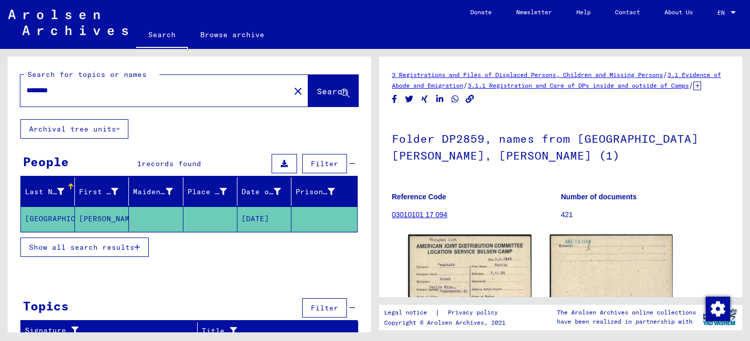
drag, startPoint x: 81, startPoint y: 91, endPoint x: 8, endPoint y: 89, distance: 73.4
click at [26, 89] on input "********" at bounding box center [154, 90] width 257 height 11
type input "***"
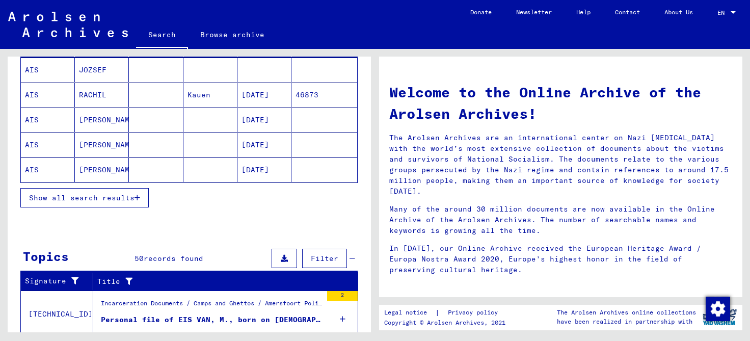
scroll to position [155, 0]
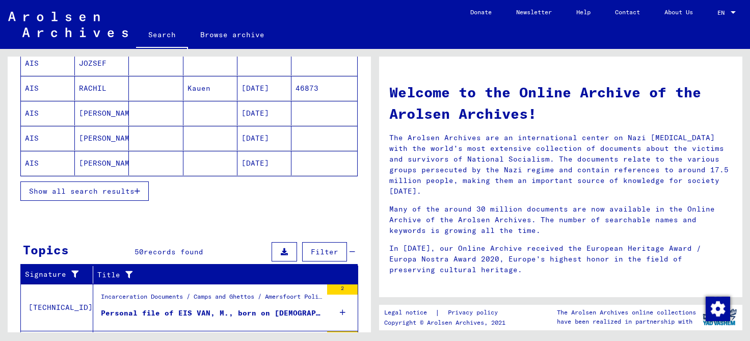
click at [92, 190] on span "Show all search results" at bounding box center [81, 190] width 105 height 9
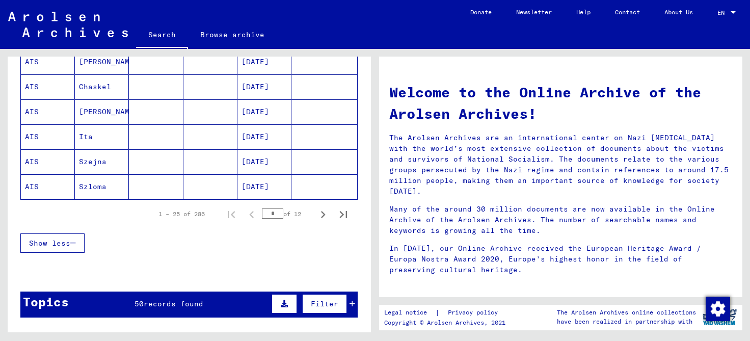
scroll to position [633, 0]
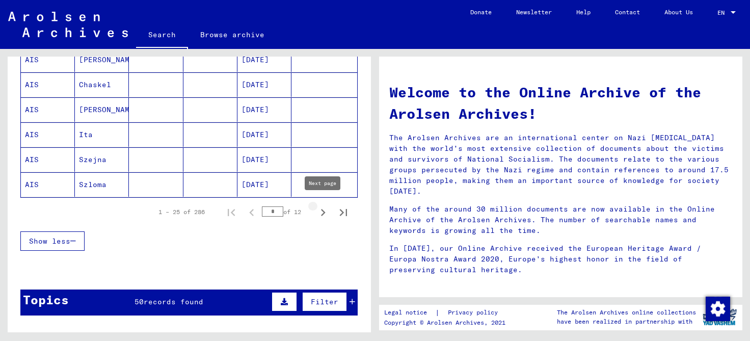
click at [321, 208] on icon "Next page" at bounding box center [323, 212] width 14 height 14
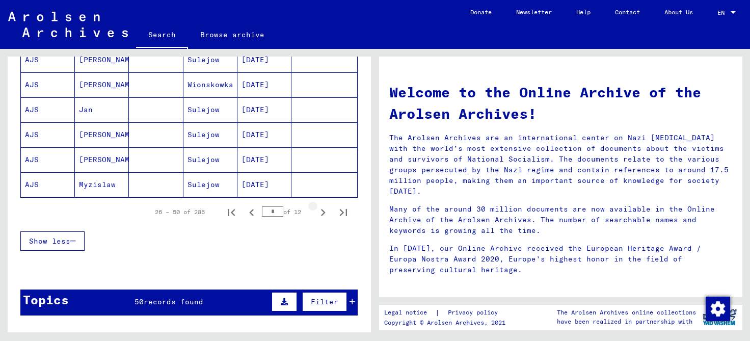
click at [323, 209] on icon "Next page" at bounding box center [323, 212] width 5 height 7
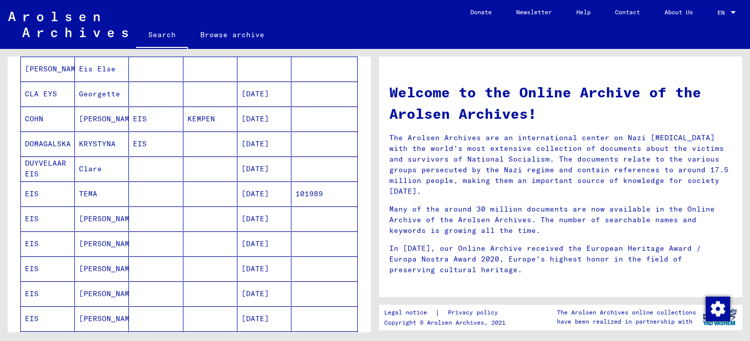
scroll to position [448, 0]
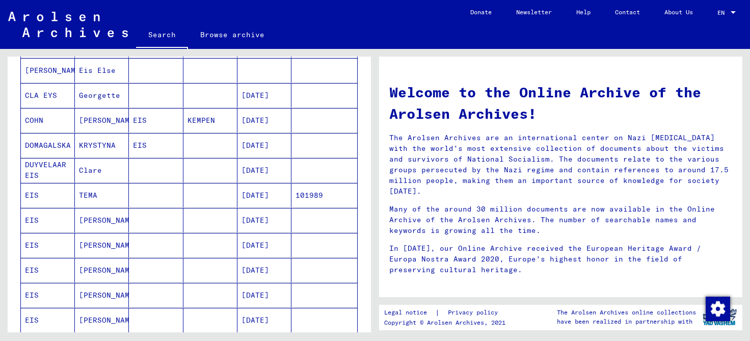
click at [56, 192] on mat-cell "EIS" at bounding box center [48, 195] width 54 height 24
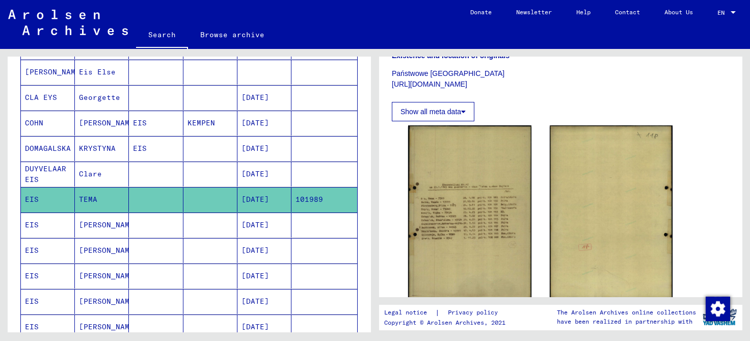
scroll to position [218, 0]
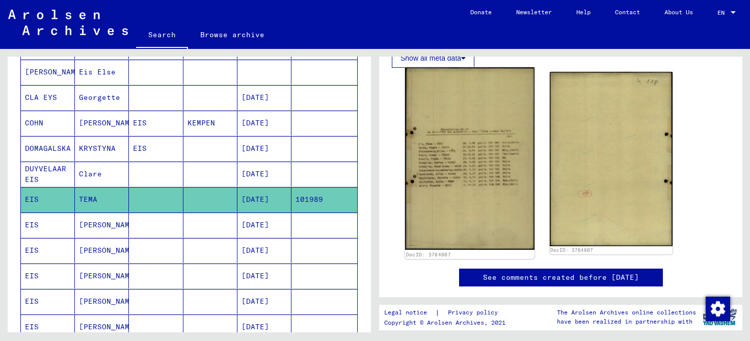
click at [448, 172] on img at bounding box center [469, 158] width 129 height 183
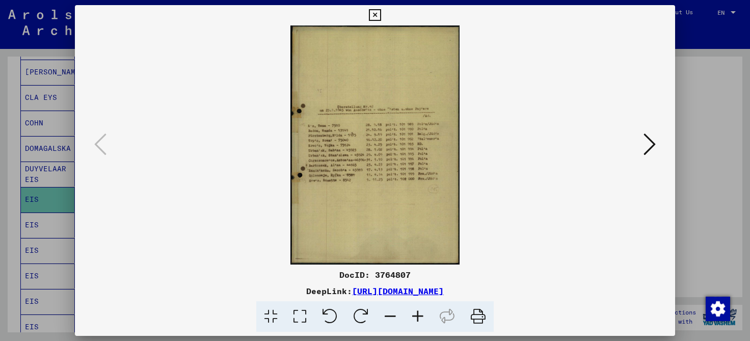
click at [415, 317] on icon at bounding box center [418, 316] width 28 height 31
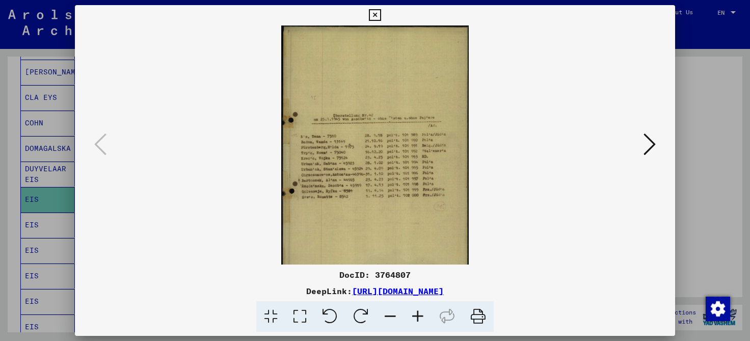
click at [415, 317] on icon at bounding box center [418, 316] width 28 height 31
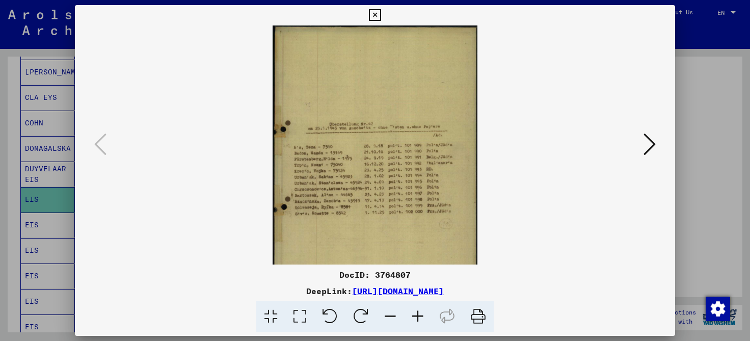
click at [415, 317] on icon at bounding box center [418, 316] width 28 height 31
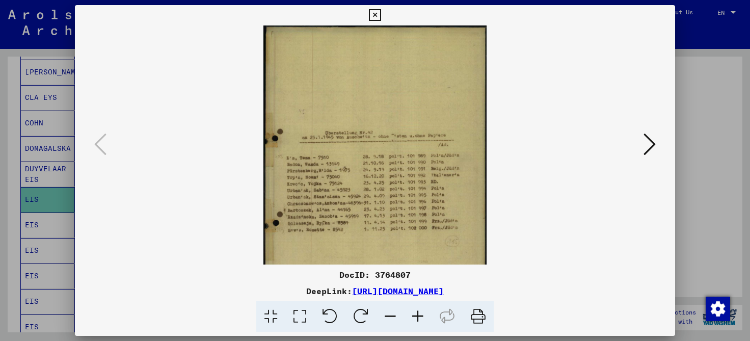
click at [415, 317] on icon at bounding box center [418, 316] width 28 height 31
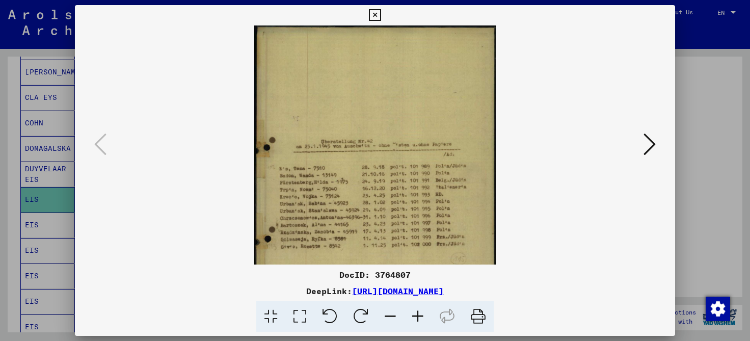
click at [415, 317] on icon at bounding box center [418, 316] width 28 height 31
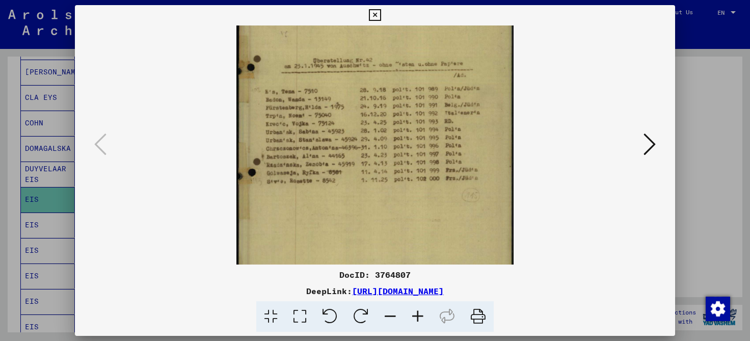
scroll to position [98, 0]
drag, startPoint x: 362, startPoint y: 212, endPoint x: 361, endPoint y: 115, distance: 97.8
click at [361, 115] on img at bounding box center [374, 123] width 277 height 392
click at [381, 17] on icon at bounding box center [375, 15] width 12 height 12
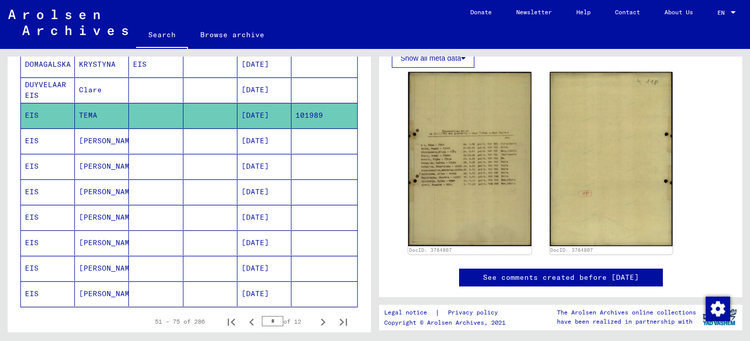
scroll to position [546, 0]
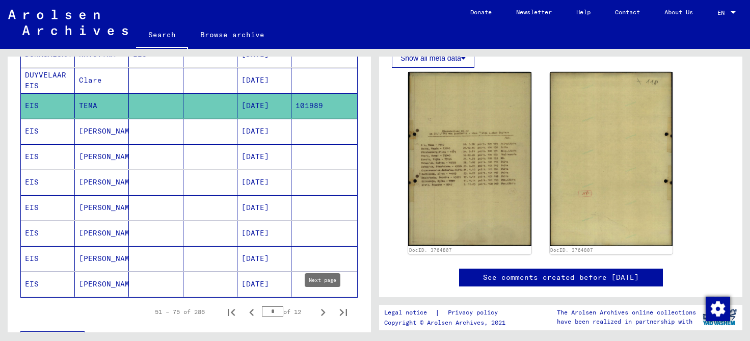
click at [323, 305] on icon "Next page" at bounding box center [323, 312] width 14 height 14
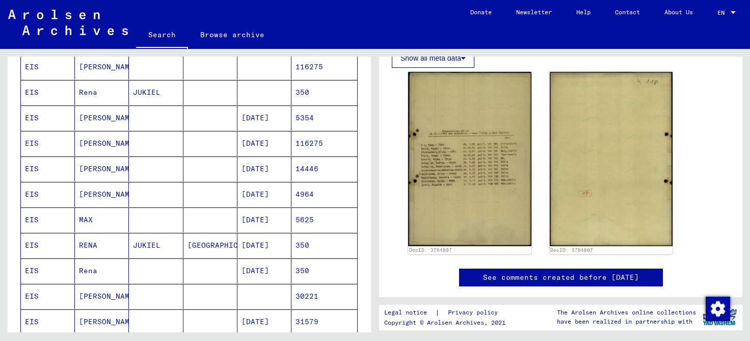
scroll to position [323, 0]
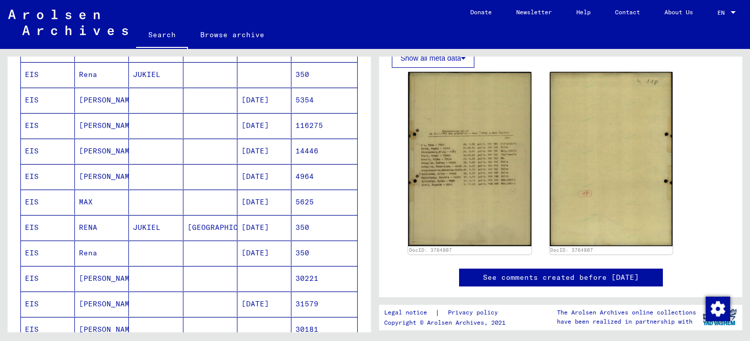
click at [87, 119] on mat-cell "[PERSON_NAME]" at bounding box center [102, 125] width 54 height 25
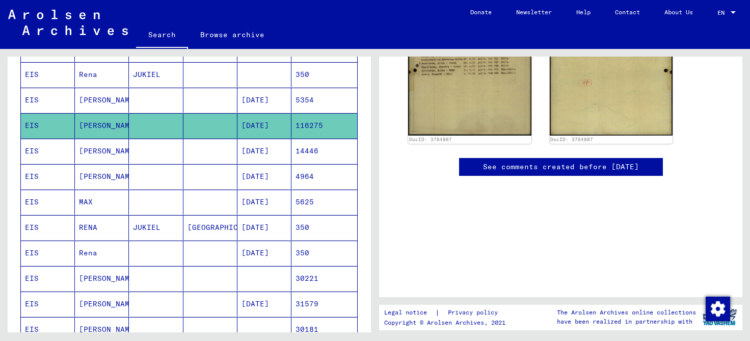
scroll to position [121, 0]
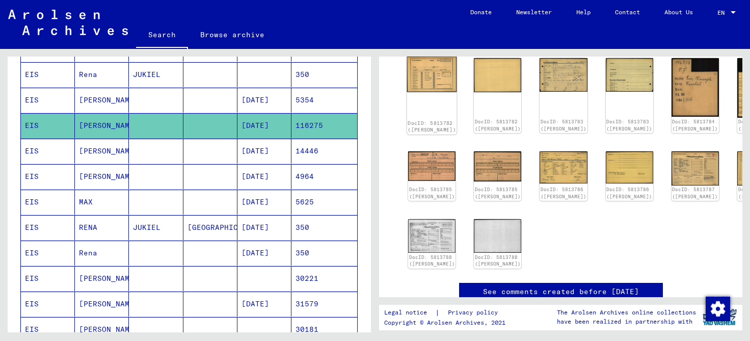
click at [427, 77] on img at bounding box center [432, 75] width 50 height 36
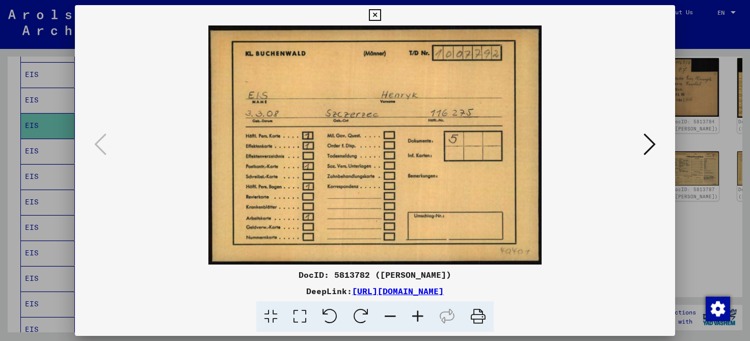
click at [653, 144] on icon at bounding box center [650, 144] width 12 height 24
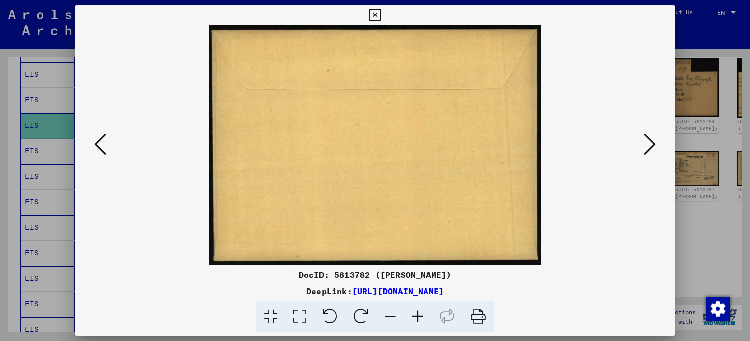
click at [653, 143] on icon at bounding box center [650, 144] width 12 height 24
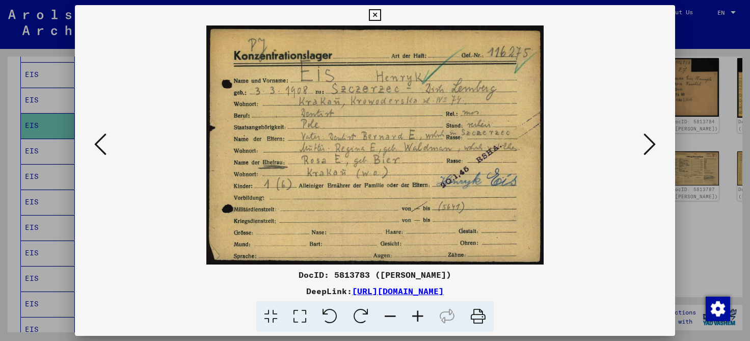
click at [381, 14] on icon at bounding box center [375, 15] width 12 height 12
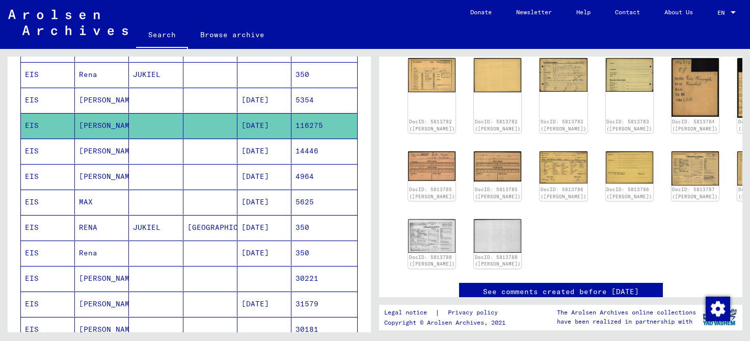
click at [97, 148] on mat-cell "[PERSON_NAME]" at bounding box center [102, 151] width 54 height 25
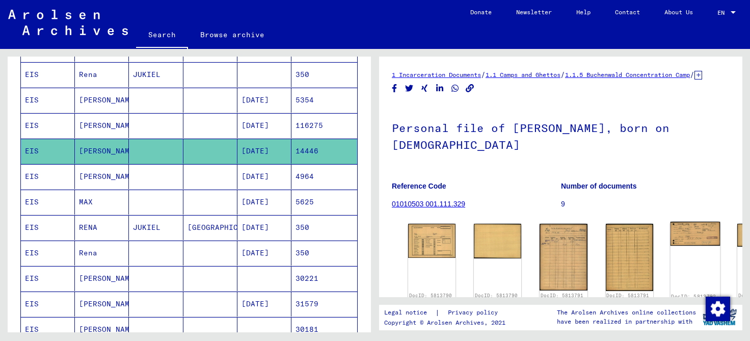
click at [670, 228] on img at bounding box center [695, 234] width 50 height 24
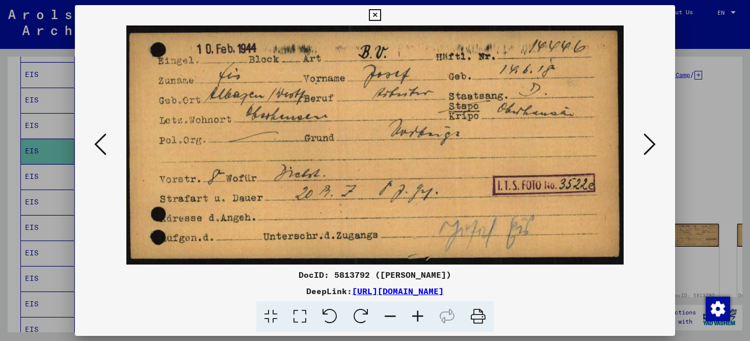
click at [381, 12] on icon at bounding box center [375, 15] width 12 height 12
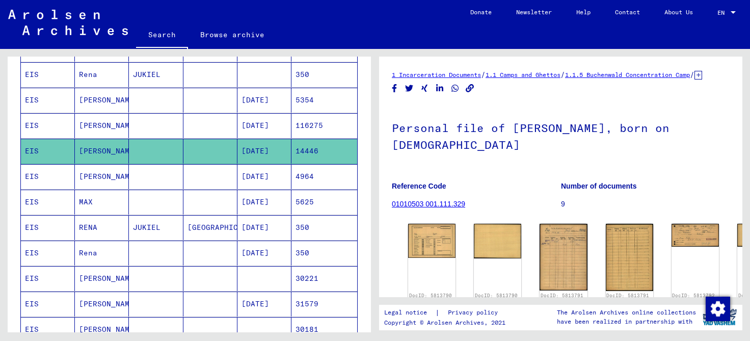
click at [86, 192] on mat-cell "MAX" at bounding box center [102, 202] width 54 height 25
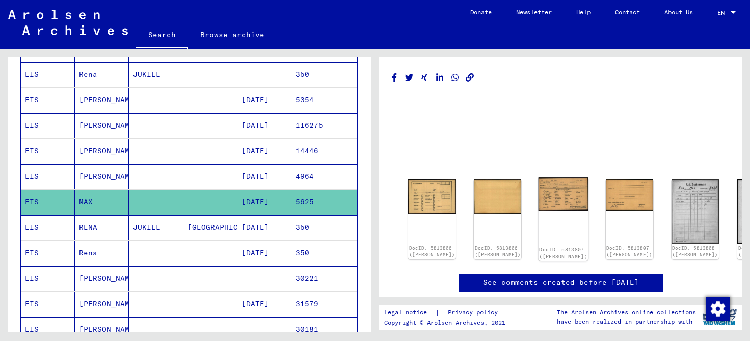
click at [539, 192] on img at bounding box center [564, 193] width 50 height 33
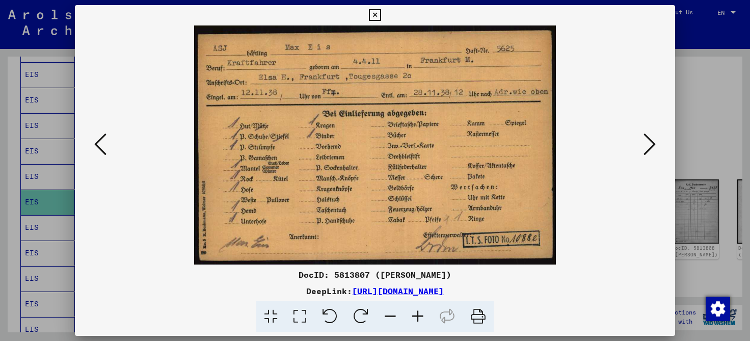
click at [381, 14] on icon at bounding box center [375, 15] width 12 height 12
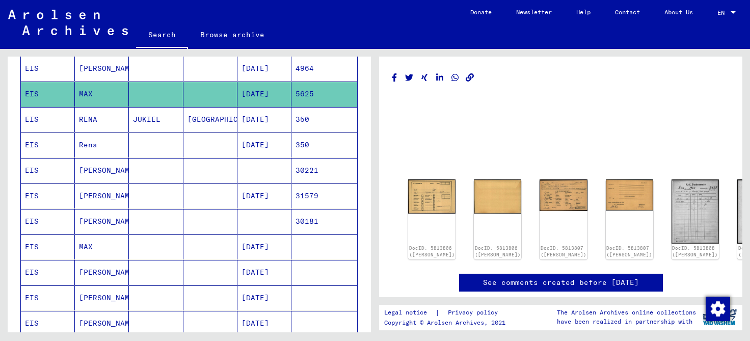
scroll to position [432, 0]
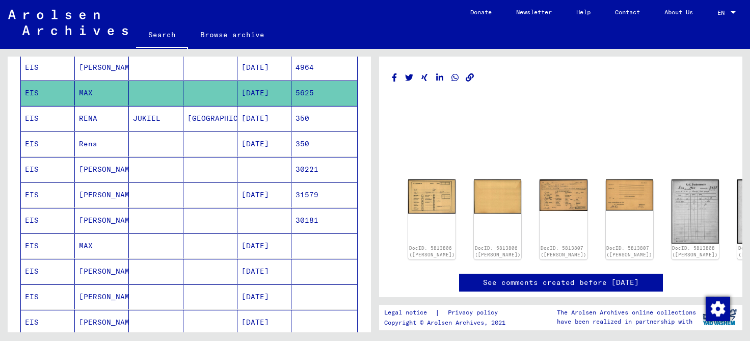
click at [94, 190] on mat-cell "[PERSON_NAME]" at bounding box center [102, 194] width 54 height 25
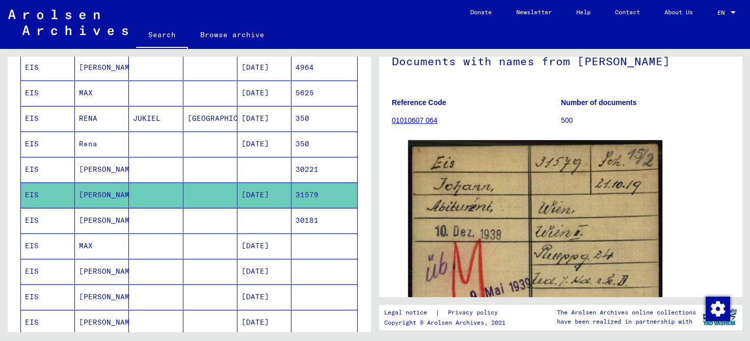
scroll to position [67, 0]
click at [91, 217] on mat-cell "[PERSON_NAME]" at bounding box center [102, 220] width 54 height 25
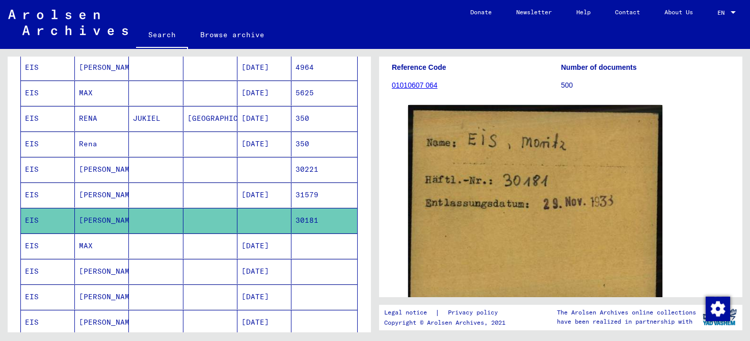
scroll to position [105, 0]
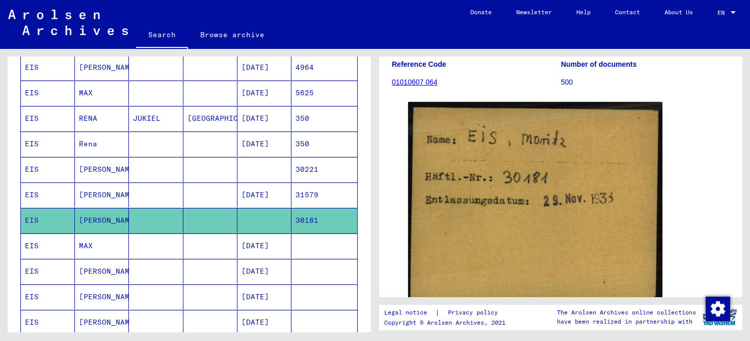
click at [94, 234] on mat-cell "MAX" at bounding box center [102, 245] width 54 height 25
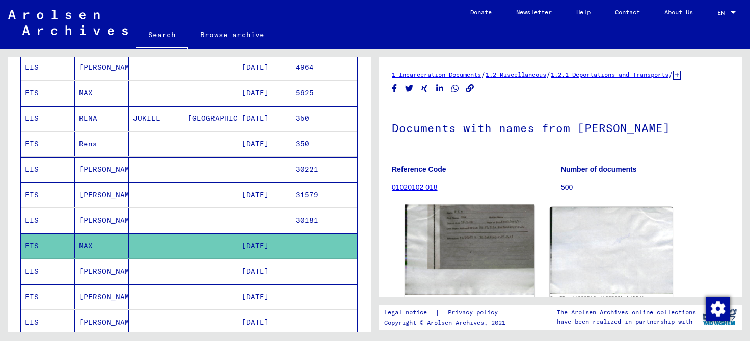
click at [472, 226] on img at bounding box center [469, 250] width 129 height 90
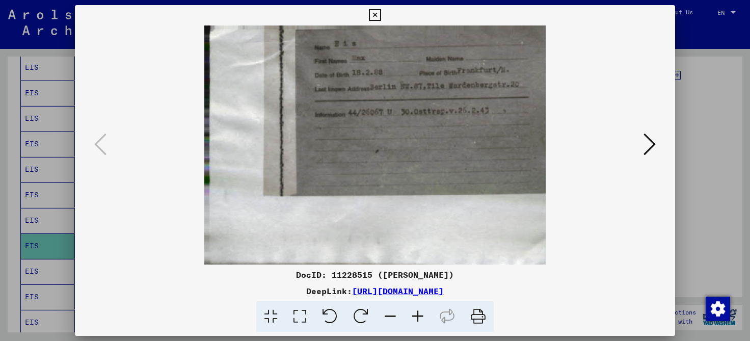
click at [381, 13] on icon at bounding box center [375, 15] width 12 height 12
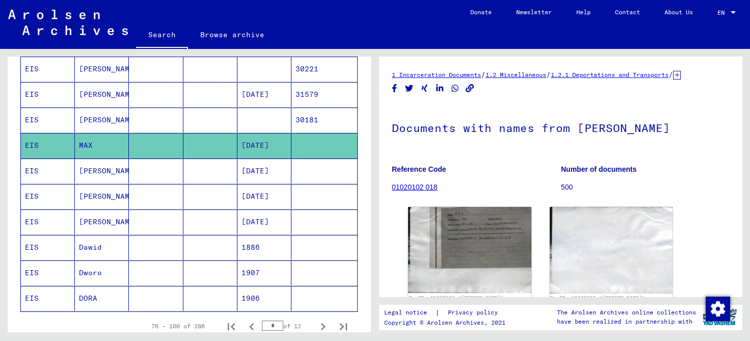
scroll to position [536, 0]
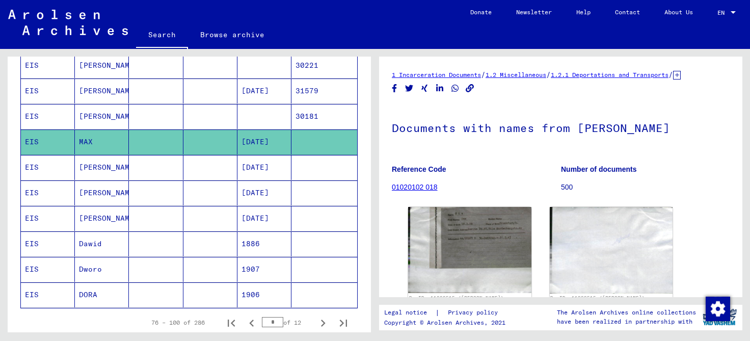
click at [108, 162] on mat-cell "[PERSON_NAME]" at bounding box center [102, 167] width 54 height 25
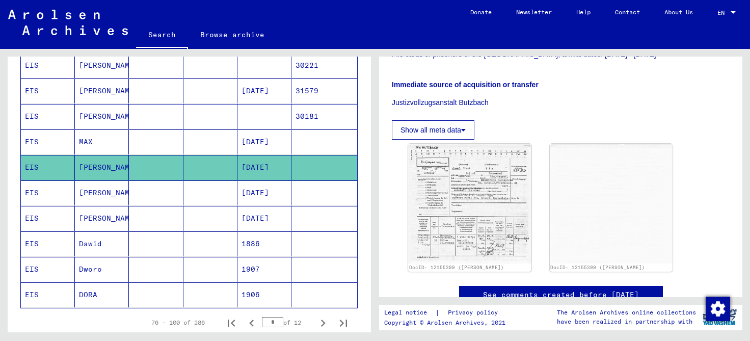
scroll to position [219, 0]
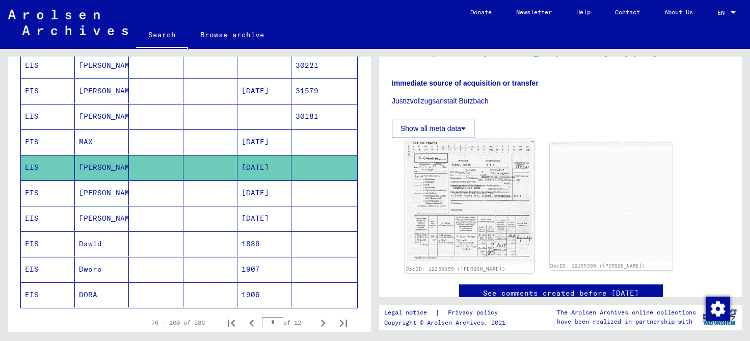
click at [467, 193] on img at bounding box center [469, 201] width 129 height 125
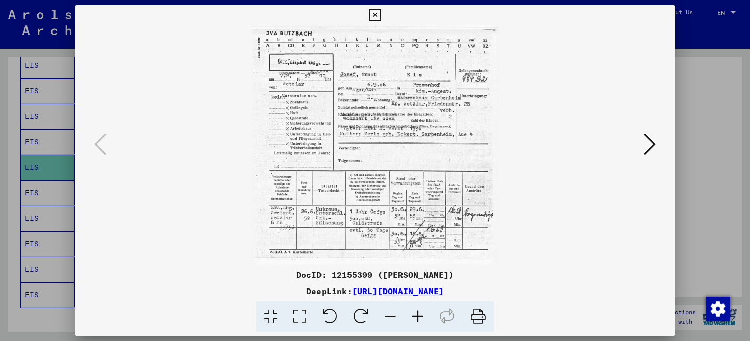
click at [381, 15] on icon at bounding box center [375, 15] width 12 height 12
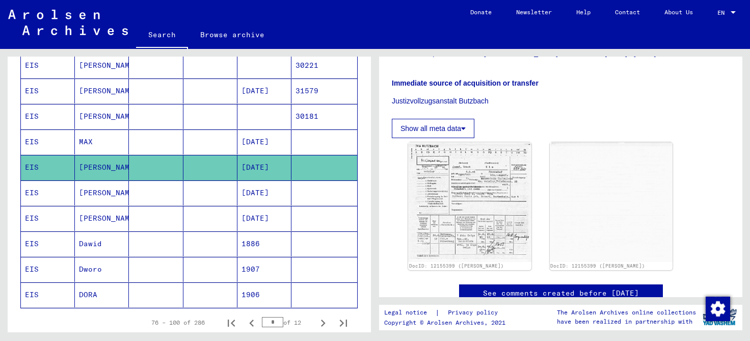
click at [91, 213] on mat-cell "[PERSON_NAME]" at bounding box center [102, 218] width 54 height 25
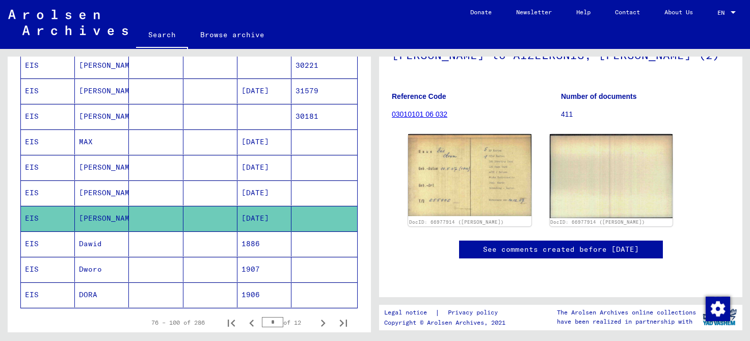
scroll to position [101, 0]
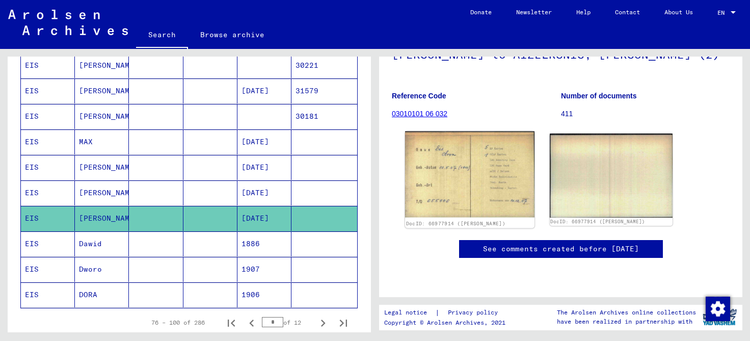
click at [498, 186] on img at bounding box center [469, 174] width 129 height 86
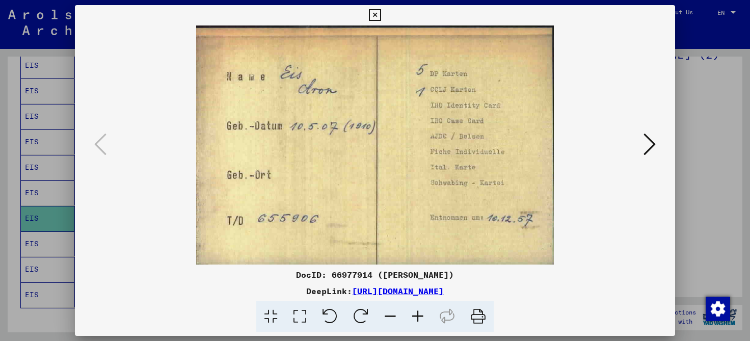
click at [649, 145] on icon at bounding box center [650, 144] width 12 height 24
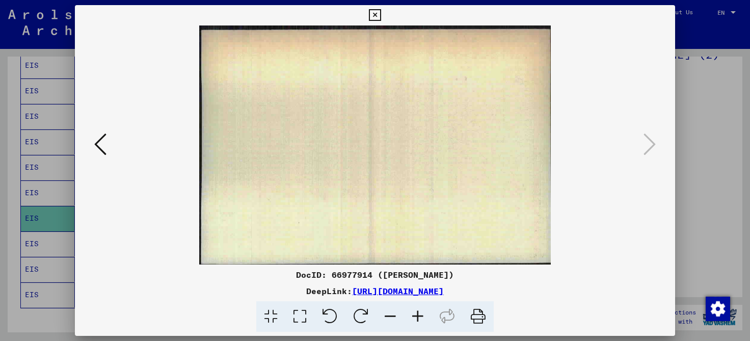
click at [101, 147] on icon at bounding box center [100, 144] width 12 height 24
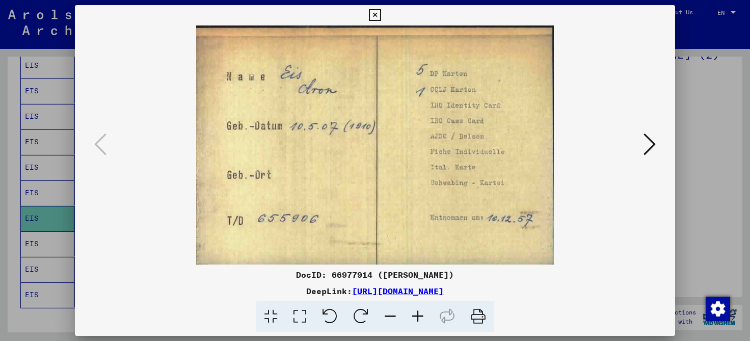
click at [381, 16] on icon at bounding box center [375, 15] width 12 height 12
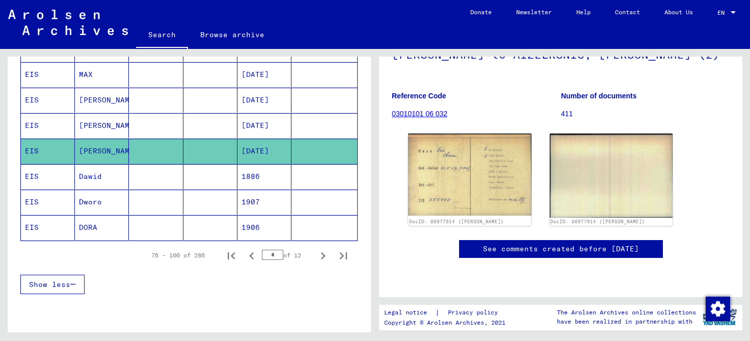
scroll to position [616, 0]
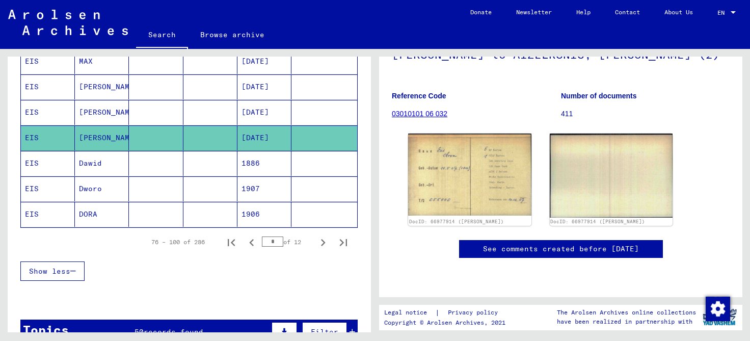
click at [87, 181] on mat-cell "Dworo" at bounding box center [102, 188] width 54 height 25
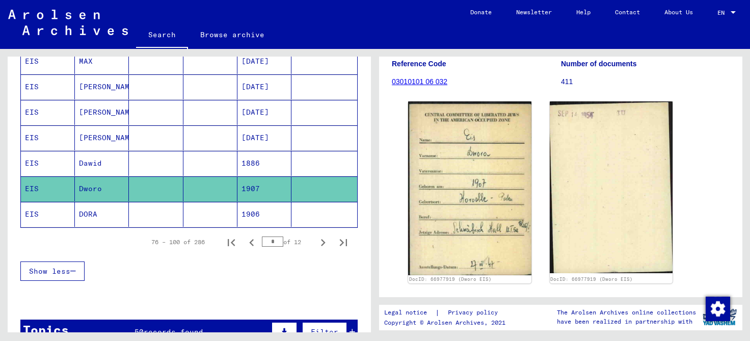
scroll to position [139, 0]
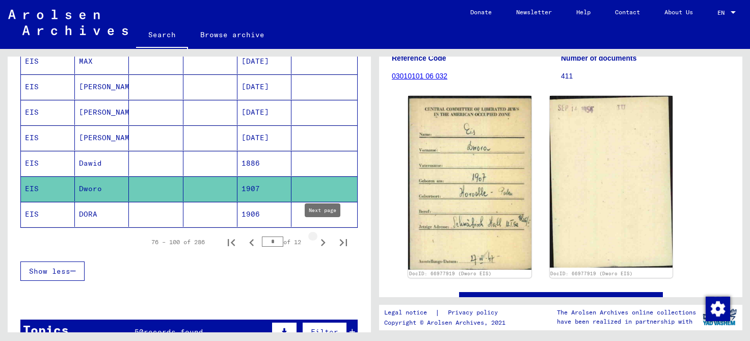
click at [323, 239] on icon "Next page" at bounding box center [323, 242] width 5 height 7
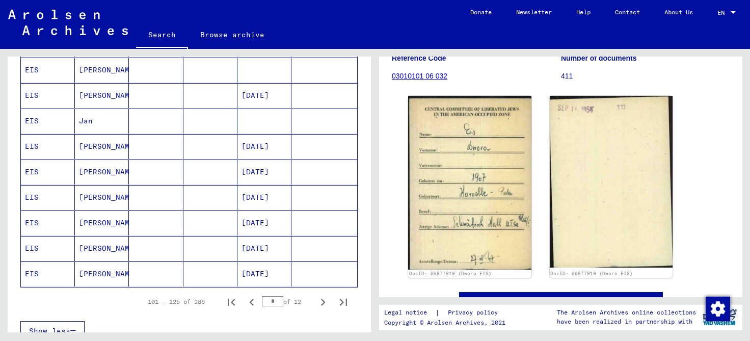
scroll to position [556, 0]
click at [95, 168] on mat-cell "[PERSON_NAME]" at bounding box center [102, 171] width 54 height 25
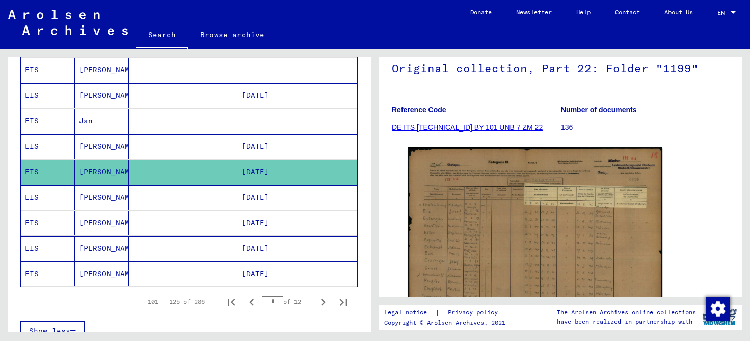
scroll to position [100, 0]
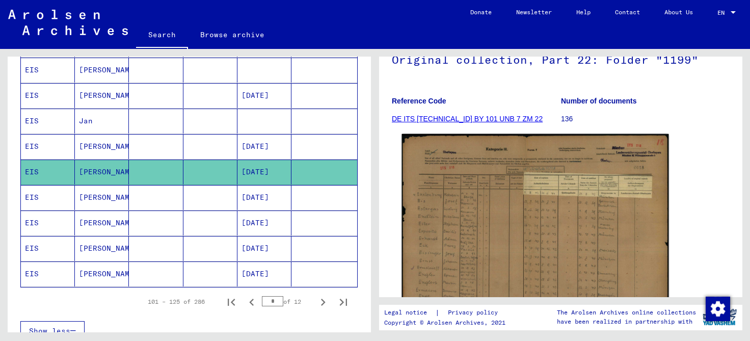
click at [522, 249] on img at bounding box center [535, 229] width 267 height 191
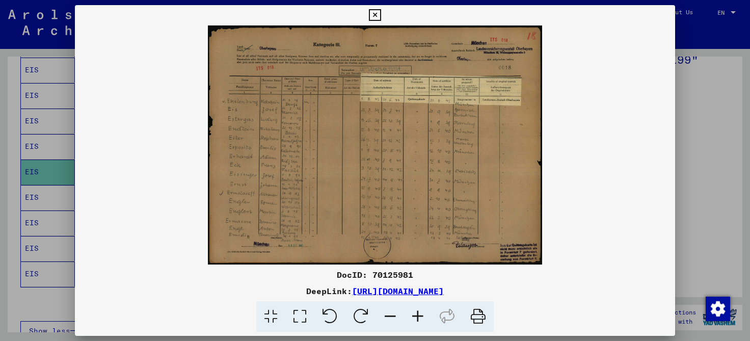
click at [418, 317] on icon at bounding box center [418, 316] width 28 height 31
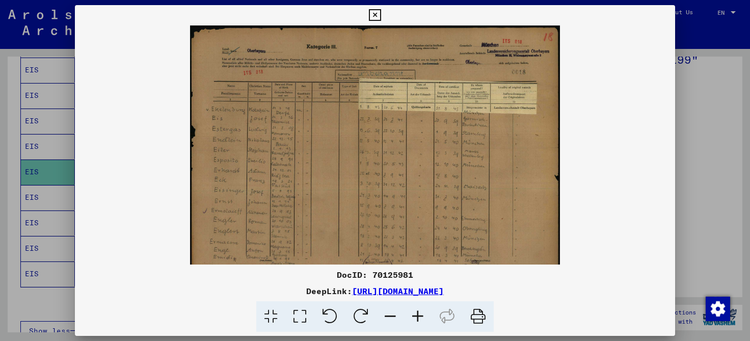
click at [418, 317] on icon at bounding box center [418, 316] width 28 height 31
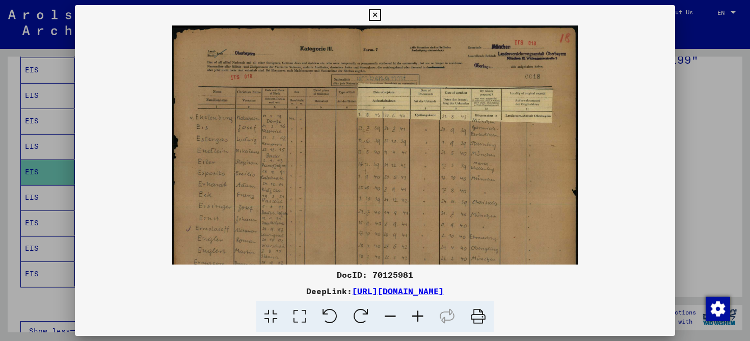
click at [418, 317] on icon at bounding box center [418, 316] width 28 height 31
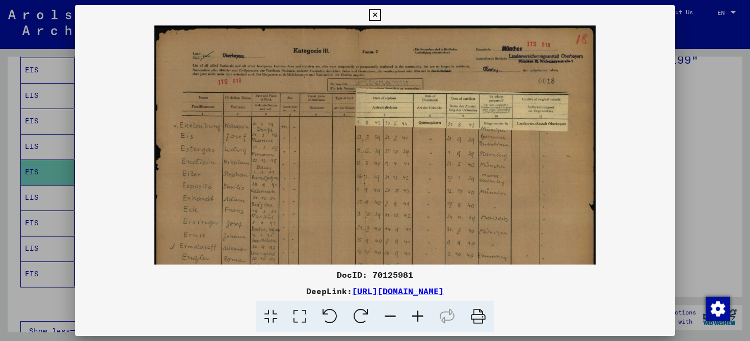
click at [418, 317] on icon at bounding box center [418, 316] width 28 height 31
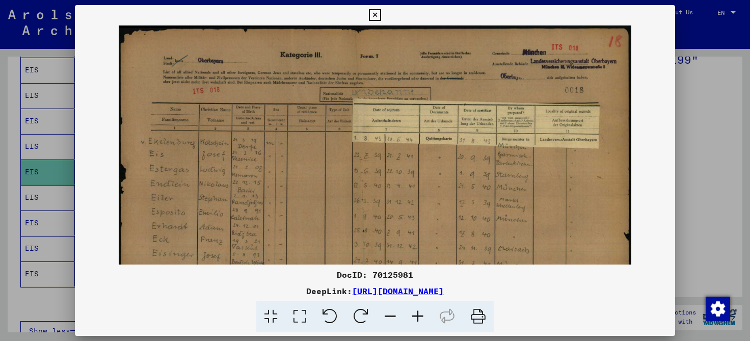
click at [418, 317] on icon at bounding box center [418, 316] width 28 height 31
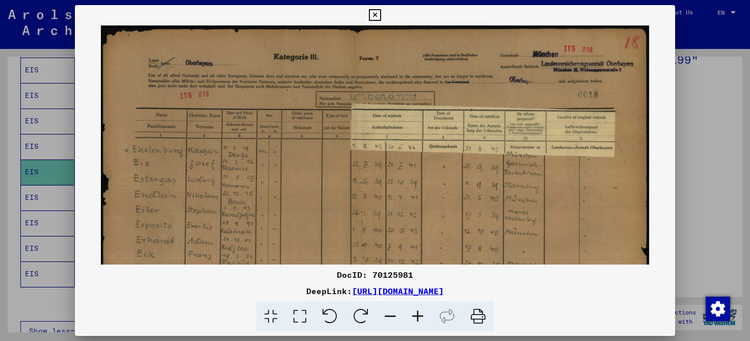
click at [418, 317] on icon at bounding box center [418, 316] width 28 height 31
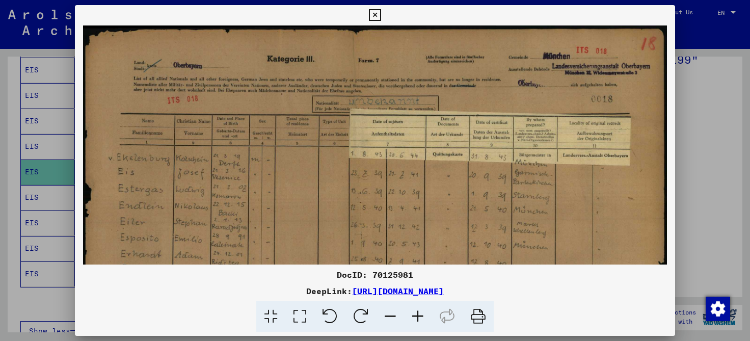
click at [418, 317] on icon at bounding box center [418, 316] width 28 height 31
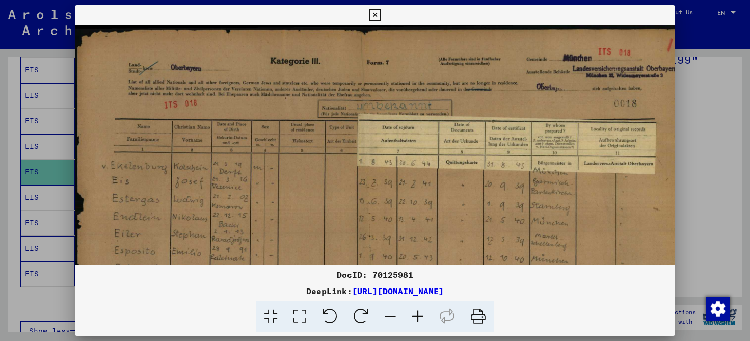
click at [418, 317] on icon at bounding box center [418, 316] width 28 height 31
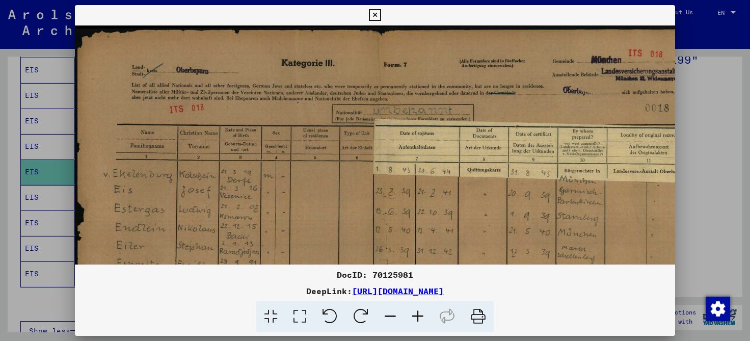
click at [418, 317] on icon at bounding box center [418, 316] width 28 height 31
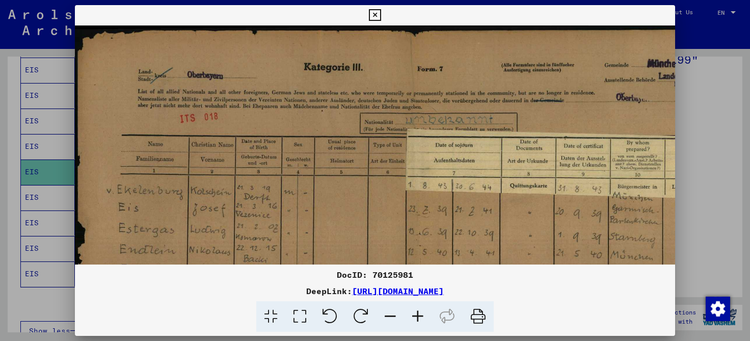
click at [418, 317] on icon at bounding box center [418, 316] width 28 height 31
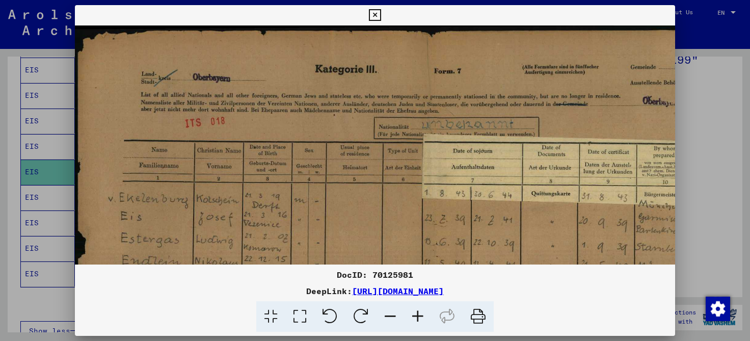
click at [418, 317] on icon at bounding box center [418, 316] width 28 height 31
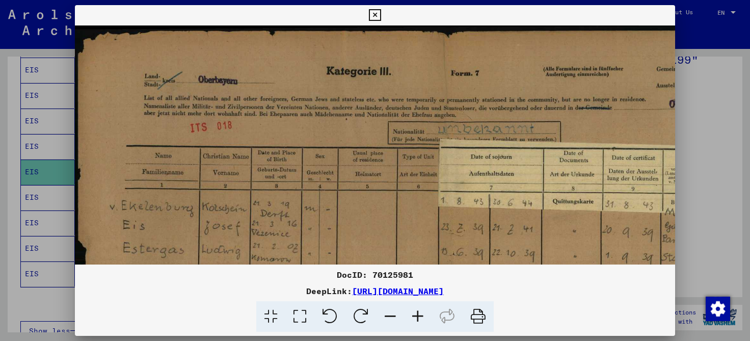
click at [418, 317] on icon at bounding box center [418, 316] width 28 height 31
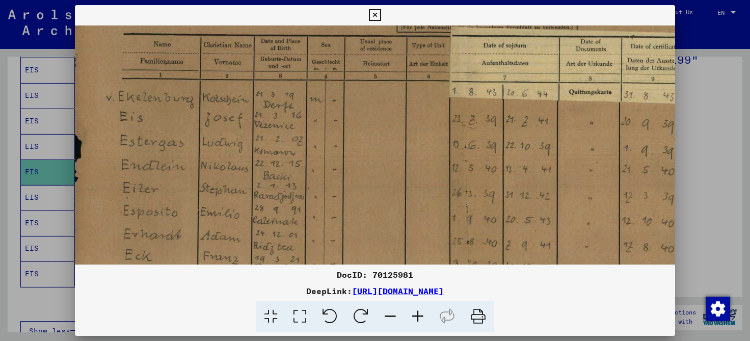
drag, startPoint x: 367, startPoint y: 233, endPoint x: 362, endPoint y: 113, distance: 119.9
click at [362, 113] on img at bounding box center [487, 206] width 834 height 596
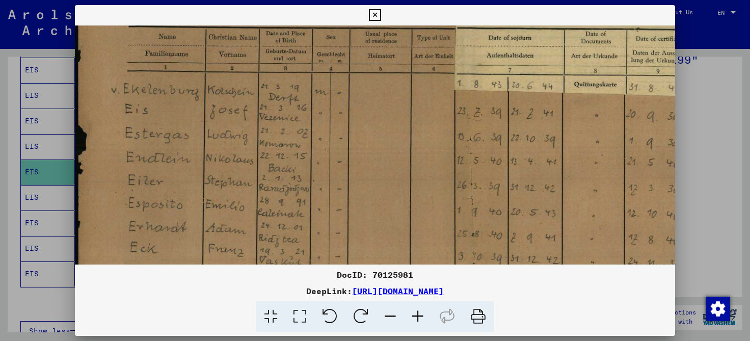
scroll to position [124, 0]
drag, startPoint x: 541, startPoint y: 125, endPoint x: 592, endPoint y: 122, distance: 51.0
click at [592, 122] on img at bounding box center [492, 200] width 834 height 596
click at [381, 15] on icon at bounding box center [375, 15] width 12 height 12
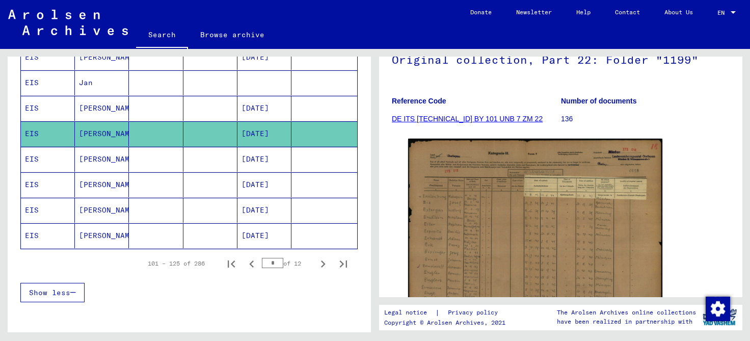
scroll to position [586, 0]
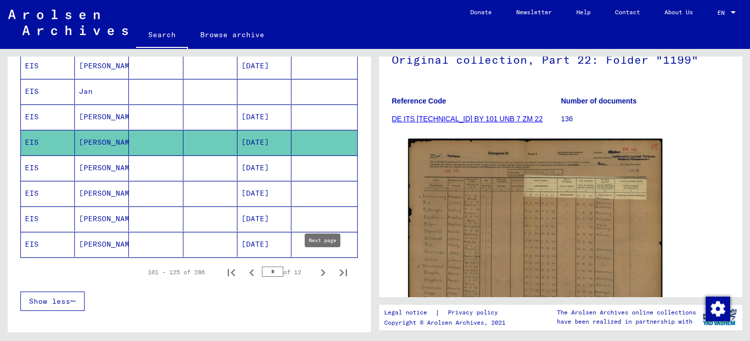
click at [320, 265] on icon "Next page" at bounding box center [323, 272] width 14 height 14
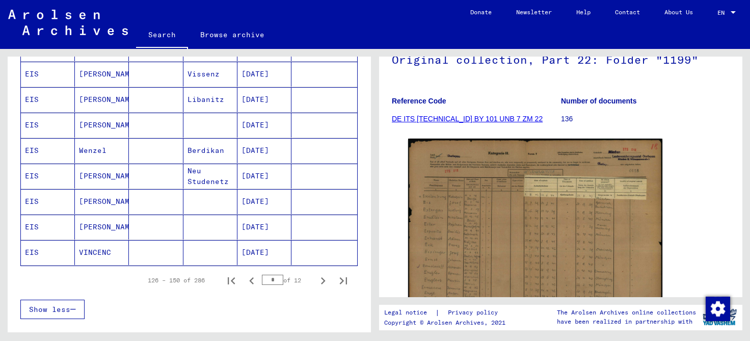
scroll to position [575, 0]
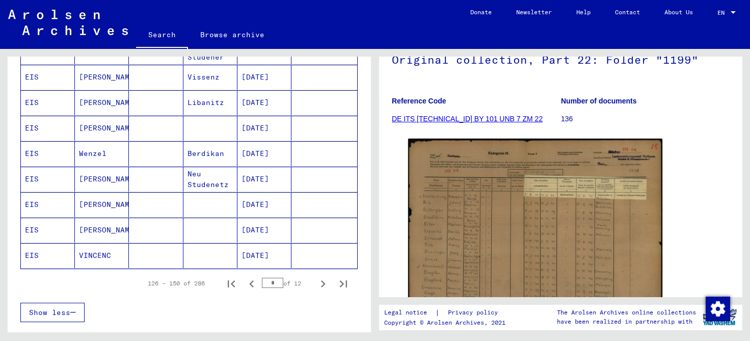
click at [90, 223] on mat-cell "[PERSON_NAME]" at bounding box center [102, 230] width 54 height 25
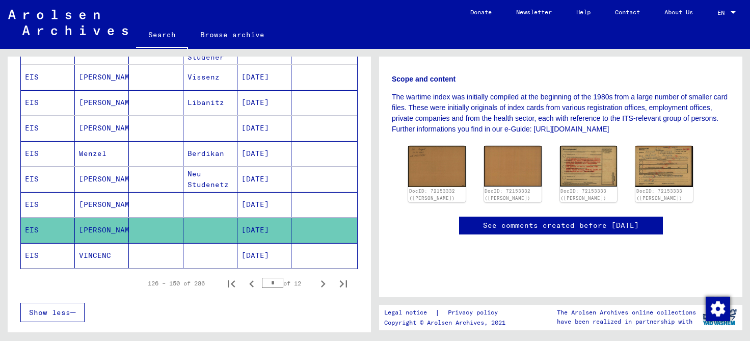
scroll to position [218, 0]
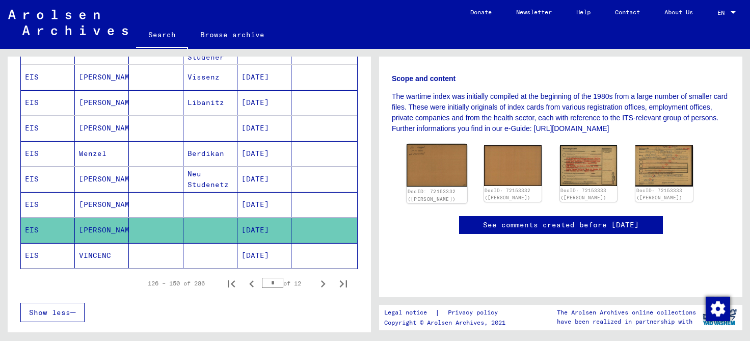
click at [437, 159] on img at bounding box center [437, 165] width 60 height 43
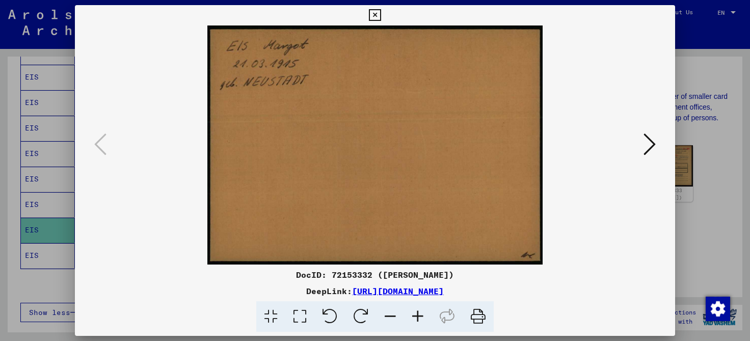
click at [651, 146] on icon at bounding box center [650, 144] width 12 height 24
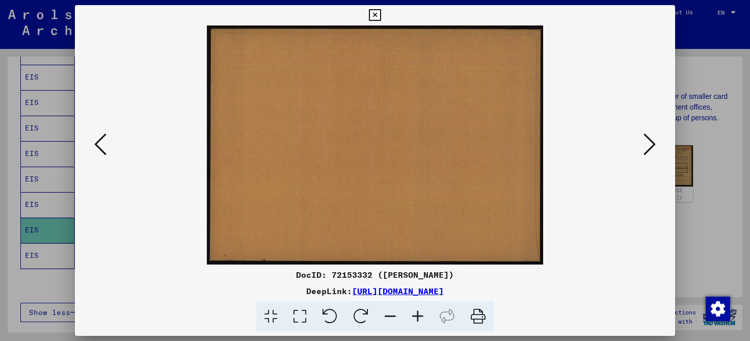
click at [651, 146] on icon at bounding box center [650, 144] width 12 height 24
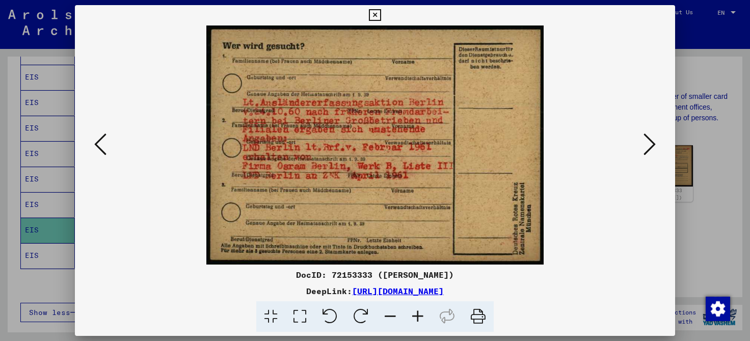
click at [650, 145] on icon at bounding box center [650, 144] width 12 height 24
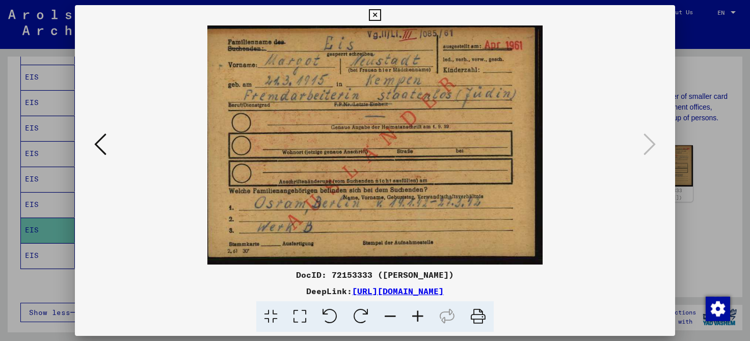
click at [381, 13] on icon at bounding box center [375, 15] width 12 height 12
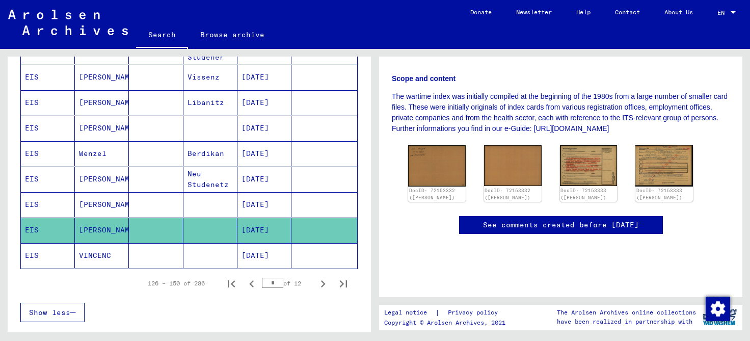
click at [88, 198] on mat-cell "[PERSON_NAME]" at bounding box center [102, 204] width 54 height 25
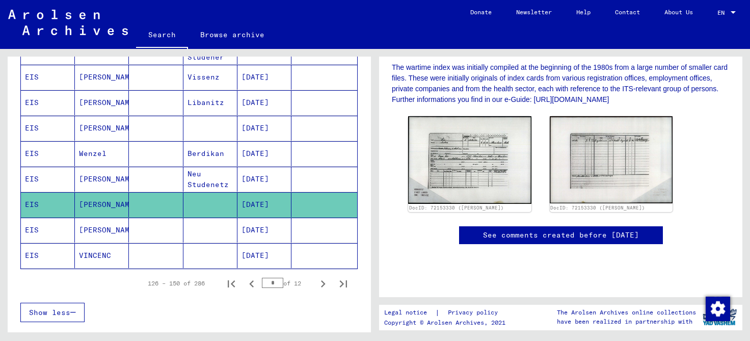
scroll to position [251, 0]
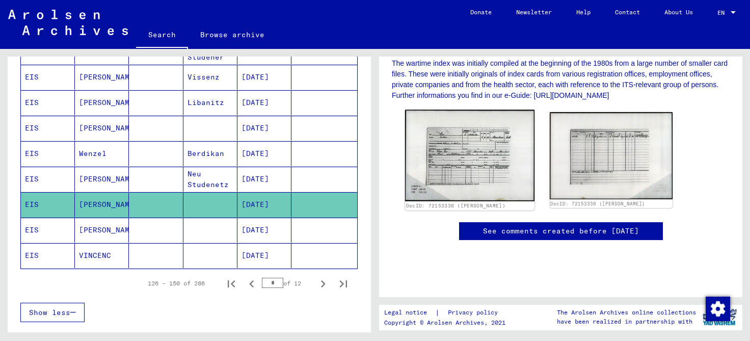
click at [460, 150] on img at bounding box center [469, 156] width 129 height 92
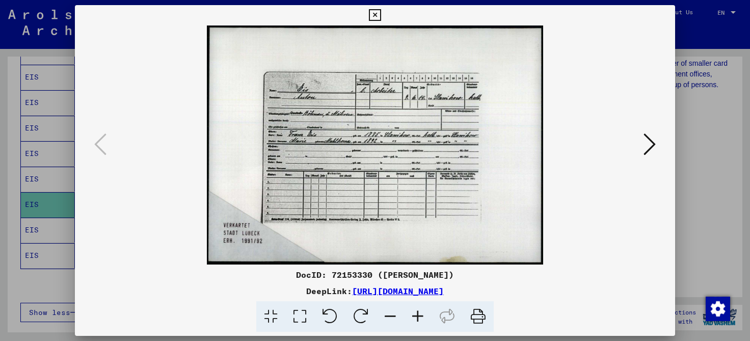
click at [419, 318] on icon at bounding box center [418, 316] width 28 height 31
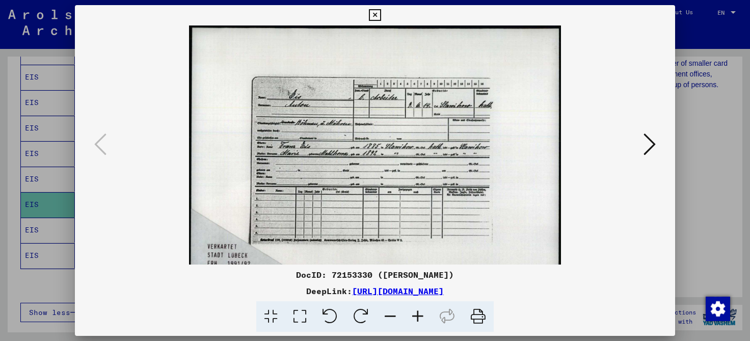
click at [419, 318] on icon at bounding box center [418, 316] width 28 height 31
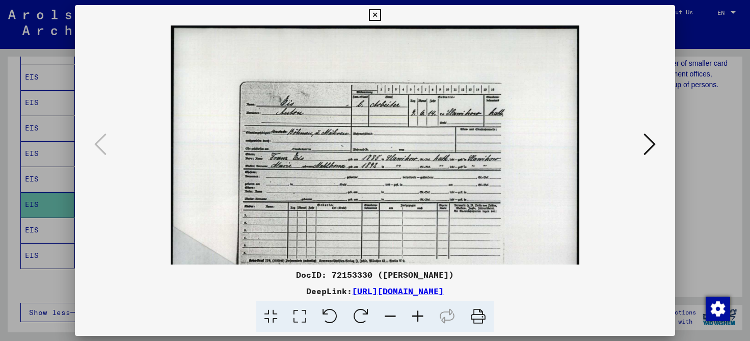
click at [419, 318] on icon at bounding box center [418, 316] width 28 height 31
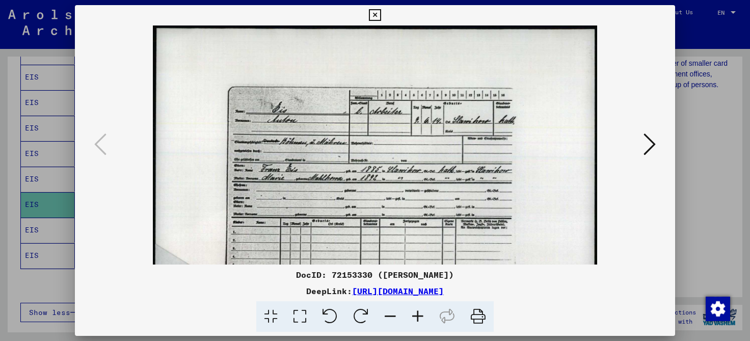
click at [419, 318] on icon at bounding box center [418, 316] width 28 height 31
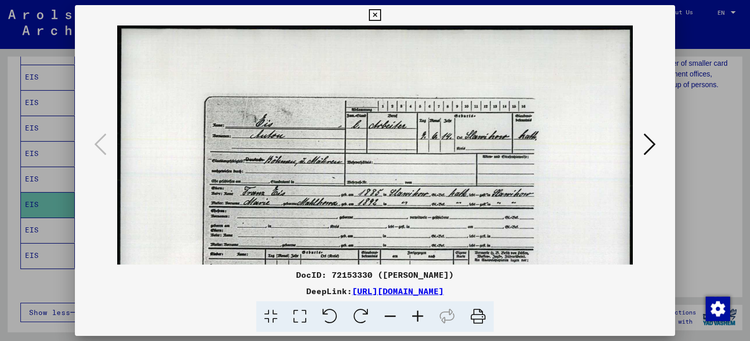
click at [419, 318] on icon at bounding box center [418, 316] width 28 height 31
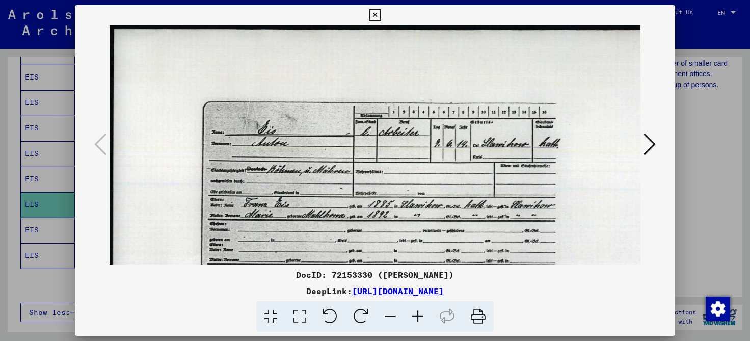
click at [419, 318] on icon at bounding box center [418, 316] width 28 height 31
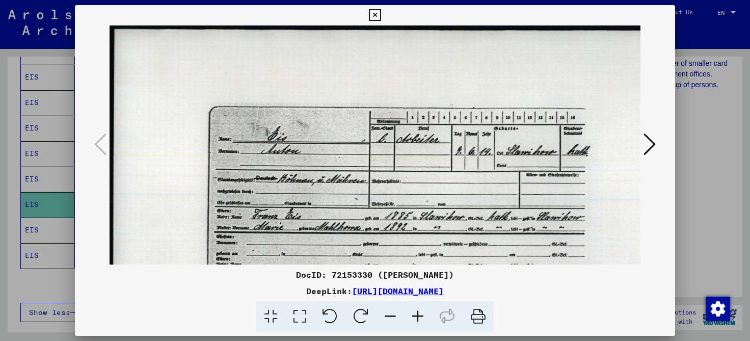
click at [419, 318] on icon at bounding box center [418, 316] width 28 height 31
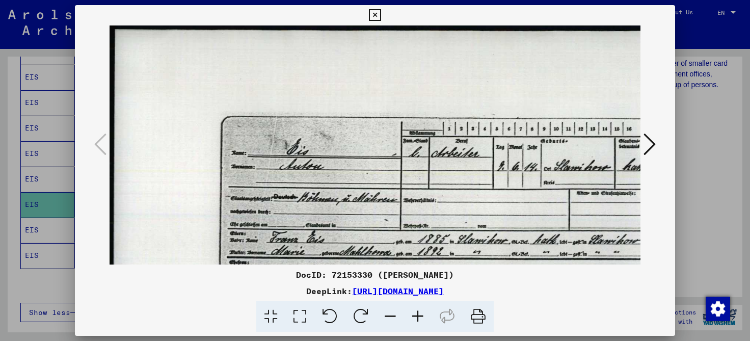
click at [419, 318] on icon at bounding box center [418, 316] width 28 height 31
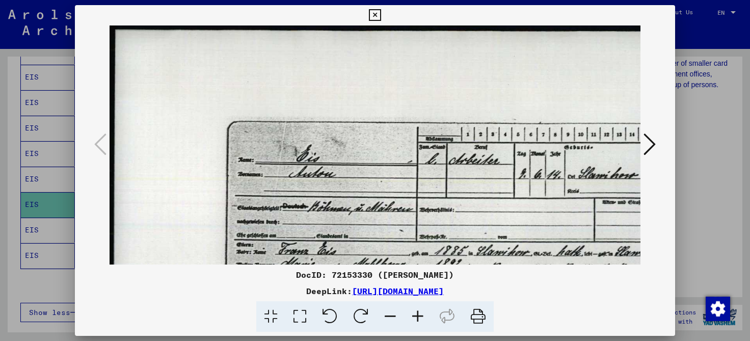
click at [419, 318] on icon at bounding box center [418, 316] width 28 height 31
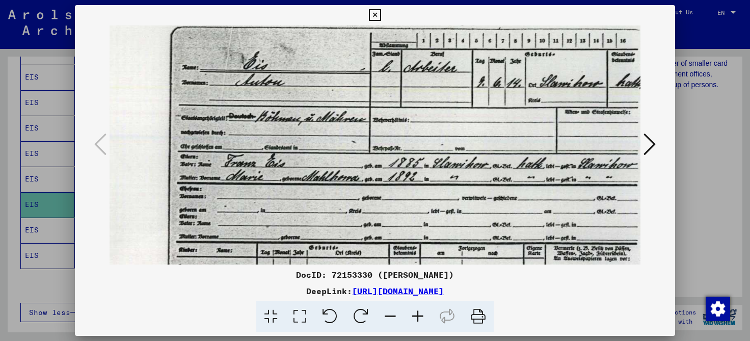
scroll to position [99, 61]
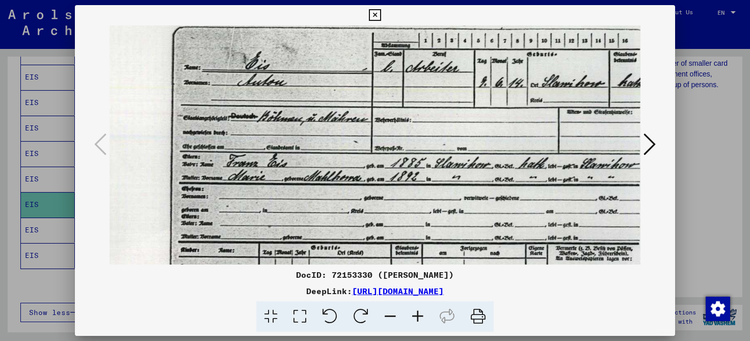
drag, startPoint x: 393, startPoint y: 237, endPoint x: 332, endPoint y: 140, distance: 115.1
click at [332, 140] on img at bounding box center [414, 185] width 731 height 519
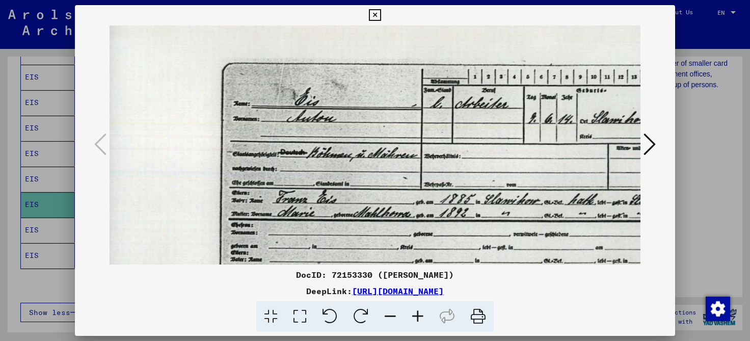
scroll to position [59, 10]
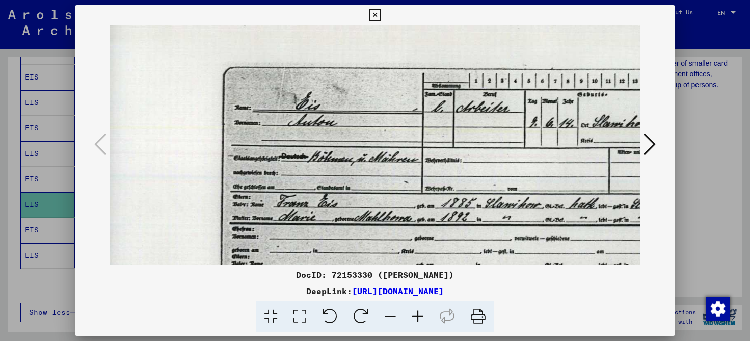
drag, startPoint x: 468, startPoint y: 220, endPoint x: 522, endPoint y: 259, distance: 66.0
click at [522, 259] on img at bounding box center [464, 225] width 731 height 519
click at [381, 15] on icon at bounding box center [375, 15] width 12 height 12
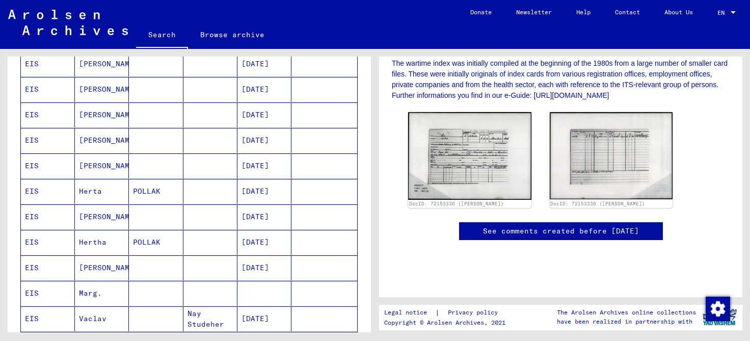
scroll to position [257, 0]
click at [85, 288] on mat-cell "Marg." at bounding box center [102, 293] width 54 height 25
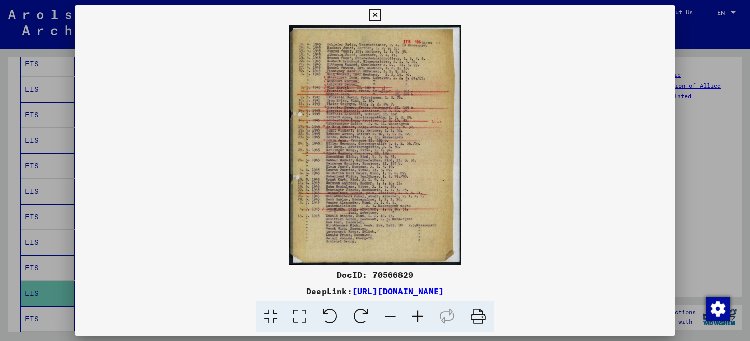
click at [418, 311] on icon at bounding box center [418, 316] width 28 height 31
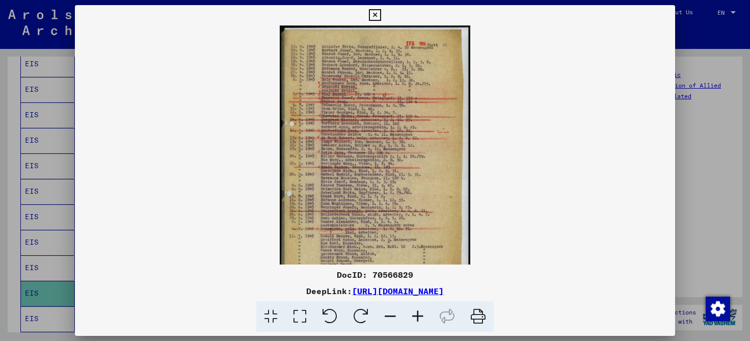
click at [418, 311] on icon at bounding box center [418, 316] width 28 height 31
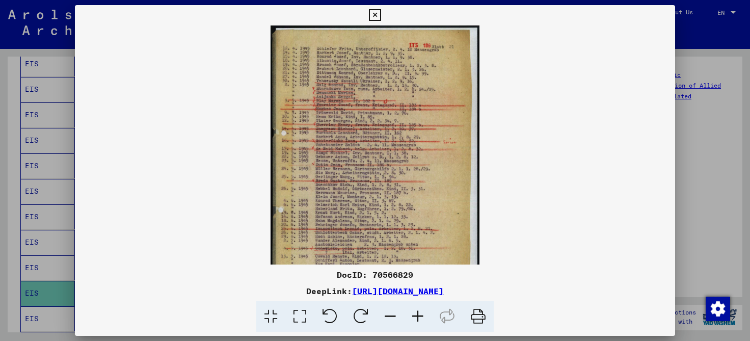
click at [418, 311] on icon at bounding box center [418, 316] width 28 height 31
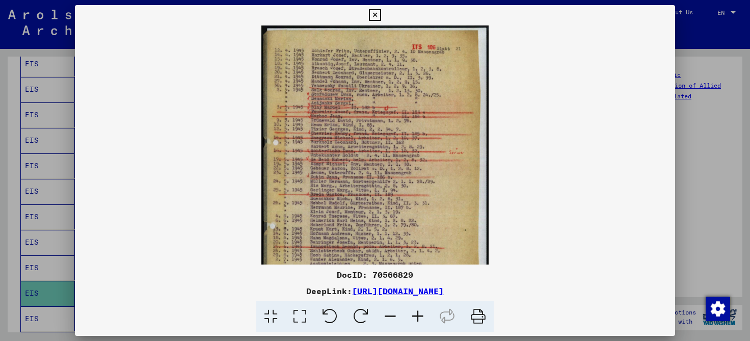
click at [418, 311] on icon at bounding box center [418, 316] width 28 height 31
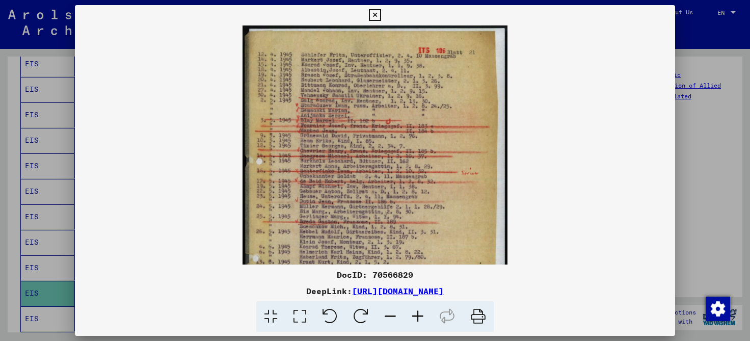
click at [418, 311] on icon at bounding box center [418, 316] width 28 height 31
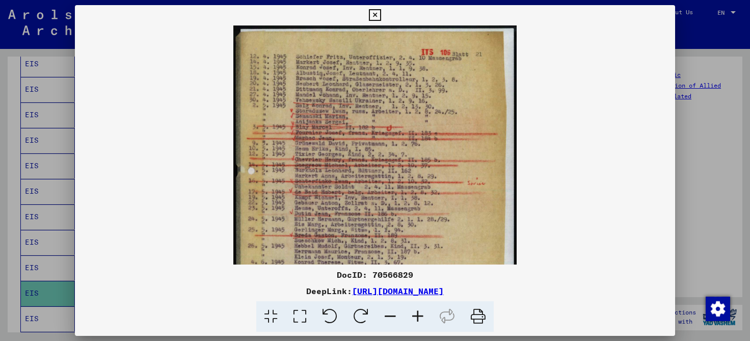
click at [418, 311] on icon at bounding box center [418, 316] width 28 height 31
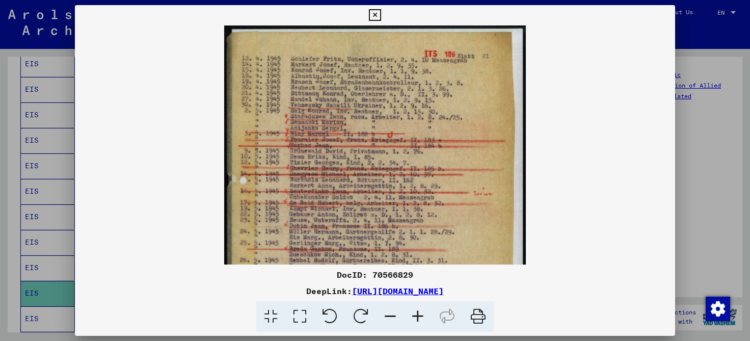
click at [418, 311] on icon at bounding box center [418, 316] width 28 height 31
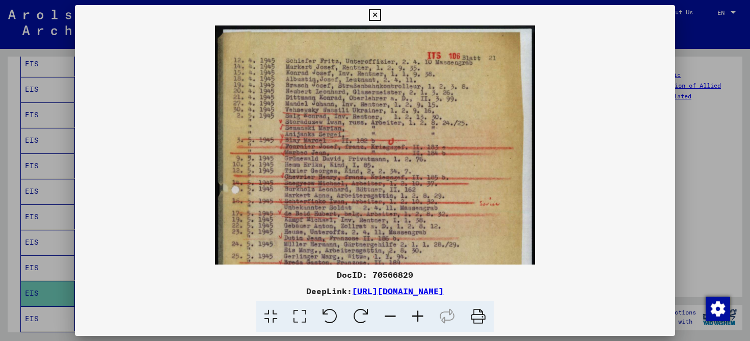
click at [418, 311] on icon at bounding box center [418, 316] width 28 height 31
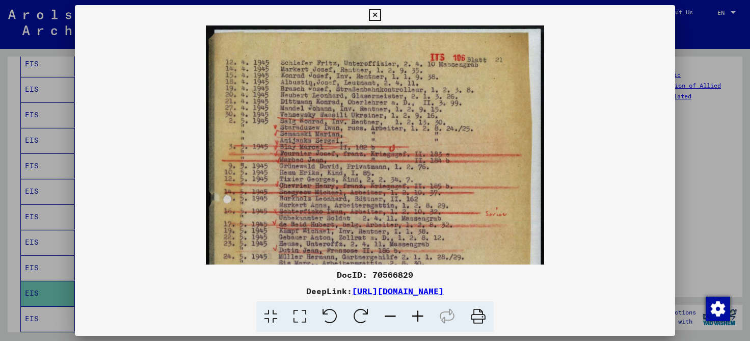
click at [418, 311] on icon at bounding box center [418, 316] width 28 height 31
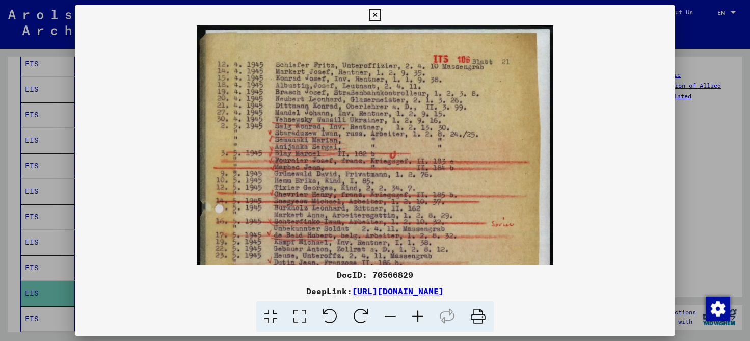
click at [418, 311] on icon at bounding box center [418, 316] width 28 height 31
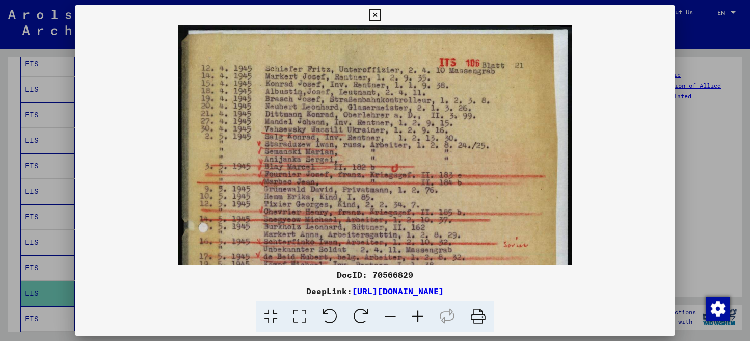
click at [418, 311] on icon at bounding box center [418, 316] width 28 height 31
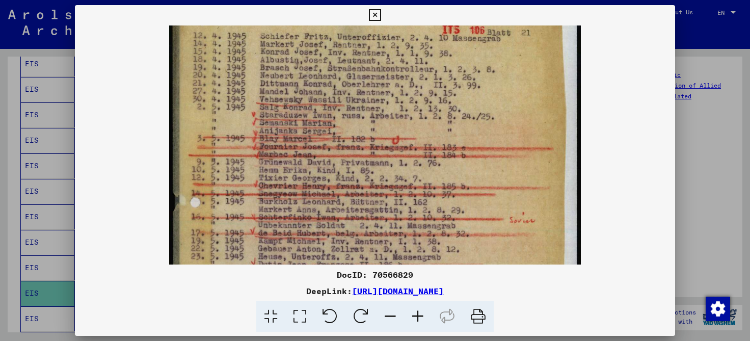
drag, startPoint x: 309, startPoint y: 205, endPoint x: 311, endPoint y: 170, distance: 34.7
click at [311, 170] on img at bounding box center [375, 276] width 412 height 570
click at [311, 170] on img at bounding box center [375, 275] width 412 height 570
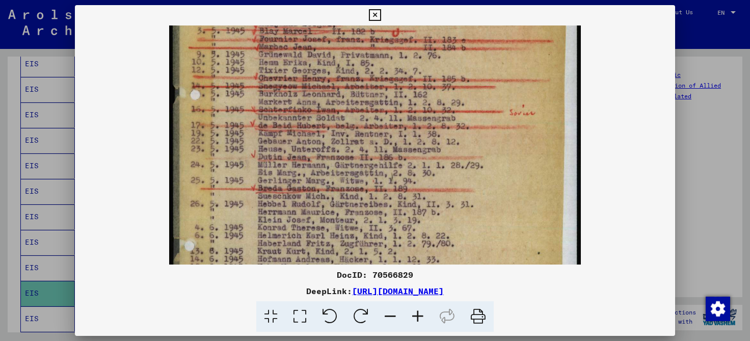
scroll to position [147, 0]
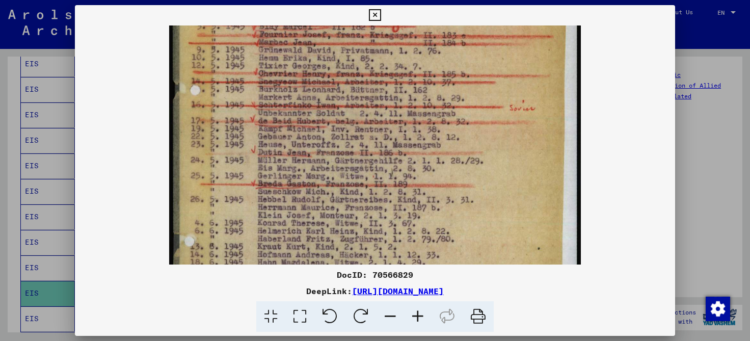
drag, startPoint x: 512, startPoint y: 190, endPoint x: 501, endPoint y: 78, distance: 112.1
click at [501, 78] on img at bounding box center [375, 164] width 412 height 570
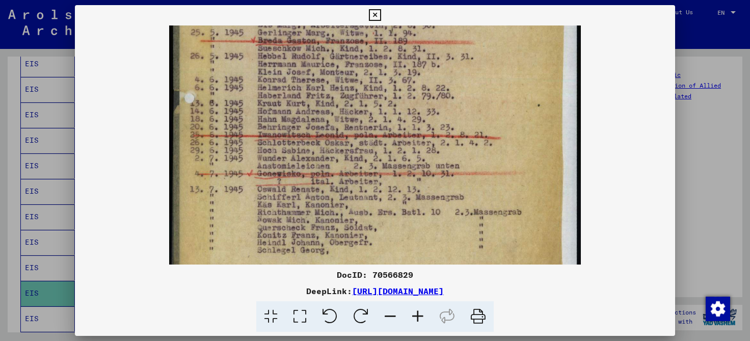
scroll to position [289, 0]
drag, startPoint x: 288, startPoint y: 208, endPoint x: 301, endPoint y: 67, distance: 141.7
click at [301, 67] on img at bounding box center [375, 21] width 412 height 570
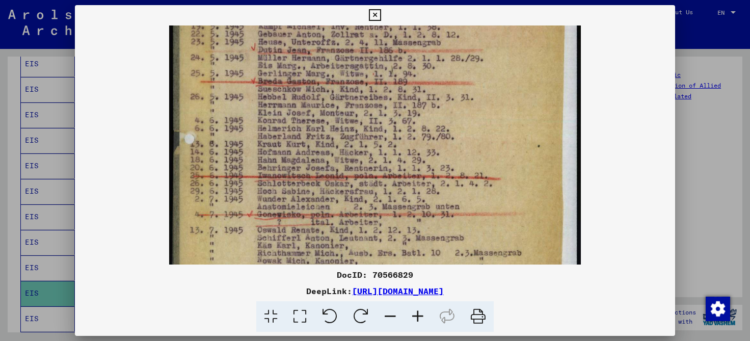
scroll to position [249, 0]
drag, startPoint x: 289, startPoint y: 115, endPoint x: 285, endPoint y: 154, distance: 40.0
click at [285, 154] on img at bounding box center [375, 62] width 412 height 570
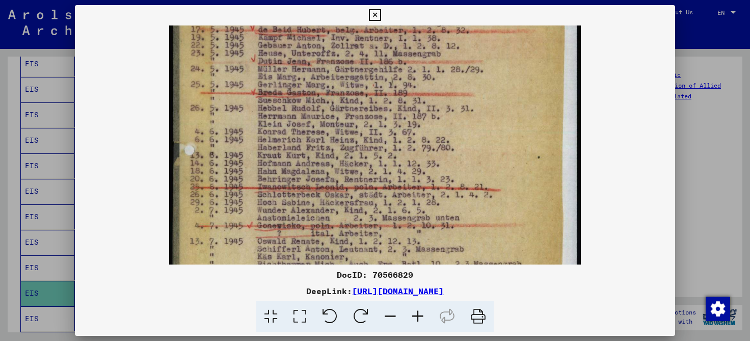
drag, startPoint x: 307, startPoint y: 97, endPoint x: 306, endPoint y: 109, distance: 11.8
click at [306, 109] on img at bounding box center [375, 73] width 412 height 570
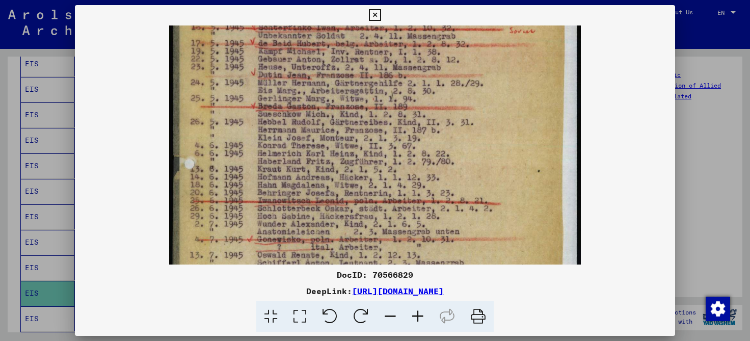
scroll to position [224, 0]
drag, startPoint x: 306, startPoint y: 109, endPoint x: 303, endPoint y: 123, distance: 15.1
click at [303, 123] on img at bounding box center [375, 87] width 412 height 570
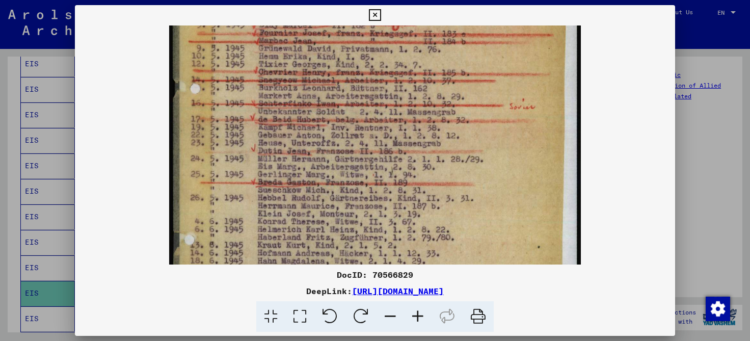
scroll to position [151, 0]
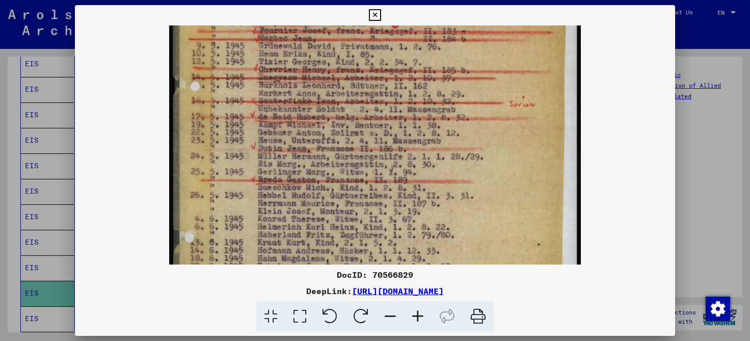
drag, startPoint x: 379, startPoint y: 91, endPoint x: 379, endPoint y: 166, distance: 74.4
click at [379, 166] on img at bounding box center [375, 160] width 412 height 570
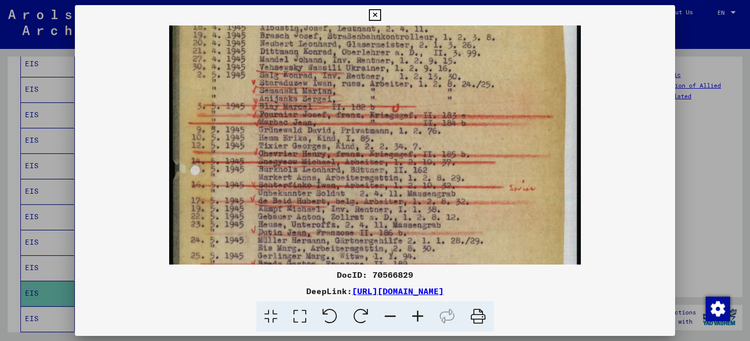
scroll to position [57, 0]
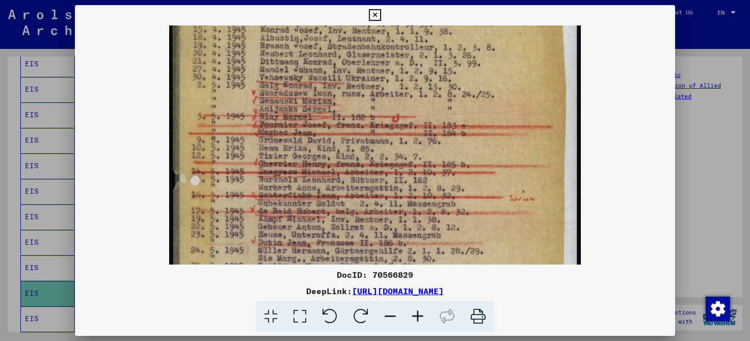
drag, startPoint x: 360, startPoint y: 101, endPoint x: 359, endPoint y: 196, distance: 94.3
click at [359, 196] on img at bounding box center [375, 254] width 412 height 570
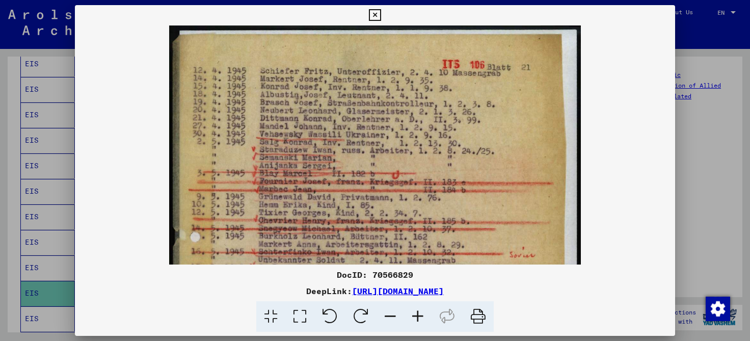
drag, startPoint x: 354, startPoint y: 48, endPoint x: 359, endPoint y: 190, distance: 142.3
click at [359, 190] on img at bounding box center [375, 310] width 412 height 570
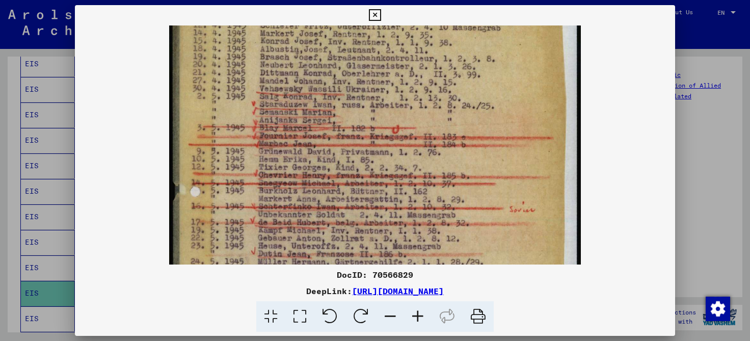
scroll to position [62, 0]
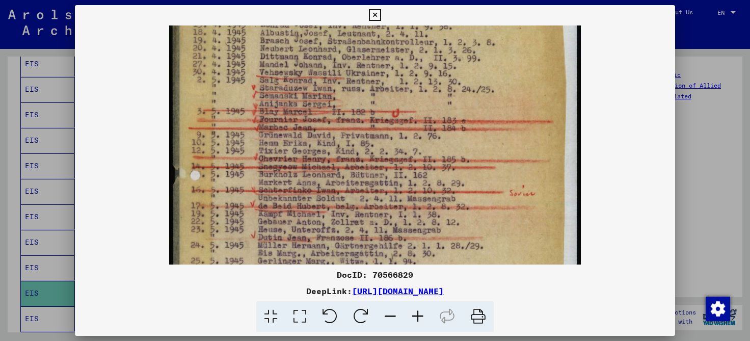
drag, startPoint x: 393, startPoint y: 185, endPoint x: 398, endPoint y: 123, distance: 62.4
click at [398, 123] on img at bounding box center [375, 249] width 412 height 570
click at [381, 16] on icon at bounding box center [375, 15] width 12 height 12
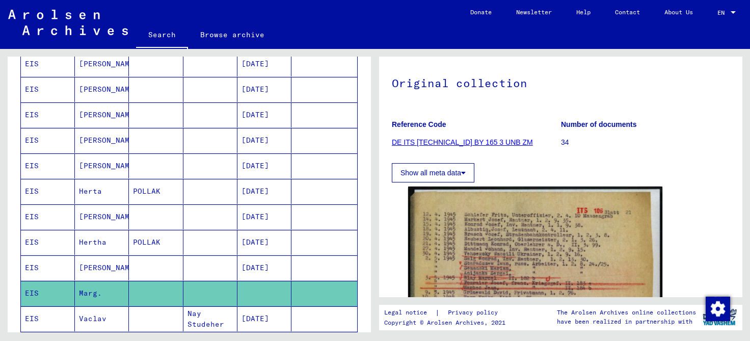
scroll to position [78, 0]
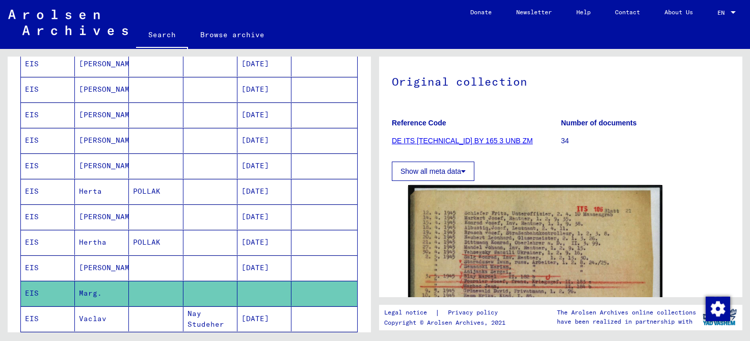
click at [463, 168] on icon at bounding box center [463, 171] width 5 height 7
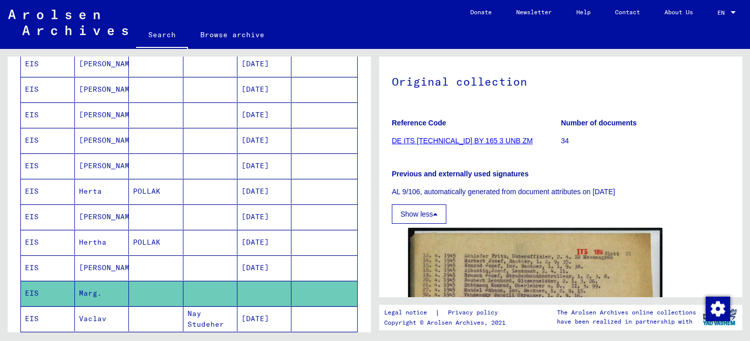
click at [438, 212] on icon at bounding box center [435, 213] width 5 height 7
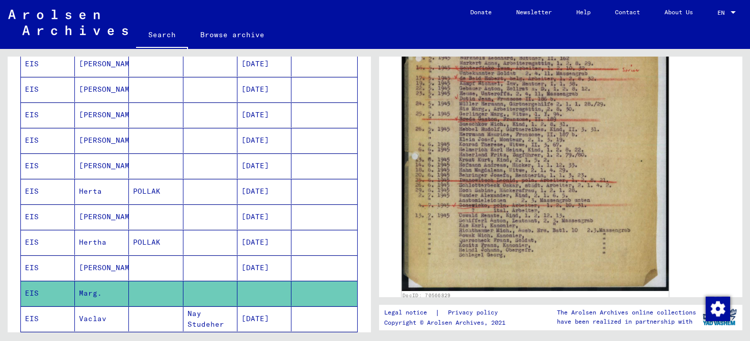
scroll to position [335, 0]
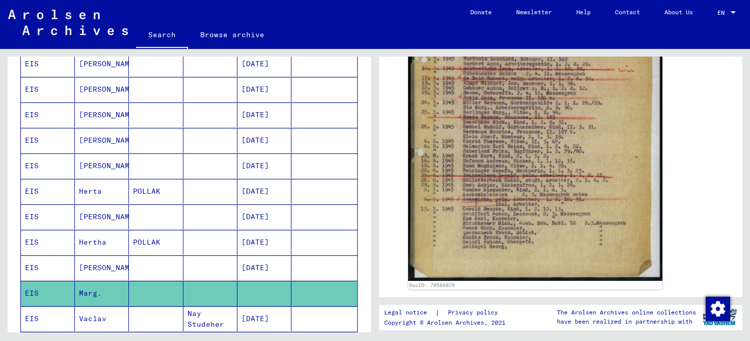
click at [86, 266] on mat-cell "[PERSON_NAME]" at bounding box center [102, 267] width 54 height 25
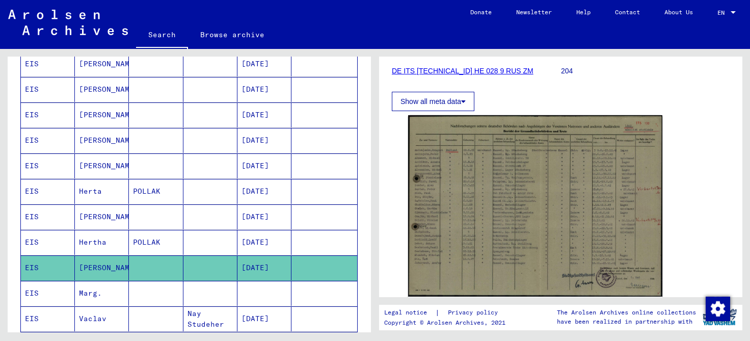
scroll to position [149, 0]
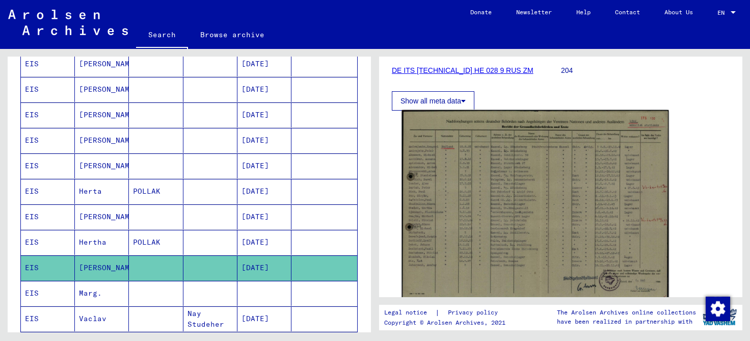
click at [546, 260] on img at bounding box center [535, 205] width 267 height 190
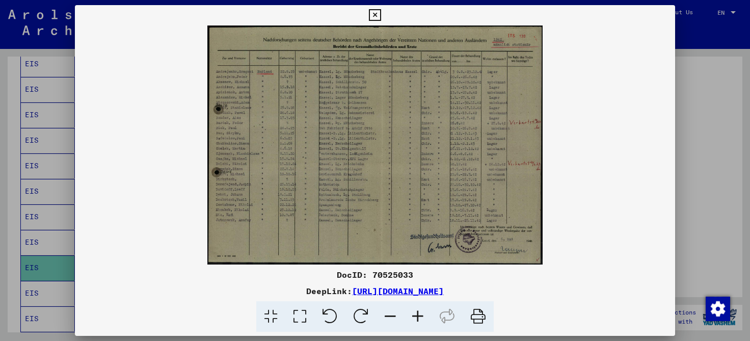
click at [416, 319] on icon at bounding box center [418, 316] width 28 height 31
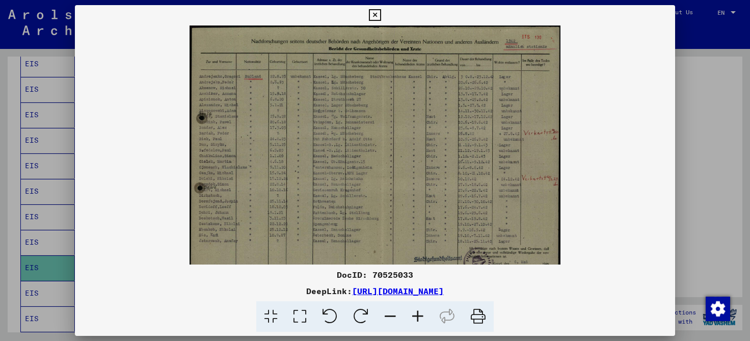
click at [416, 319] on icon at bounding box center [418, 316] width 28 height 31
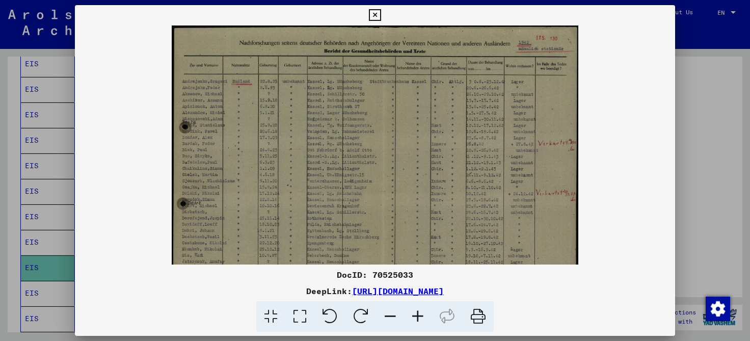
click at [416, 319] on icon at bounding box center [418, 316] width 28 height 31
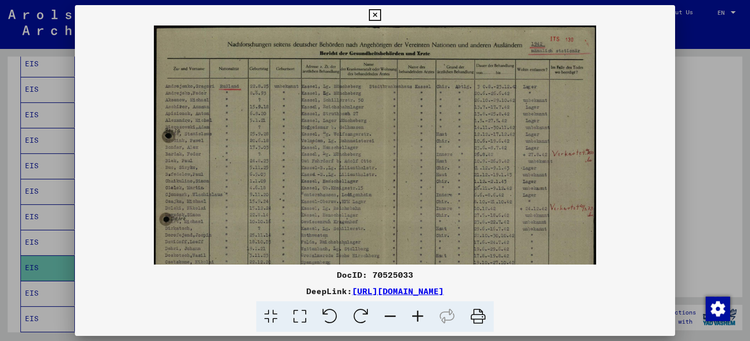
click at [416, 319] on icon at bounding box center [418, 316] width 28 height 31
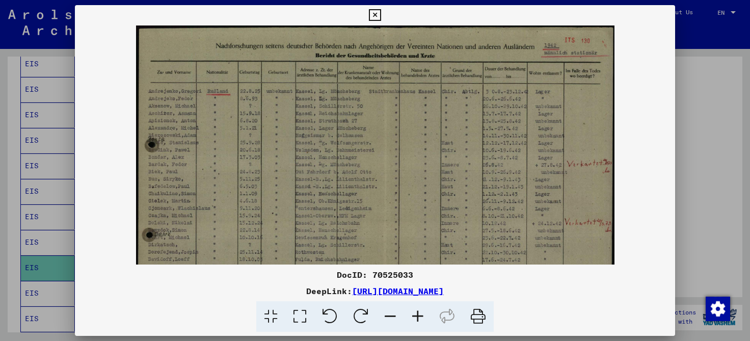
click at [416, 319] on icon at bounding box center [418, 316] width 28 height 31
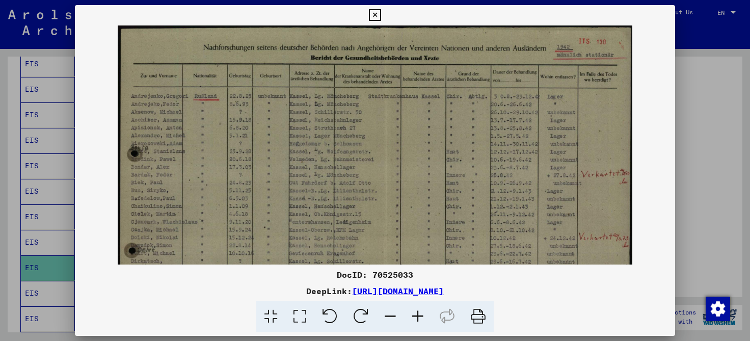
click at [416, 319] on icon at bounding box center [418, 316] width 28 height 31
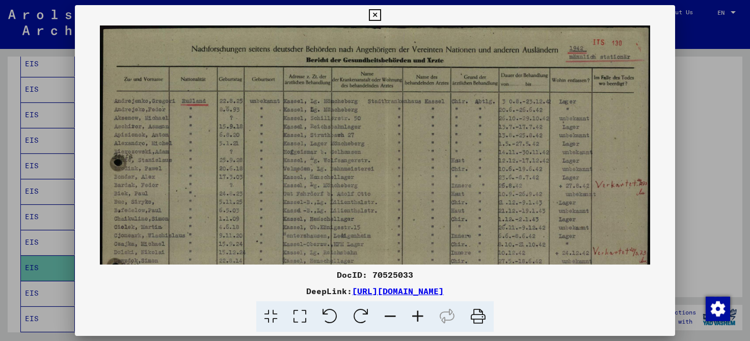
click at [416, 319] on icon at bounding box center [418, 316] width 28 height 31
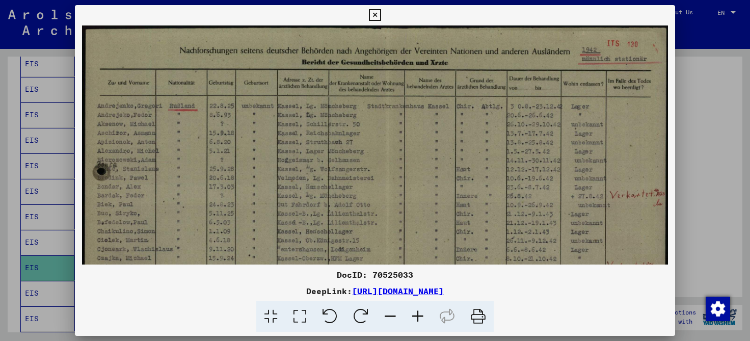
click at [416, 319] on icon at bounding box center [418, 316] width 28 height 31
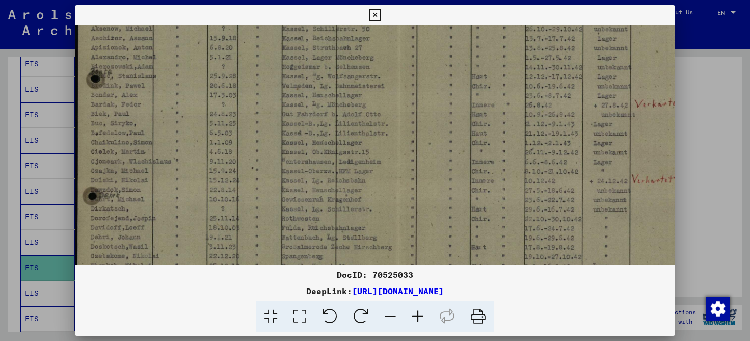
scroll to position [104, 0]
drag, startPoint x: 396, startPoint y: 215, endPoint x: 393, endPoint y: 111, distance: 104.0
click at [393, 111] on img at bounding box center [386, 142] width 622 height 443
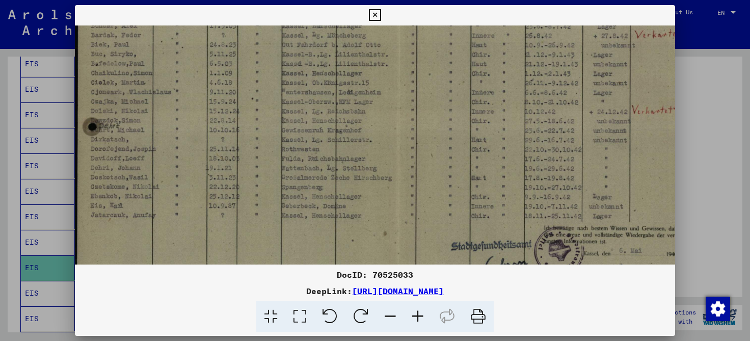
scroll to position [203, 0]
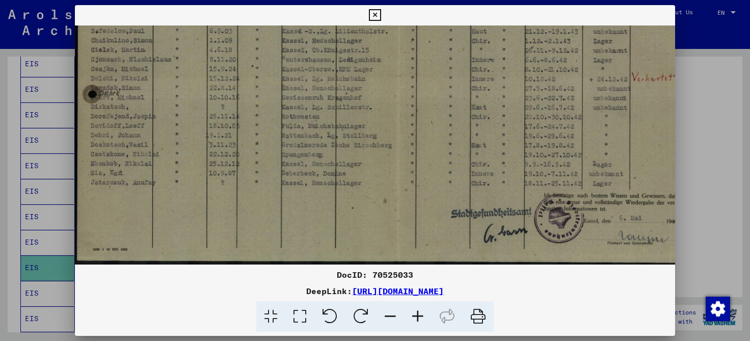
drag, startPoint x: 308, startPoint y: 193, endPoint x: 322, endPoint y: 69, distance: 124.6
click at [322, 69] on img at bounding box center [386, 43] width 622 height 443
click at [381, 13] on icon at bounding box center [375, 15] width 12 height 12
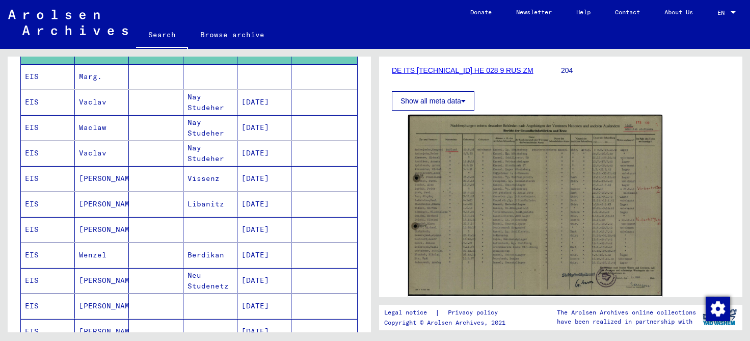
scroll to position [485, 0]
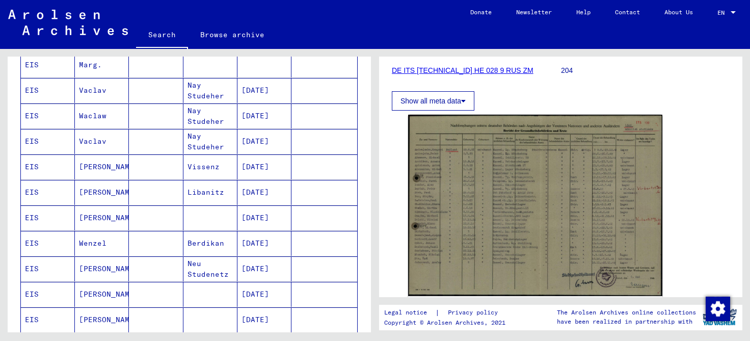
click at [85, 159] on mat-cell "[PERSON_NAME]" at bounding box center [102, 166] width 54 height 25
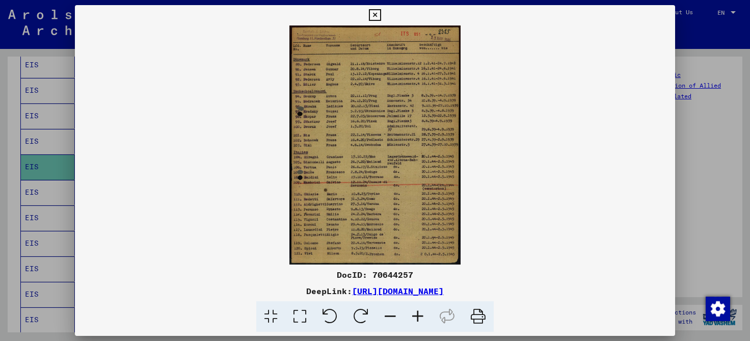
click at [418, 314] on icon at bounding box center [418, 316] width 28 height 31
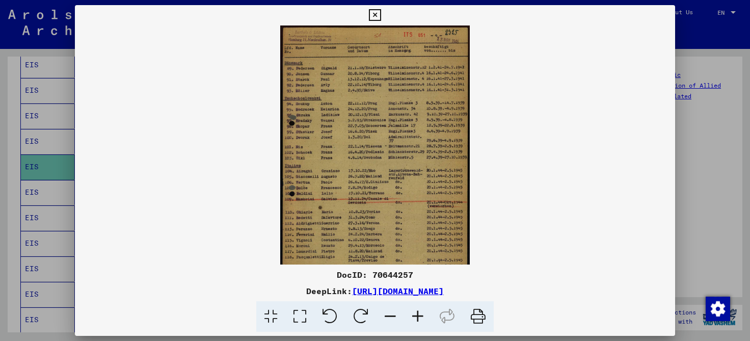
click at [418, 314] on icon at bounding box center [418, 316] width 28 height 31
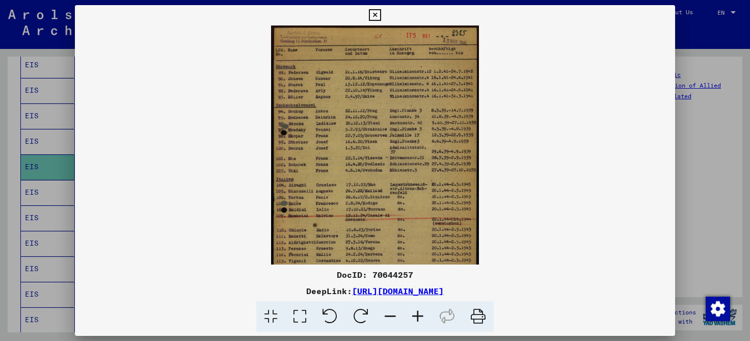
click at [418, 314] on icon at bounding box center [418, 316] width 28 height 31
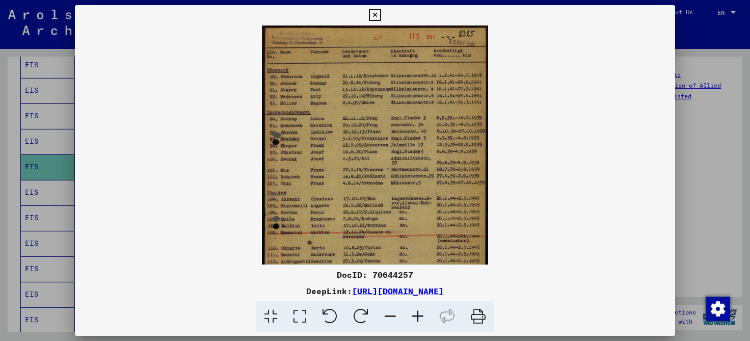
click at [418, 314] on icon at bounding box center [418, 316] width 28 height 31
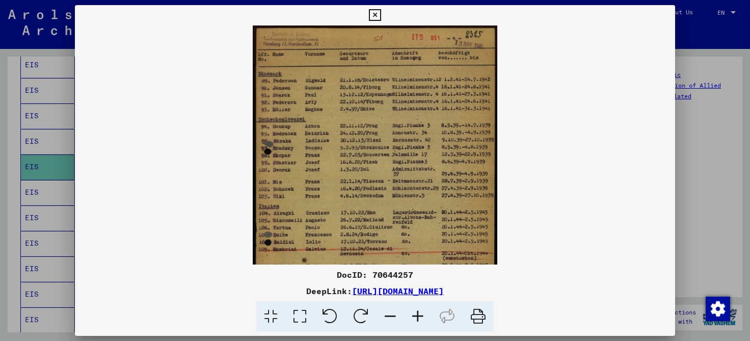
click at [418, 314] on icon at bounding box center [418, 316] width 28 height 31
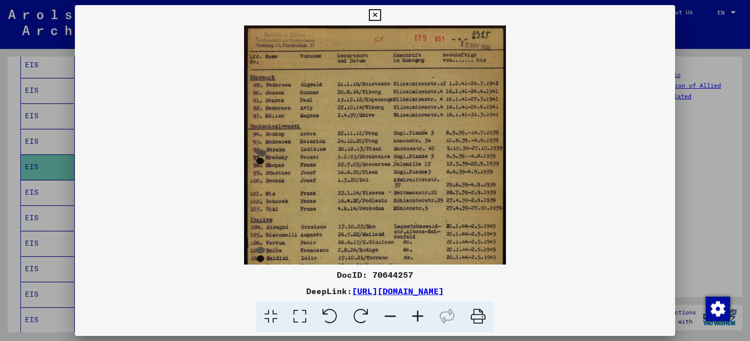
click at [418, 314] on icon at bounding box center [418, 316] width 28 height 31
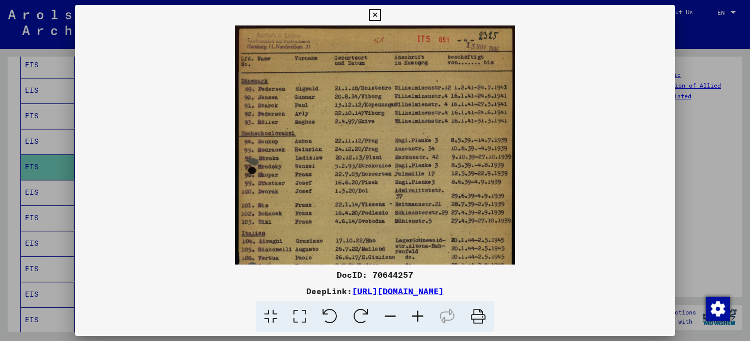
click at [418, 314] on icon at bounding box center [418, 316] width 28 height 31
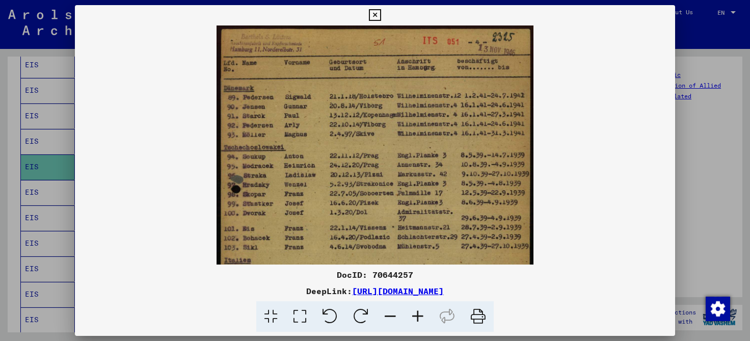
click at [418, 314] on icon at bounding box center [418, 316] width 28 height 31
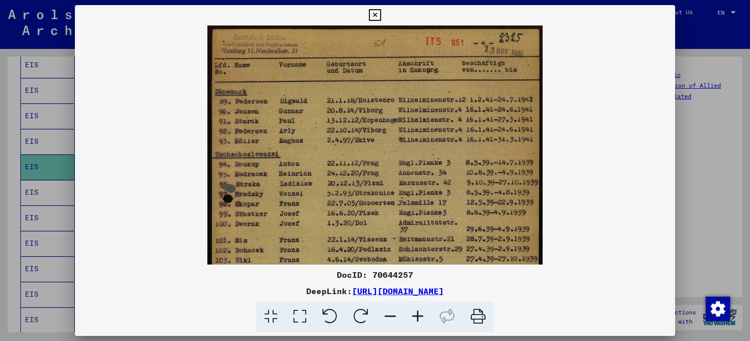
click at [418, 314] on icon at bounding box center [418, 316] width 28 height 31
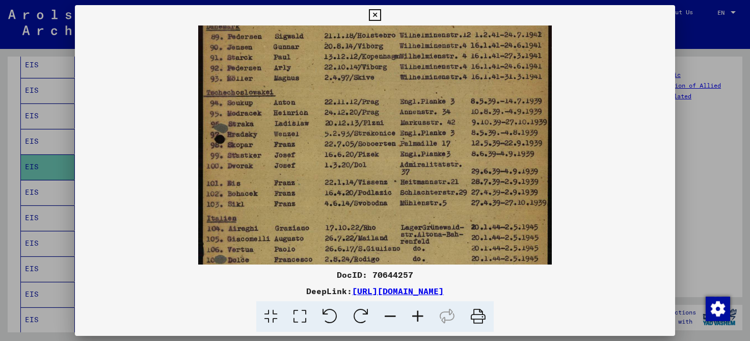
scroll to position [68, 0]
drag, startPoint x: 316, startPoint y: 245, endPoint x: 322, endPoint y: 175, distance: 70.1
click at [322, 175] on img at bounding box center [375, 204] width 354 height 494
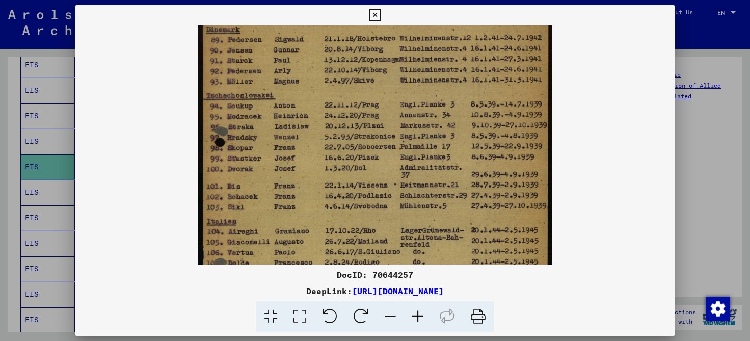
scroll to position [87, 0]
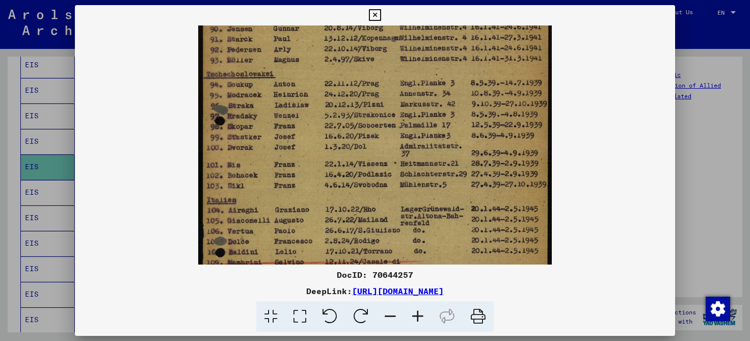
drag, startPoint x: 516, startPoint y: 84, endPoint x: 503, endPoint y: 137, distance: 54.0
click at [503, 137] on img at bounding box center [375, 185] width 354 height 494
click at [381, 18] on icon at bounding box center [375, 15] width 12 height 12
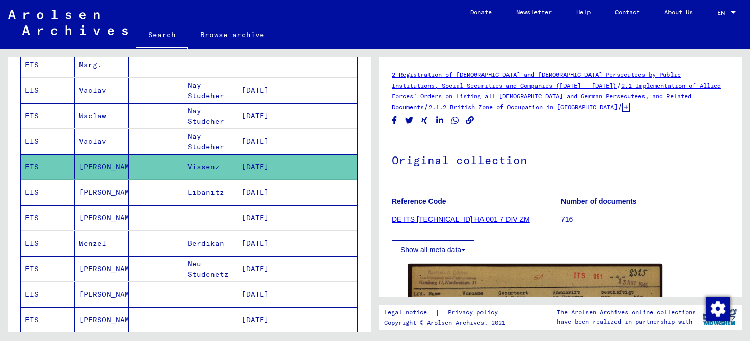
drag, startPoint x: 517, startPoint y: 230, endPoint x: 516, endPoint y: 180, distance: 50.5
click at [516, 189] on mat-grid-tile "Reference Code DE ITS [TECHNICAL_ID] HA 001 7 DIV ZM" at bounding box center [476, 212] width 169 height 46
click at [592, 160] on h1 "Original collection" at bounding box center [561, 159] width 338 height 45
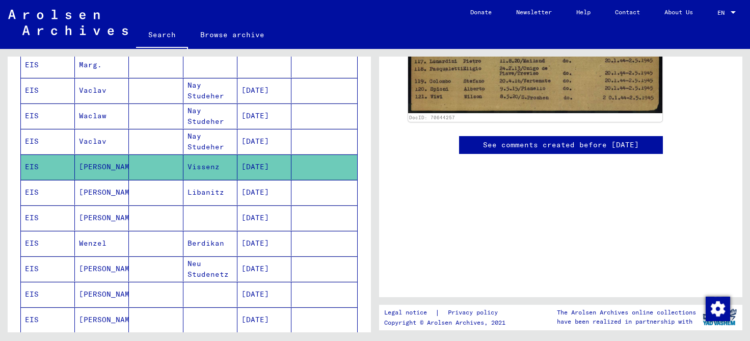
scroll to position [506, 0]
click at [91, 214] on mat-cell "[PERSON_NAME]" at bounding box center [102, 217] width 54 height 25
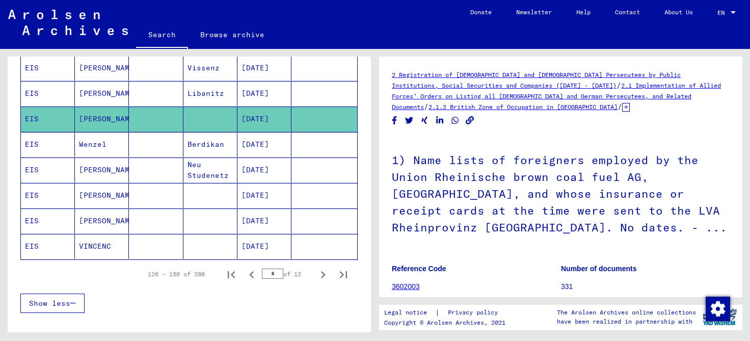
scroll to position [590, 0]
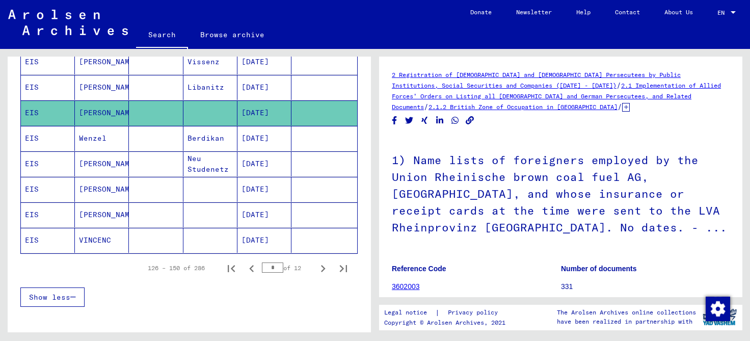
click at [89, 182] on mat-cell "[PERSON_NAME]" at bounding box center [102, 189] width 54 height 25
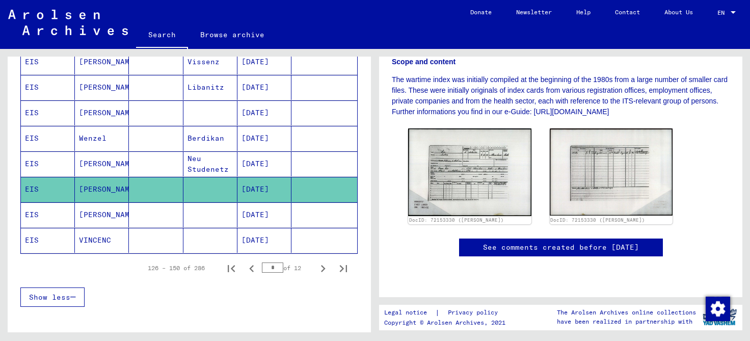
scroll to position [236, 0]
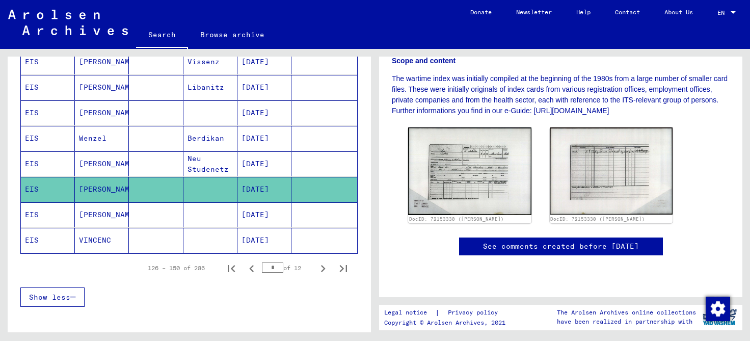
click at [90, 234] on mat-cell "VINCENC" at bounding box center [102, 240] width 54 height 25
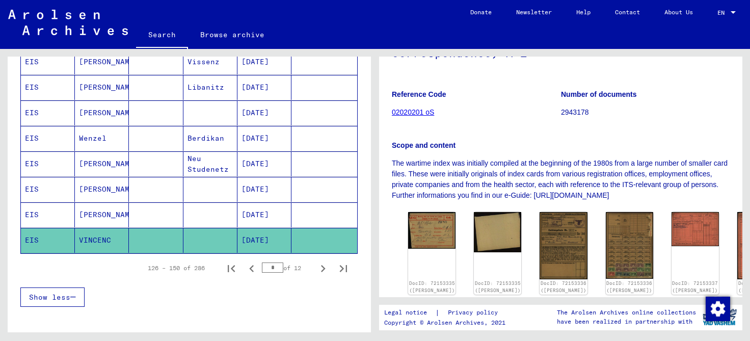
scroll to position [153, 0]
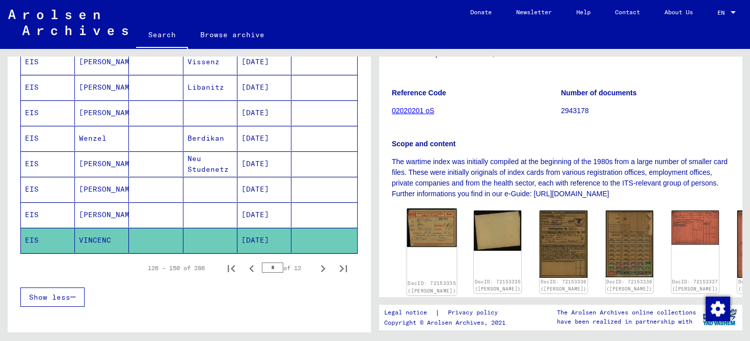
click at [421, 211] on img at bounding box center [432, 227] width 50 height 38
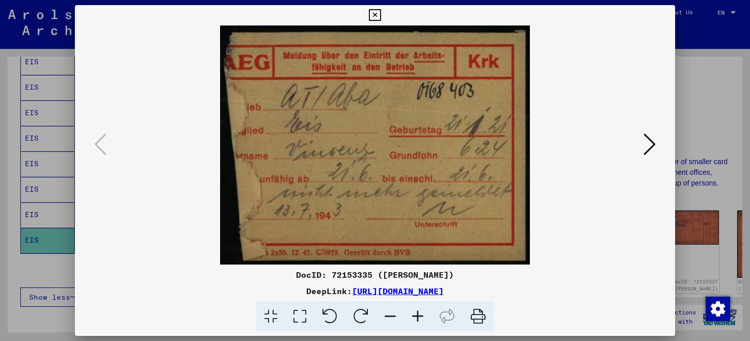
click at [649, 143] on icon at bounding box center [650, 144] width 12 height 24
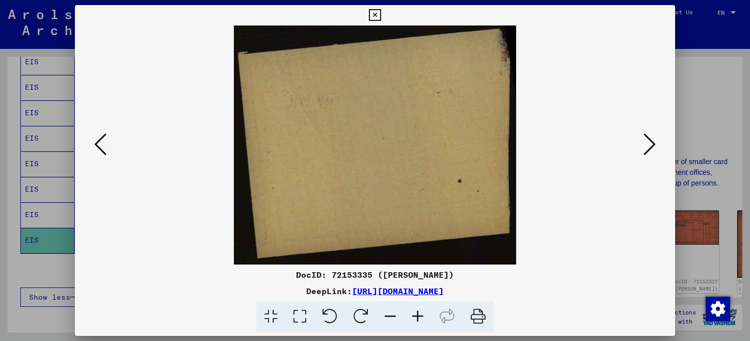
click at [649, 143] on icon at bounding box center [650, 144] width 12 height 24
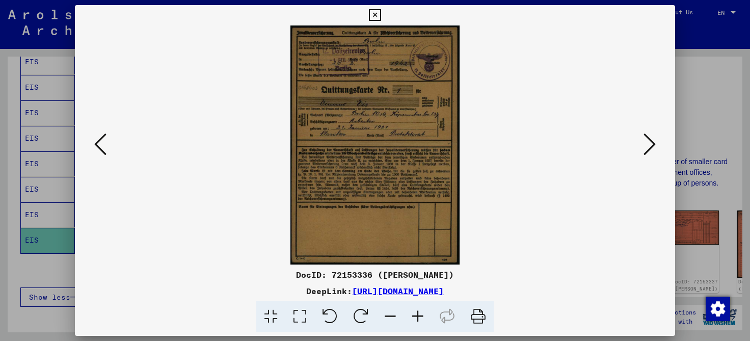
click at [649, 143] on icon at bounding box center [650, 144] width 12 height 24
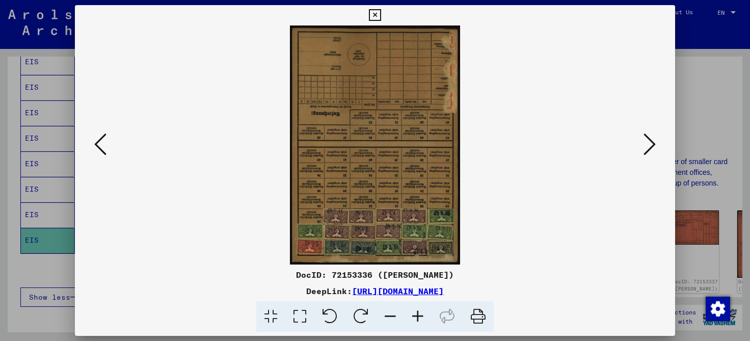
click at [649, 143] on icon at bounding box center [650, 144] width 12 height 24
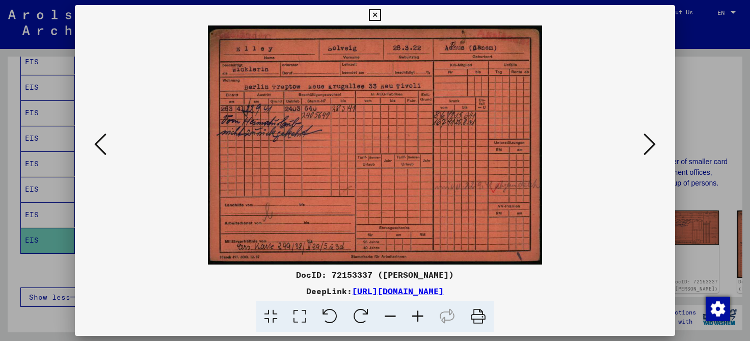
click at [649, 150] on icon at bounding box center [650, 144] width 12 height 24
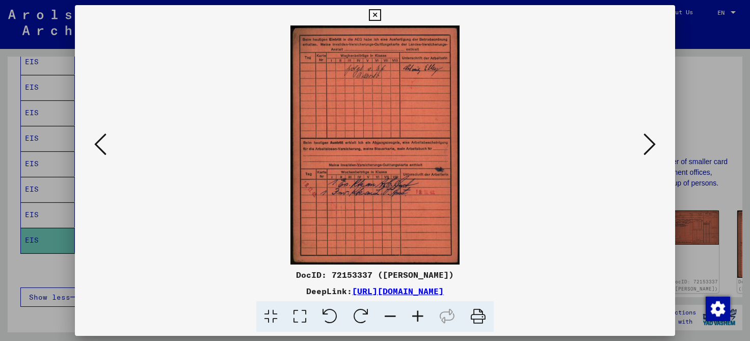
click at [649, 150] on icon at bounding box center [650, 144] width 12 height 24
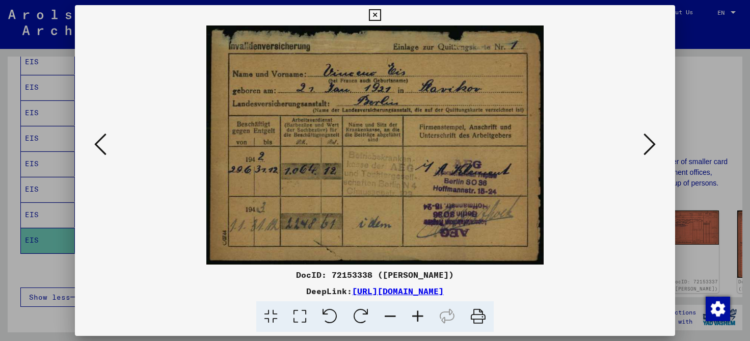
click at [647, 144] on icon at bounding box center [650, 144] width 12 height 24
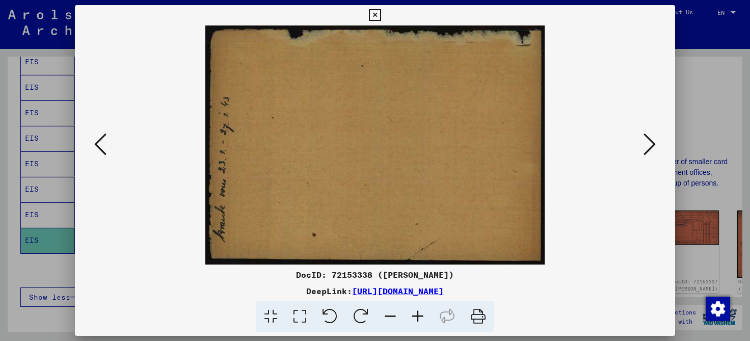
click at [647, 144] on icon at bounding box center [650, 144] width 12 height 24
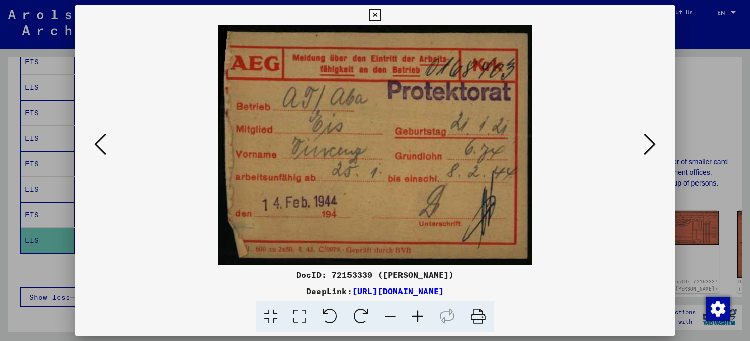
click at [650, 144] on icon at bounding box center [650, 144] width 12 height 24
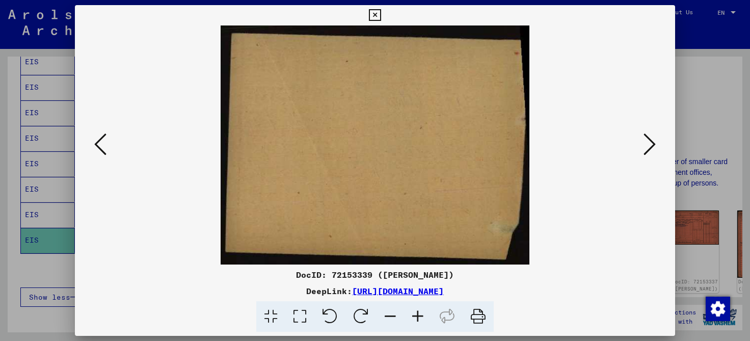
click at [650, 144] on icon at bounding box center [650, 144] width 12 height 24
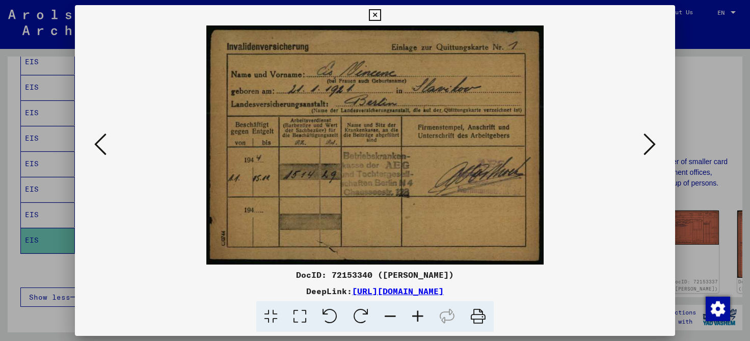
click at [650, 144] on icon at bounding box center [650, 144] width 12 height 24
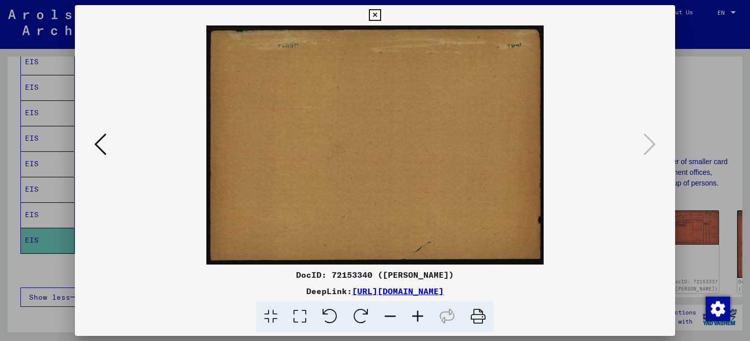
click at [381, 11] on icon at bounding box center [375, 15] width 12 height 12
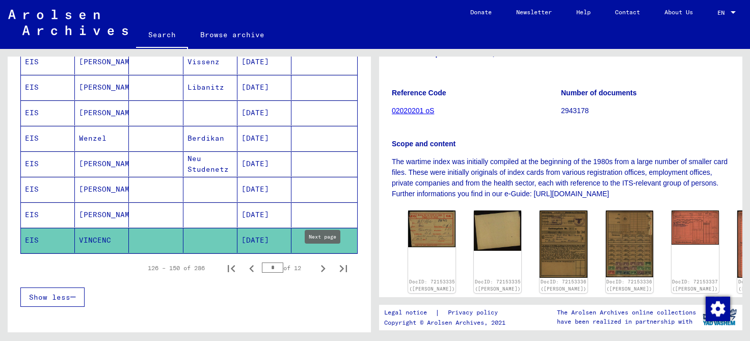
click at [325, 265] on icon "Next page" at bounding box center [323, 268] width 5 height 7
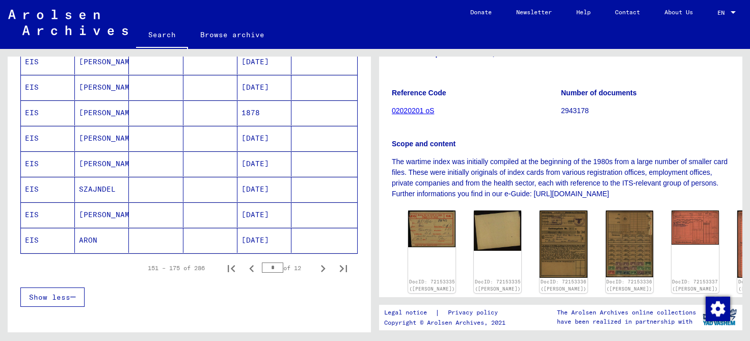
click at [96, 230] on mat-cell "ARON" at bounding box center [102, 240] width 54 height 25
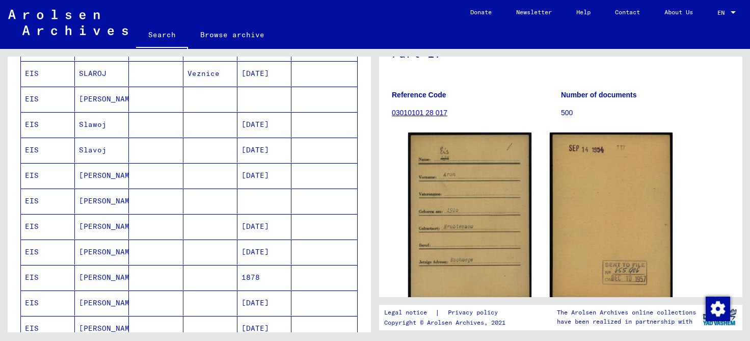
scroll to position [424, 0]
drag, startPoint x: 368, startPoint y: 222, endPoint x: 362, endPoint y: 151, distance: 70.6
click at [362, 151] on div "Last Name First Name Maiden Name Place of Birth Date of Birth Prisoner # EIS VO…" at bounding box center [189, 119] width 363 height 733
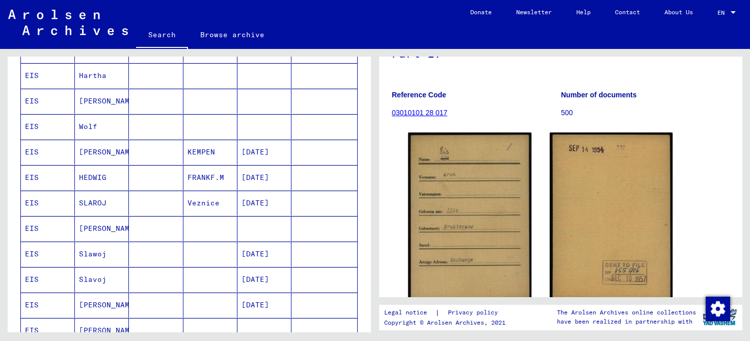
scroll to position [275, 0]
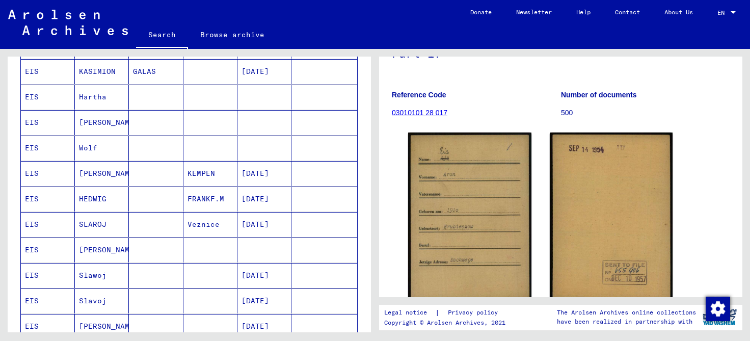
click at [90, 171] on mat-cell "[PERSON_NAME]" at bounding box center [102, 173] width 54 height 25
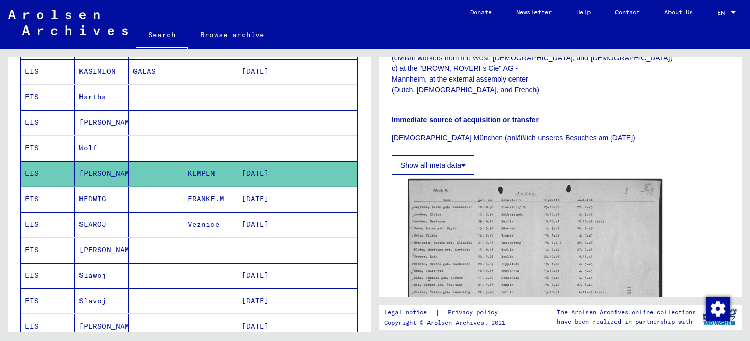
scroll to position [299, 0]
click at [91, 147] on mat-cell "Wolf" at bounding box center [102, 148] width 54 height 25
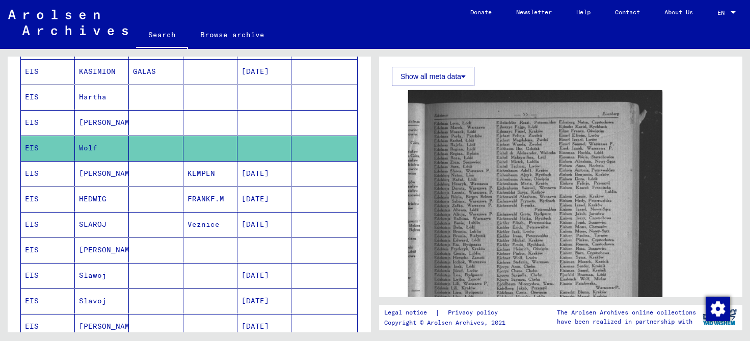
scroll to position [286, 0]
click at [86, 122] on mat-cell "[PERSON_NAME]" at bounding box center [102, 122] width 54 height 25
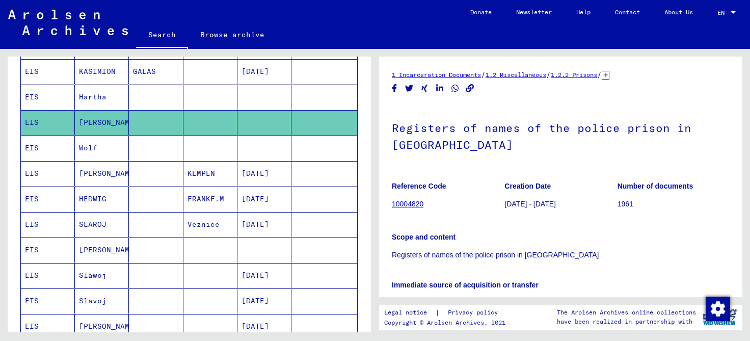
click at [95, 94] on mat-cell "Hartha" at bounding box center [102, 97] width 54 height 25
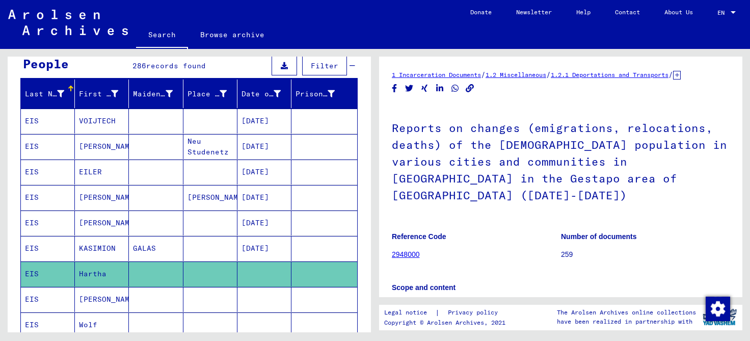
scroll to position [93, 0]
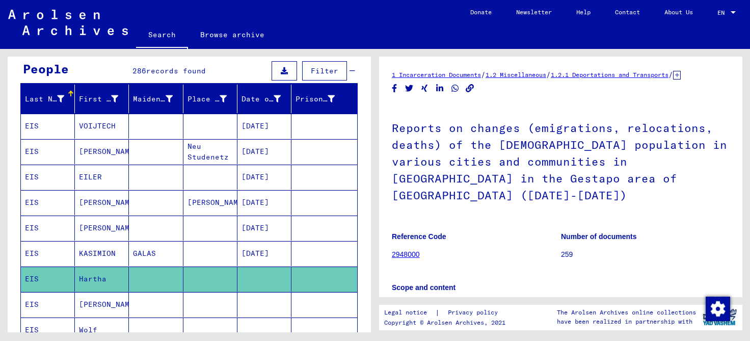
click at [96, 125] on mat-cell "VOIJTECH" at bounding box center [102, 126] width 54 height 25
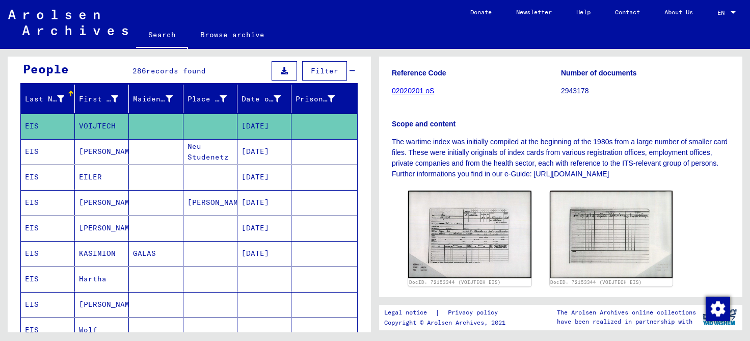
scroll to position [174, 0]
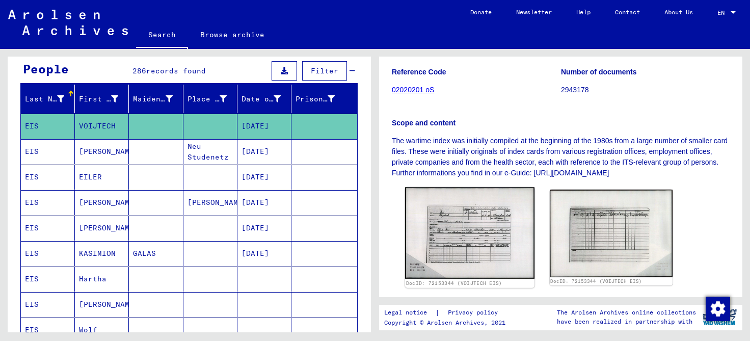
click at [471, 222] on img at bounding box center [469, 234] width 129 height 92
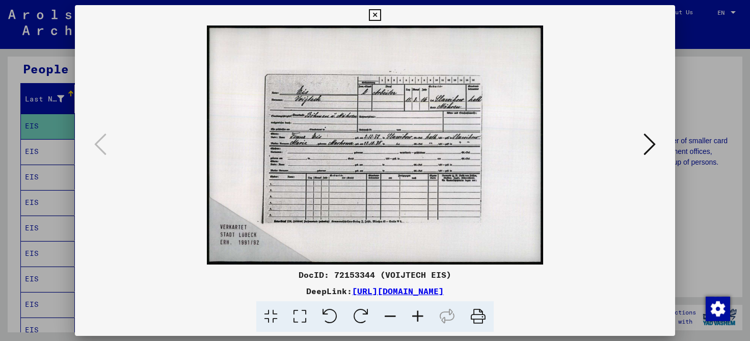
click at [419, 316] on icon at bounding box center [418, 316] width 28 height 31
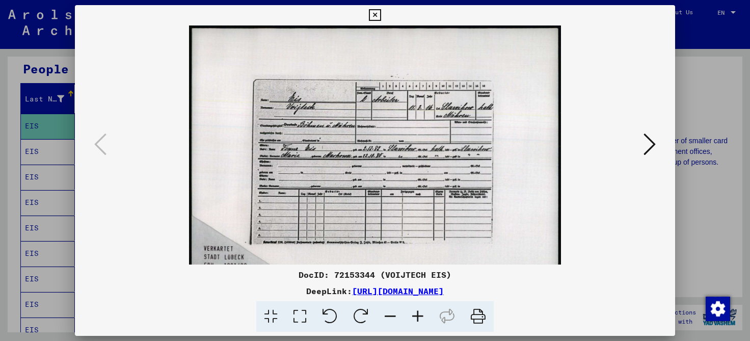
click at [419, 316] on icon at bounding box center [418, 316] width 28 height 31
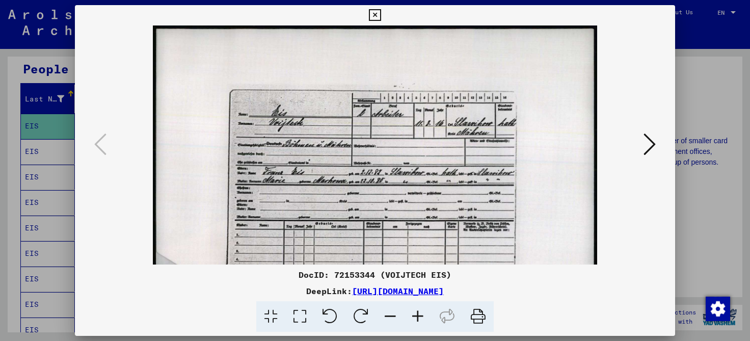
click at [419, 316] on icon at bounding box center [418, 316] width 28 height 31
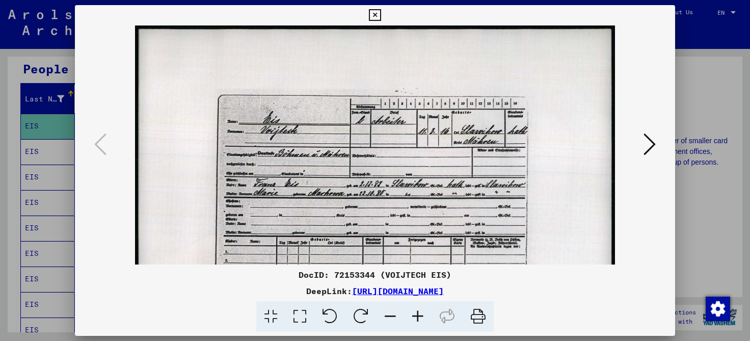
click at [419, 316] on icon at bounding box center [418, 316] width 28 height 31
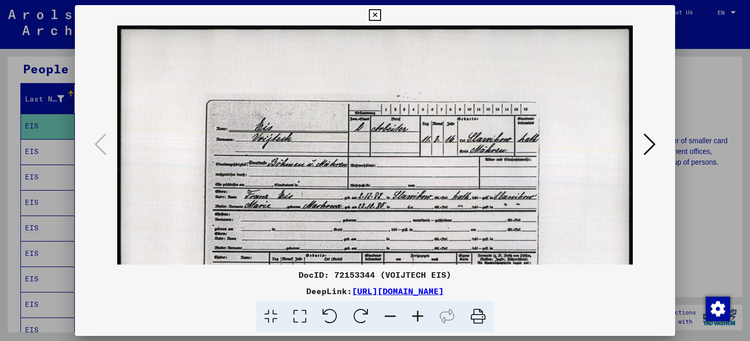
click at [419, 316] on icon at bounding box center [418, 316] width 28 height 31
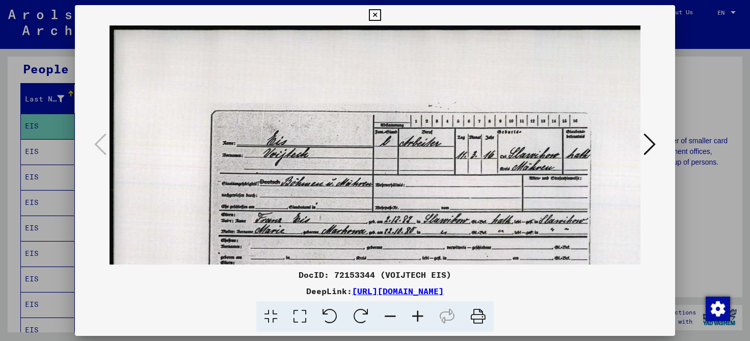
click at [419, 316] on icon at bounding box center [418, 316] width 28 height 31
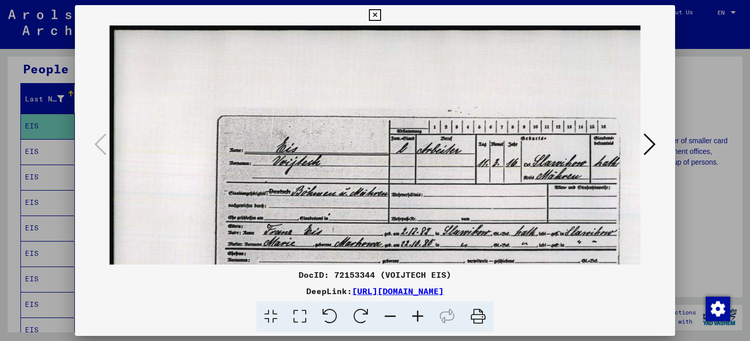
click at [419, 316] on icon at bounding box center [418, 316] width 28 height 31
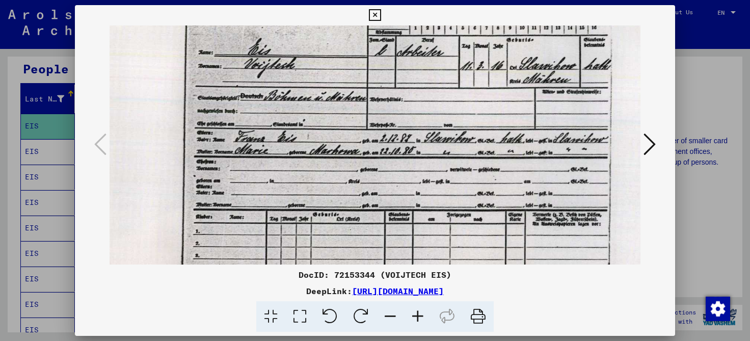
scroll to position [105, 47]
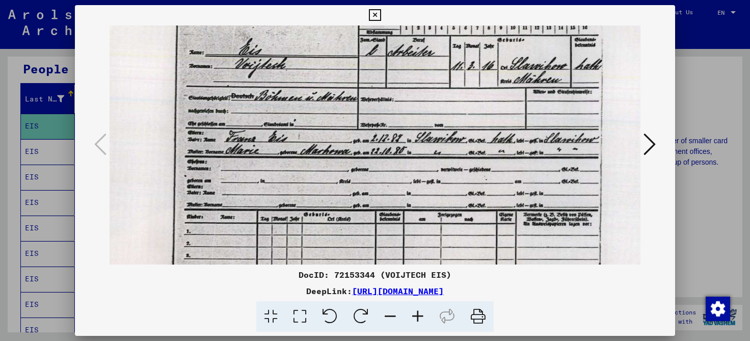
drag, startPoint x: 348, startPoint y: 219, endPoint x: 301, endPoint y: 115, distance: 114.2
click at [301, 115] on img at bounding box center [392, 155] width 659 height 468
click at [381, 15] on icon at bounding box center [375, 15] width 12 height 12
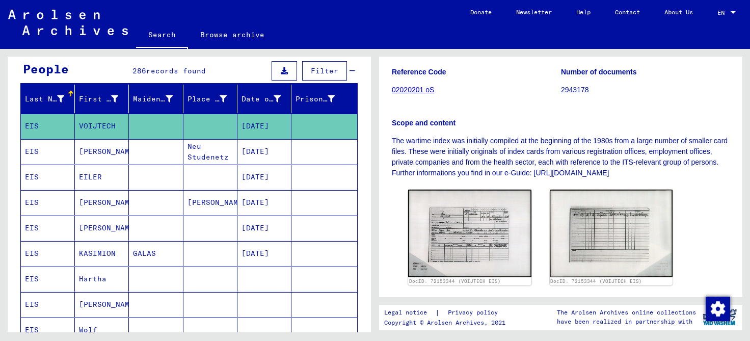
click at [90, 177] on mat-cell "EILER" at bounding box center [102, 177] width 54 height 25
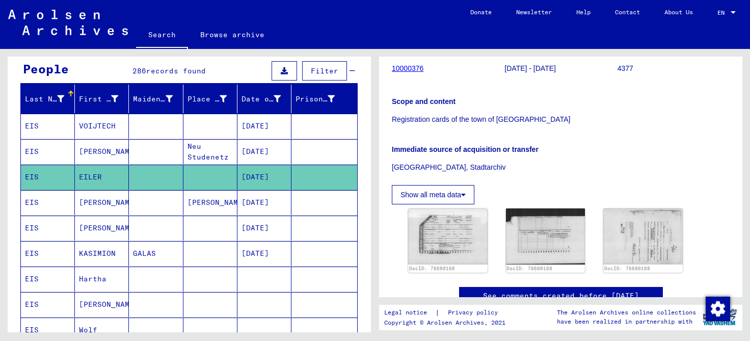
scroll to position [179, 0]
click at [450, 212] on img at bounding box center [447, 235] width 83 height 59
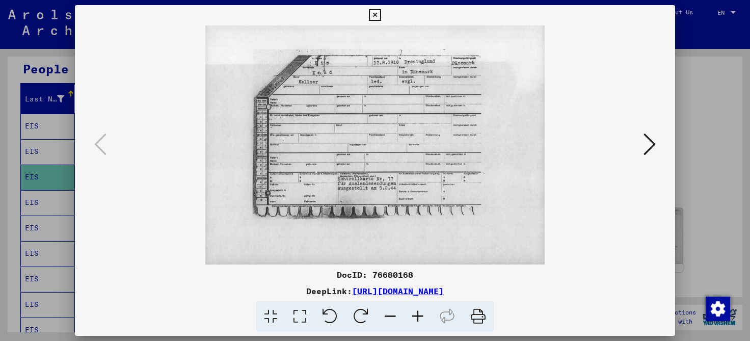
click at [649, 147] on icon at bounding box center [650, 144] width 12 height 24
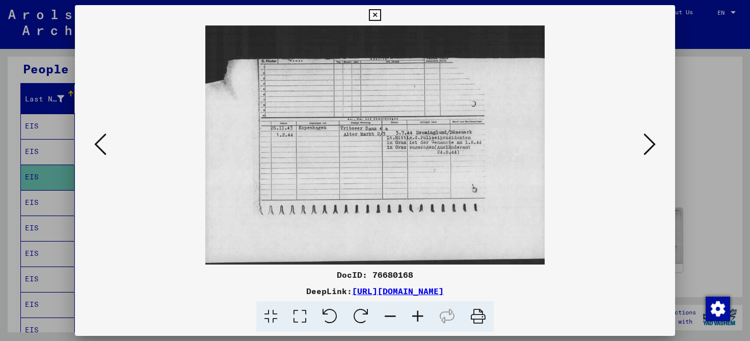
click at [649, 147] on icon at bounding box center [650, 144] width 12 height 24
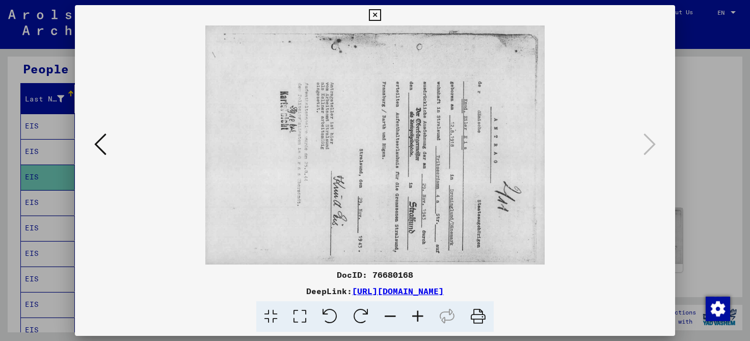
click at [381, 14] on icon at bounding box center [375, 15] width 12 height 12
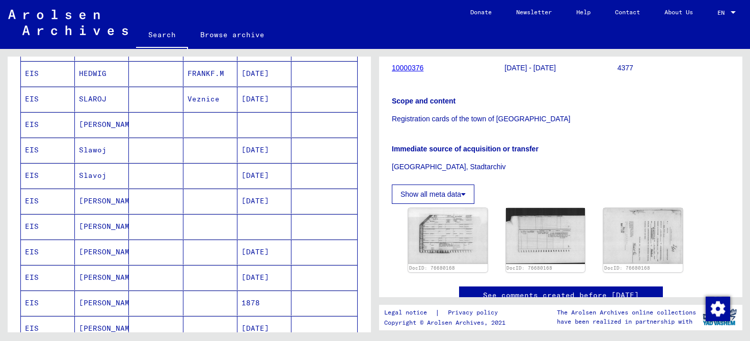
scroll to position [400, 0]
click at [91, 118] on mat-cell "[PERSON_NAME]" at bounding box center [102, 124] width 54 height 25
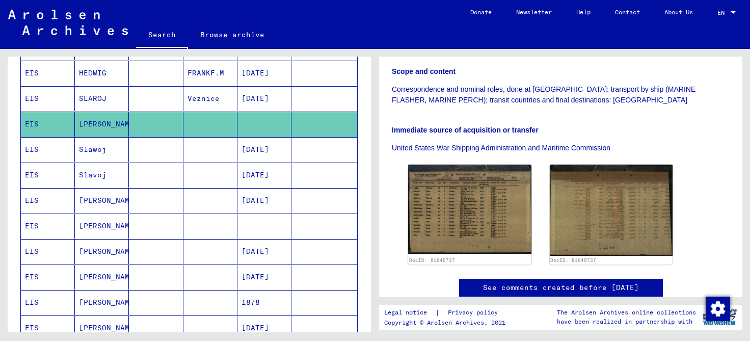
scroll to position [252, 0]
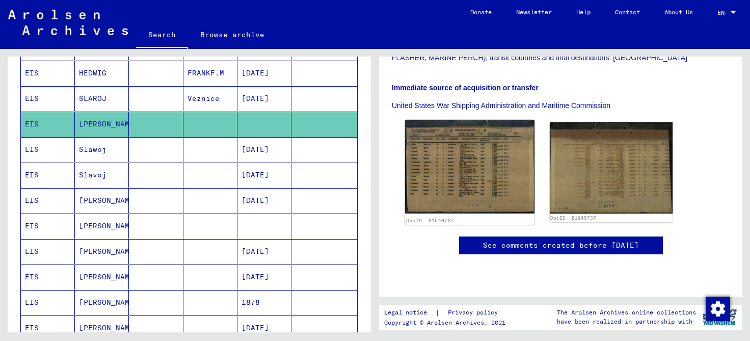
click at [455, 173] on img at bounding box center [469, 167] width 129 height 94
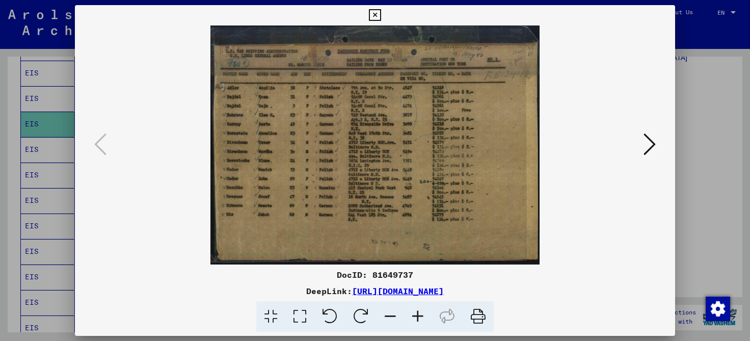
click at [417, 316] on icon at bounding box center [418, 316] width 28 height 31
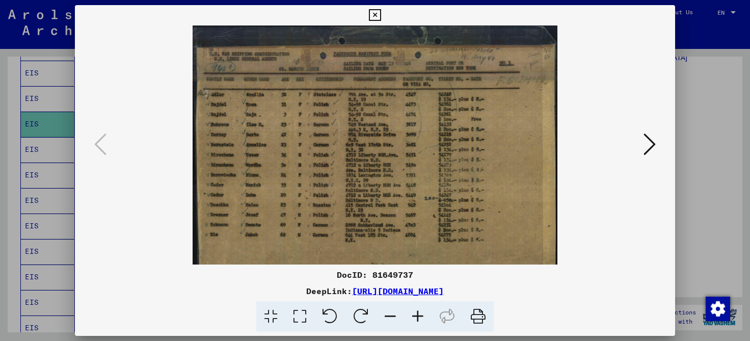
click at [417, 316] on icon at bounding box center [418, 316] width 28 height 31
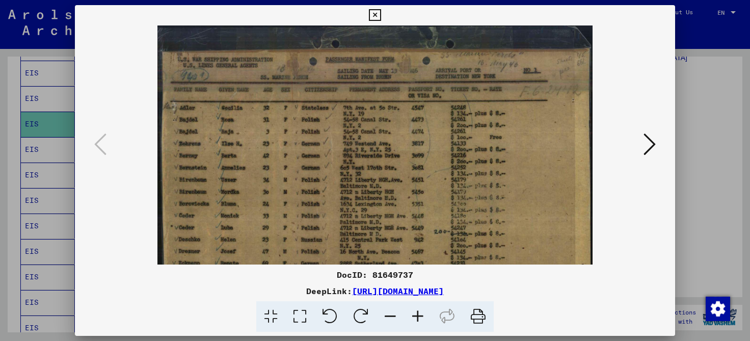
click at [417, 316] on icon at bounding box center [418, 316] width 28 height 31
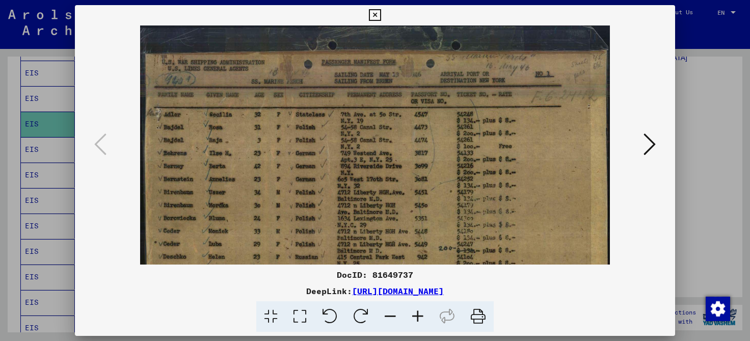
click at [417, 316] on icon at bounding box center [418, 316] width 28 height 31
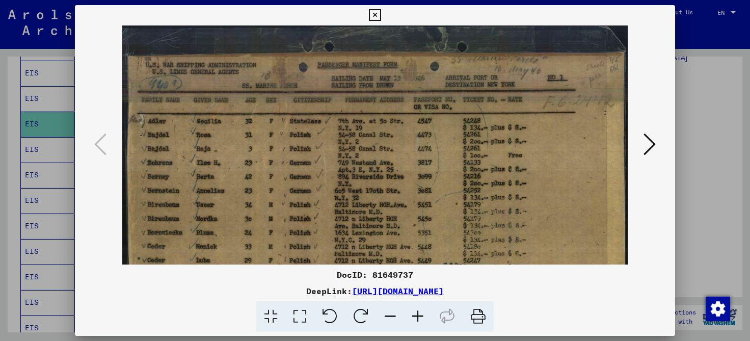
click at [417, 316] on icon at bounding box center [418, 316] width 28 height 31
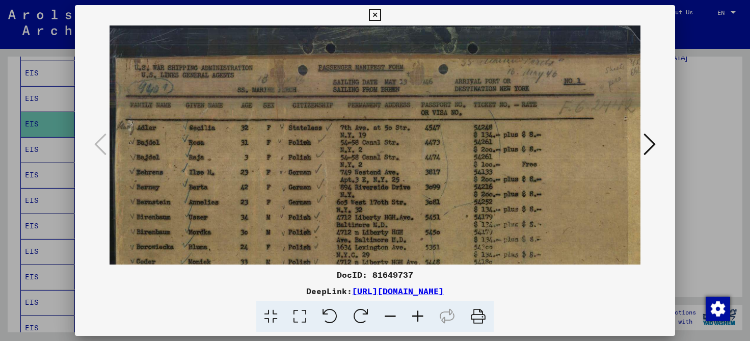
click at [417, 316] on icon at bounding box center [418, 316] width 28 height 31
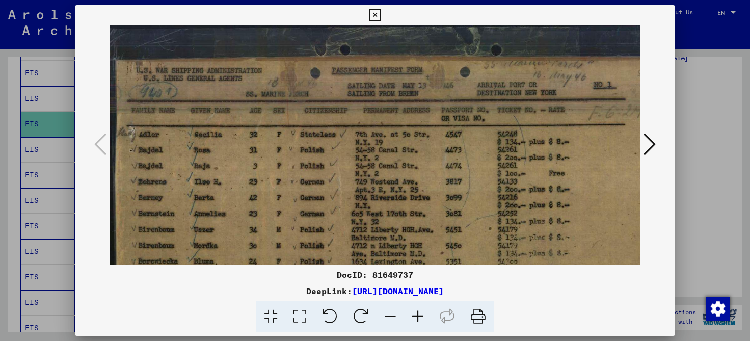
click at [417, 316] on icon at bounding box center [418, 316] width 28 height 31
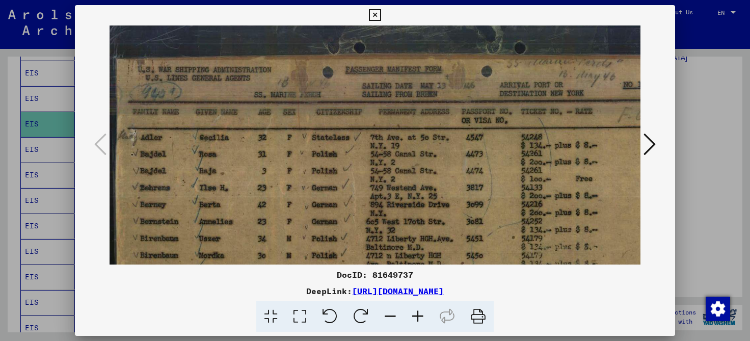
scroll to position [4, 0]
click at [304, 237] on img at bounding box center [415, 242] width 610 height 443
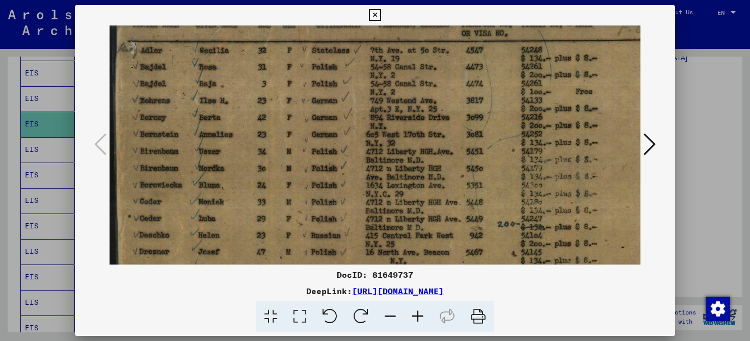
scroll to position [118, 0]
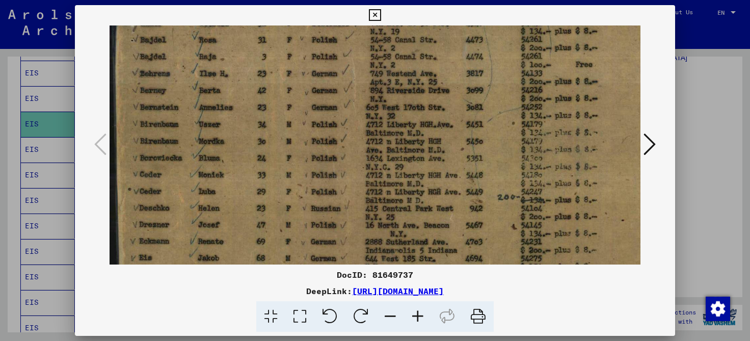
drag, startPoint x: 303, startPoint y: 212, endPoint x: 311, endPoint y: 98, distance: 114.4
click at [311, 98] on img at bounding box center [415, 129] width 610 height 443
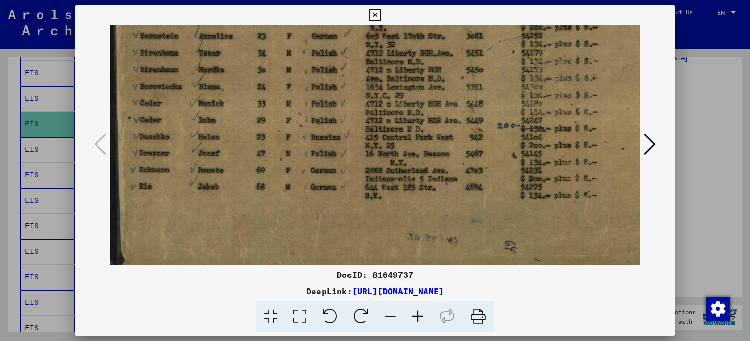
scroll to position [192, 0]
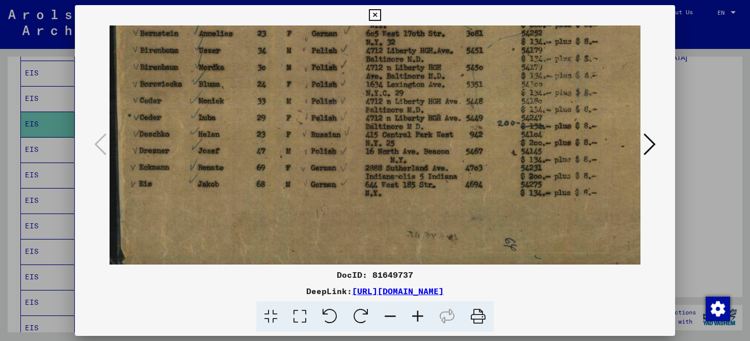
drag, startPoint x: 267, startPoint y: 213, endPoint x: 276, endPoint y: 142, distance: 72.4
click at [276, 142] on img at bounding box center [415, 55] width 610 height 443
click at [649, 141] on icon at bounding box center [650, 144] width 12 height 24
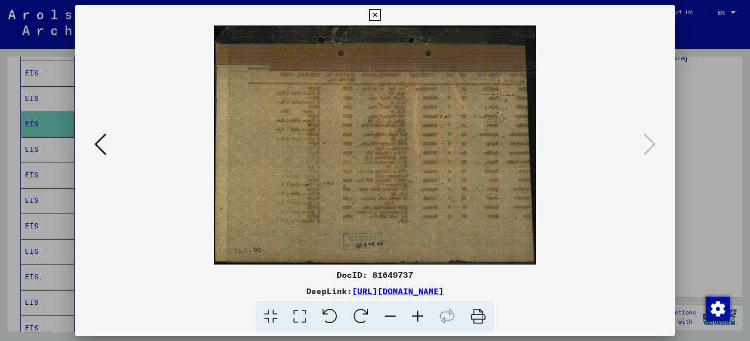
click at [381, 15] on icon at bounding box center [375, 15] width 12 height 12
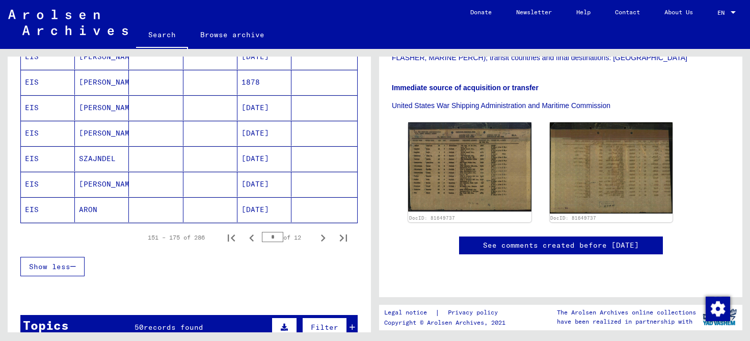
scroll to position [622, 0]
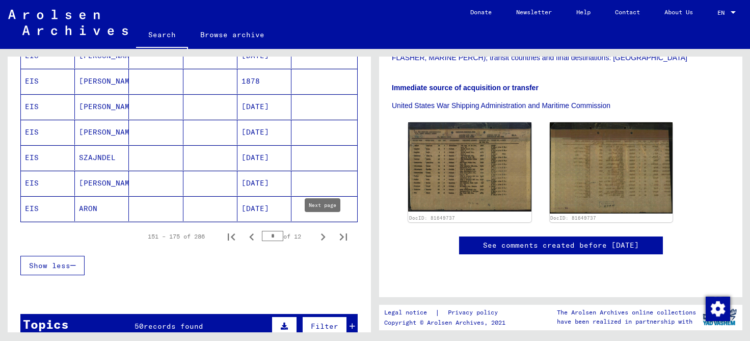
click at [322, 231] on icon "Next page" at bounding box center [323, 237] width 14 height 14
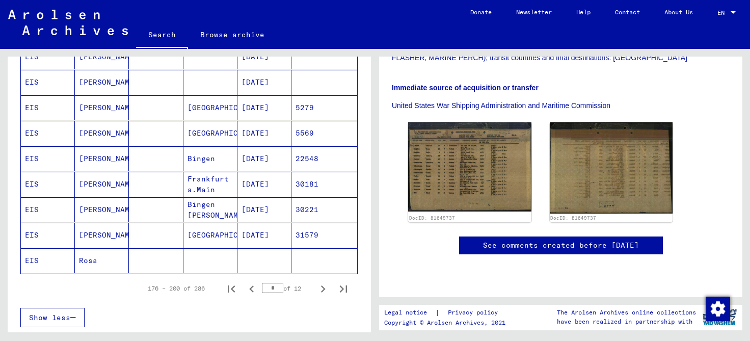
scroll to position [568, 0]
click at [93, 183] on mat-cell "[PERSON_NAME]" at bounding box center [102, 185] width 54 height 25
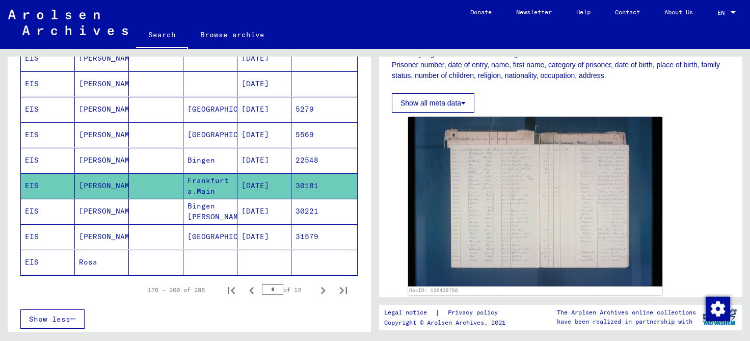
scroll to position [201, 0]
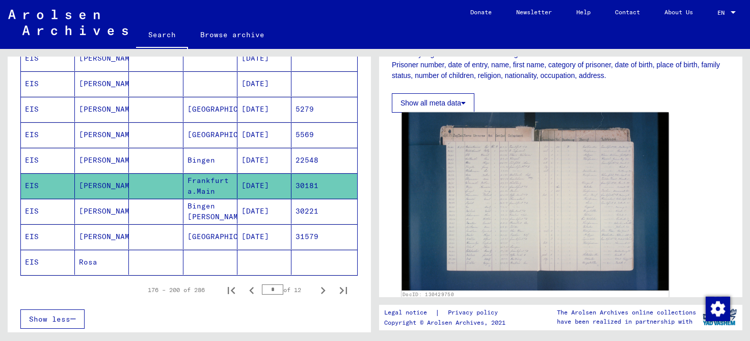
click at [494, 159] on img at bounding box center [535, 201] width 267 height 178
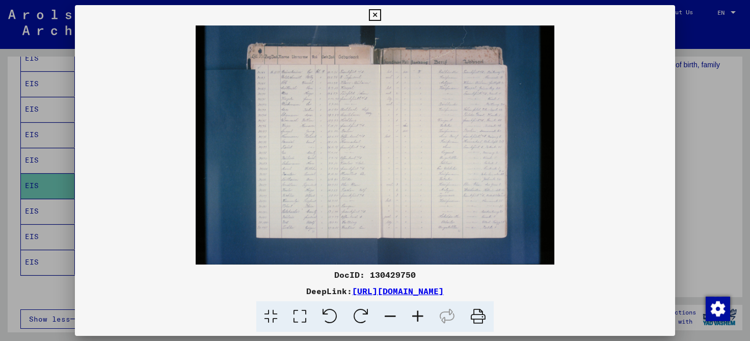
click at [420, 315] on icon at bounding box center [418, 316] width 28 height 31
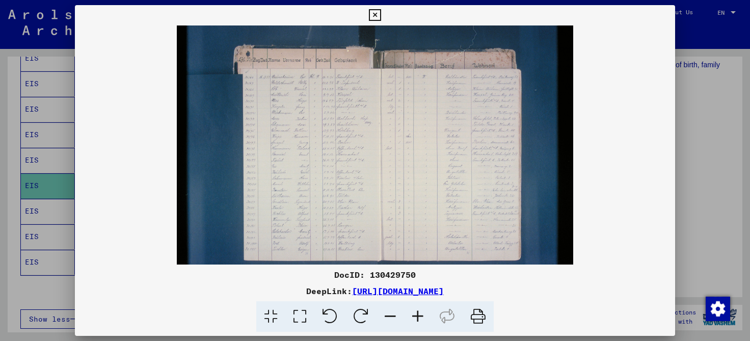
click at [420, 315] on icon at bounding box center [418, 316] width 28 height 31
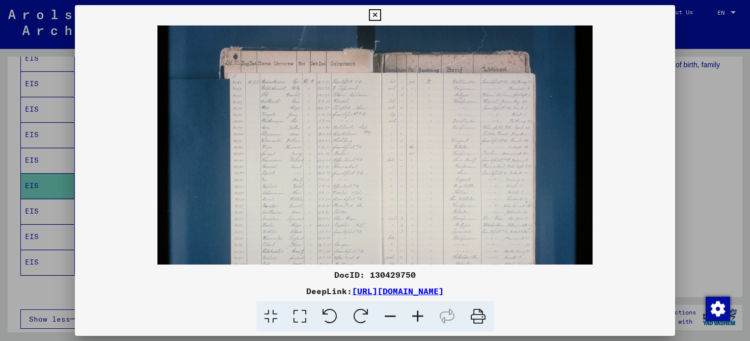
click at [420, 315] on icon at bounding box center [418, 316] width 28 height 31
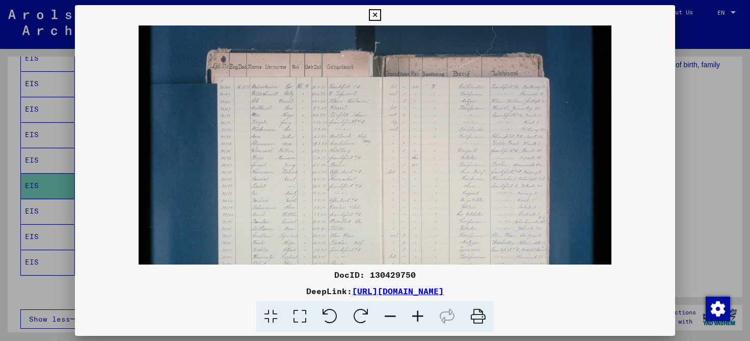
click at [420, 315] on icon at bounding box center [418, 316] width 28 height 31
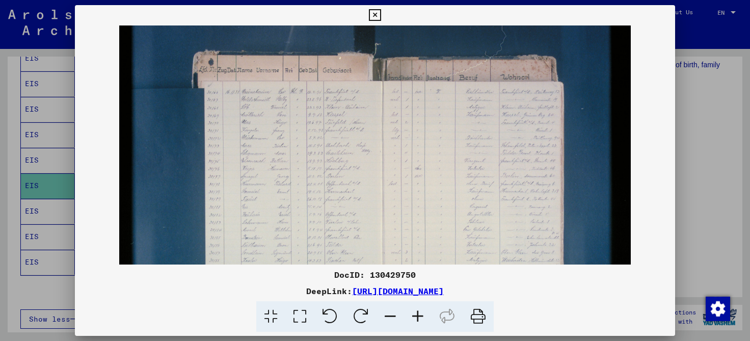
click at [420, 315] on icon at bounding box center [418, 316] width 28 height 31
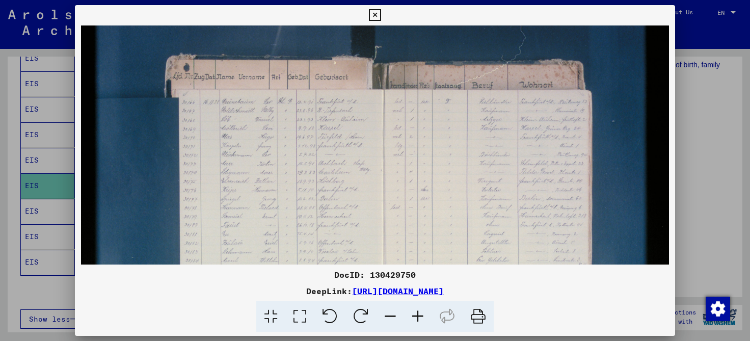
click at [420, 315] on icon at bounding box center [418, 316] width 28 height 31
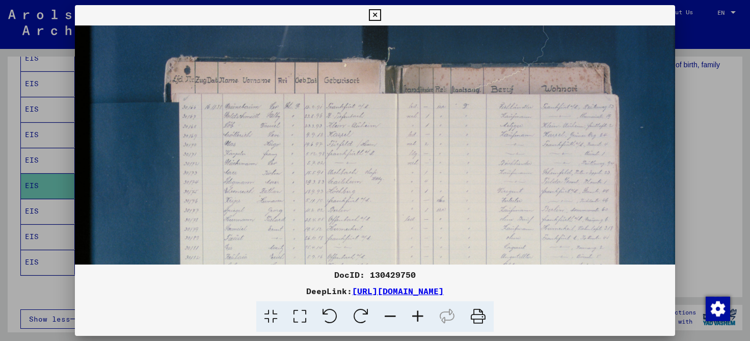
click at [420, 315] on icon at bounding box center [418, 316] width 28 height 31
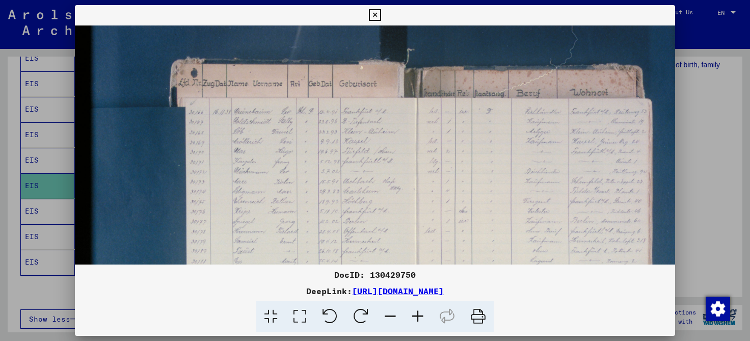
click at [420, 315] on icon at bounding box center [418, 316] width 28 height 31
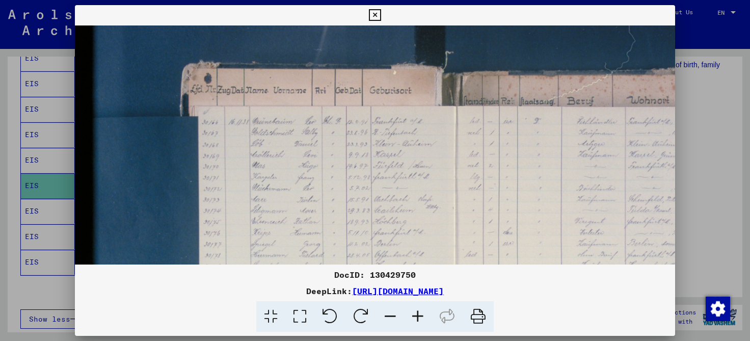
click at [420, 315] on icon at bounding box center [418, 316] width 28 height 31
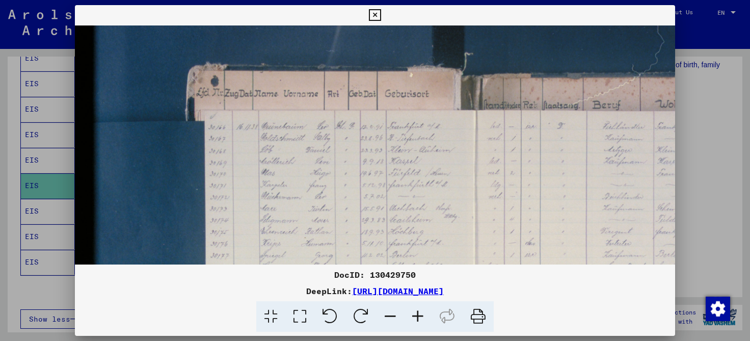
click at [420, 315] on icon at bounding box center [418, 316] width 28 height 31
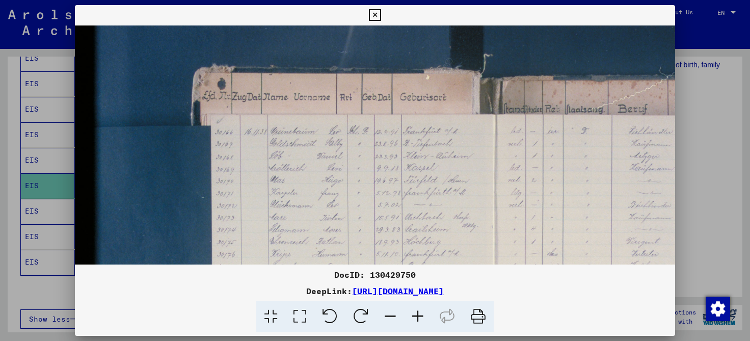
click at [420, 315] on icon at bounding box center [418, 316] width 28 height 31
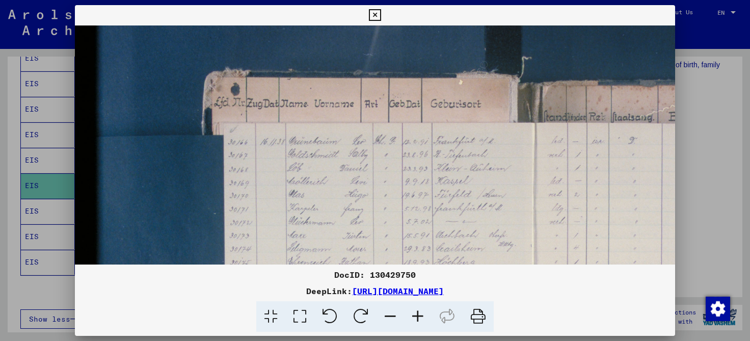
click at [420, 315] on icon at bounding box center [418, 316] width 28 height 31
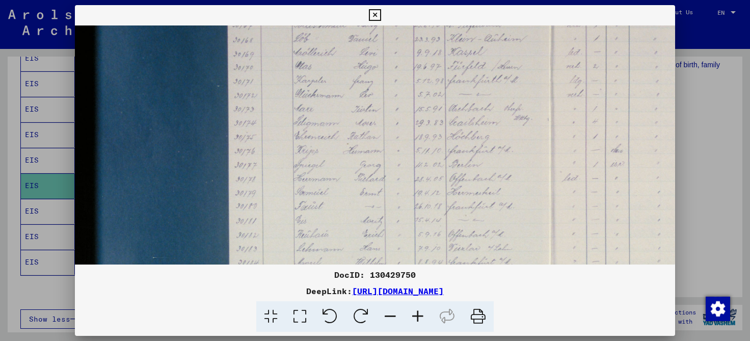
scroll to position [141, 2]
drag, startPoint x: 406, startPoint y: 229, endPoint x: 405, endPoint y: 89, distance: 140.6
click at [405, 89] on img at bounding box center [539, 194] width 932 height 621
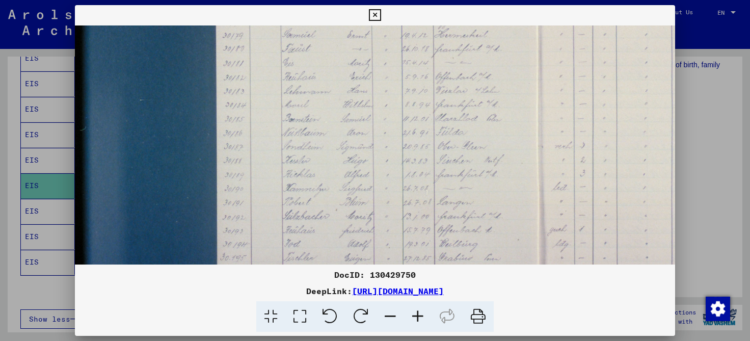
scroll to position [300, 16]
drag, startPoint x: 403, startPoint y: 207, endPoint x: 390, endPoint y: 48, distance: 159.5
click at [390, 48] on img at bounding box center [525, 36] width 932 height 621
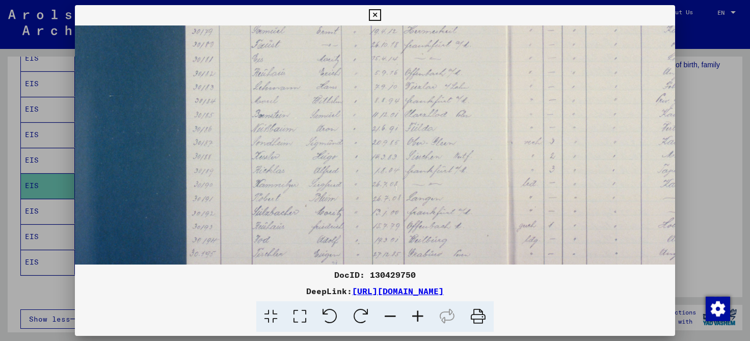
scroll to position [286, 46]
drag, startPoint x: 384, startPoint y: 218, endPoint x: 354, endPoint y: 200, distance: 35.0
click at [354, 200] on img at bounding box center [495, 50] width 932 height 621
click at [381, 14] on icon at bounding box center [375, 15] width 12 height 12
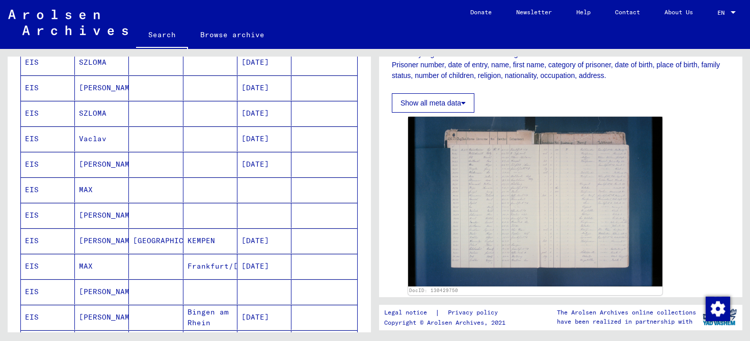
scroll to position [208, 0]
click at [103, 211] on mat-cell "[PERSON_NAME]" at bounding box center [102, 214] width 54 height 25
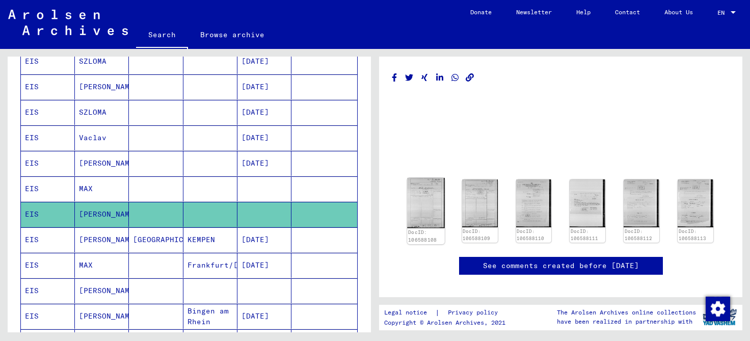
click at [418, 207] on img at bounding box center [425, 203] width 37 height 50
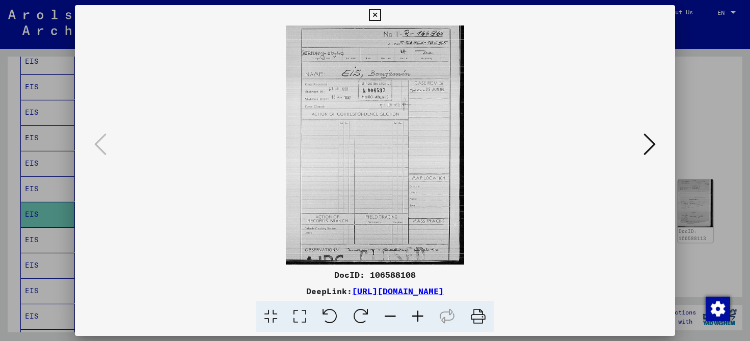
click at [418, 316] on icon at bounding box center [418, 316] width 28 height 31
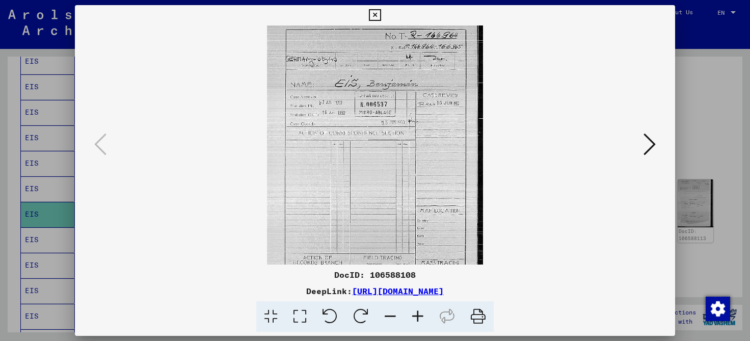
click at [418, 316] on icon at bounding box center [418, 316] width 28 height 31
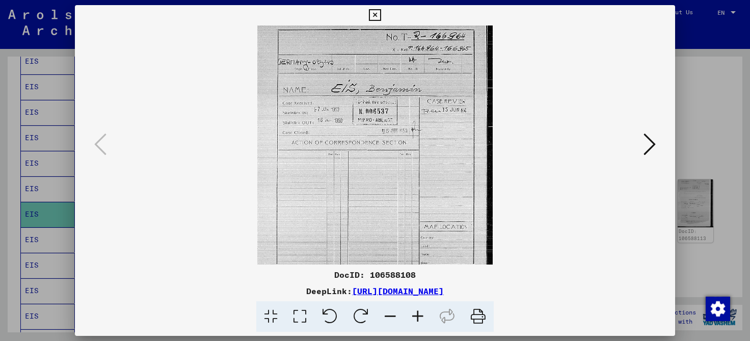
click at [418, 316] on icon at bounding box center [418, 316] width 28 height 31
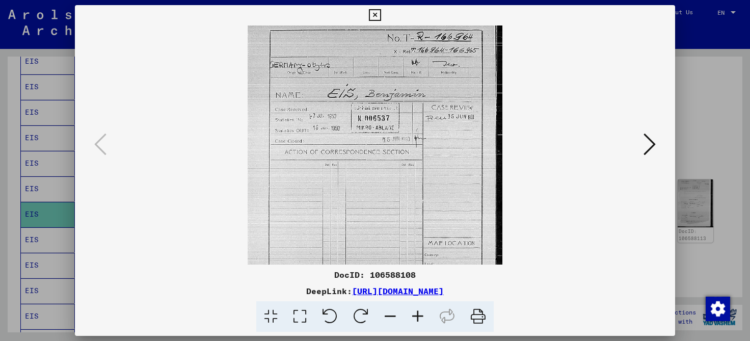
click at [418, 316] on icon at bounding box center [418, 316] width 28 height 31
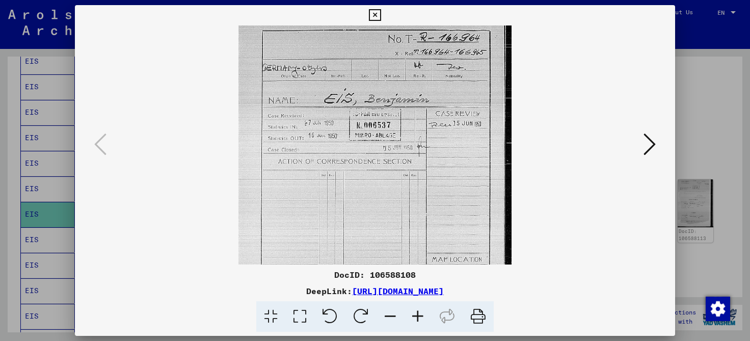
click at [418, 316] on icon at bounding box center [418, 316] width 28 height 31
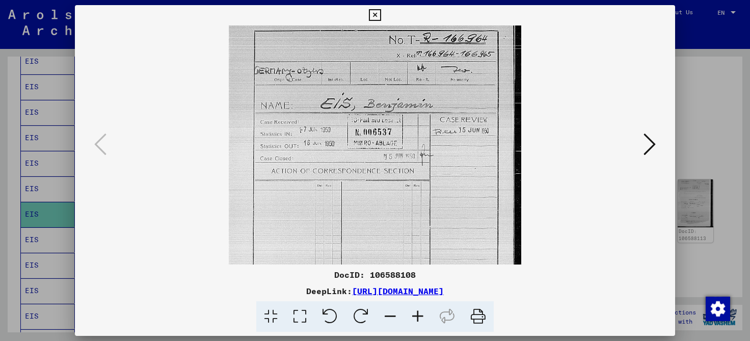
click at [418, 316] on icon at bounding box center [418, 316] width 28 height 31
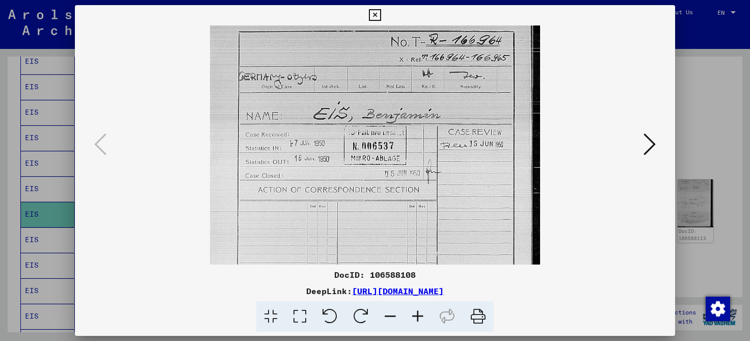
click at [418, 316] on icon at bounding box center [418, 316] width 28 height 31
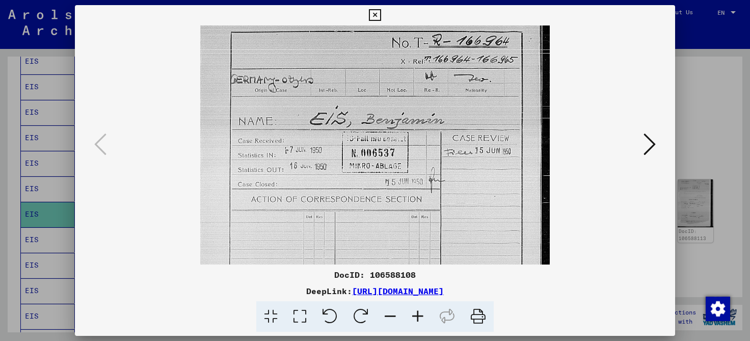
click at [418, 316] on icon at bounding box center [418, 316] width 28 height 31
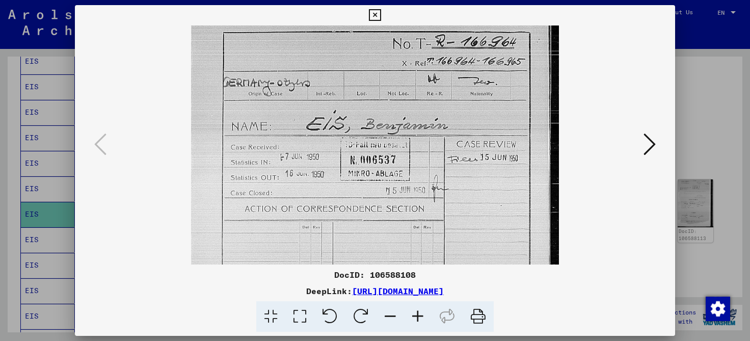
click at [651, 147] on icon at bounding box center [650, 144] width 12 height 24
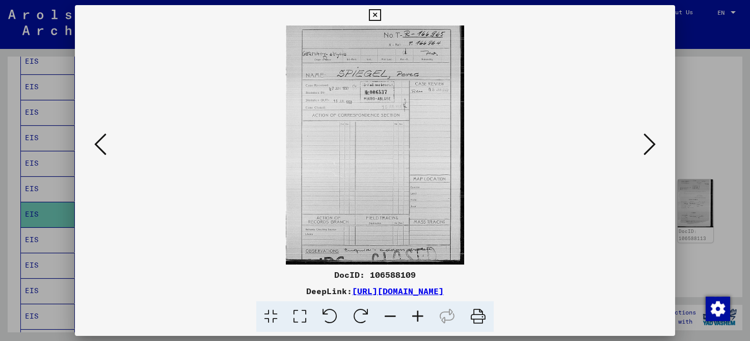
click at [651, 147] on icon at bounding box center [650, 144] width 12 height 24
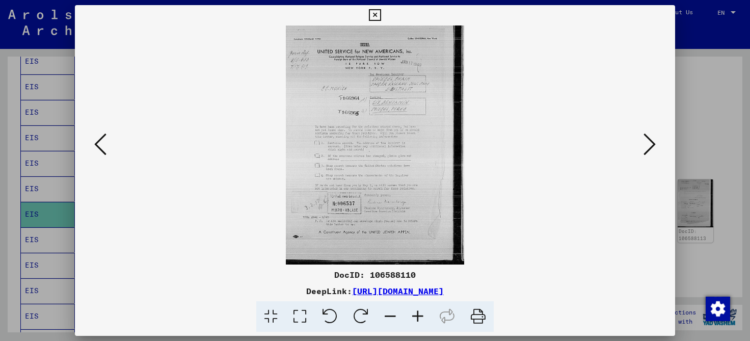
click at [419, 313] on icon at bounding box center [418, 316] width 28 height 31
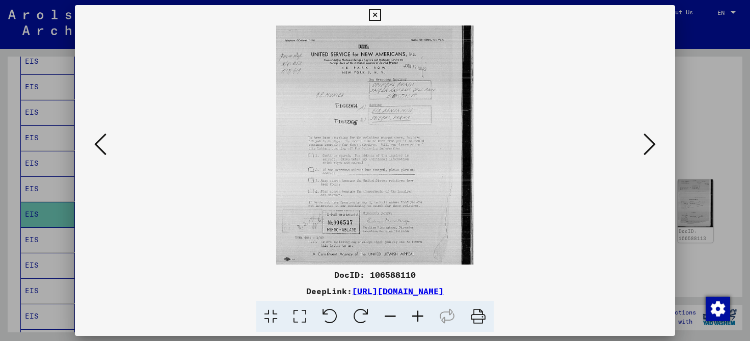
click at [419, 313] on icon at bounding box center [418, 316] width 28 height 31
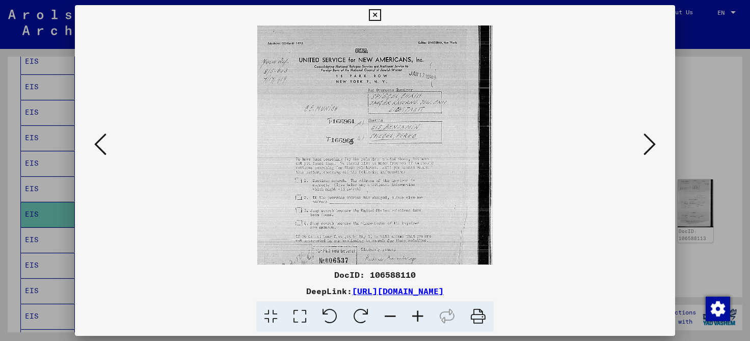
click at [419, 313] on icon at bounding box center [418, 316] width 28 height 31
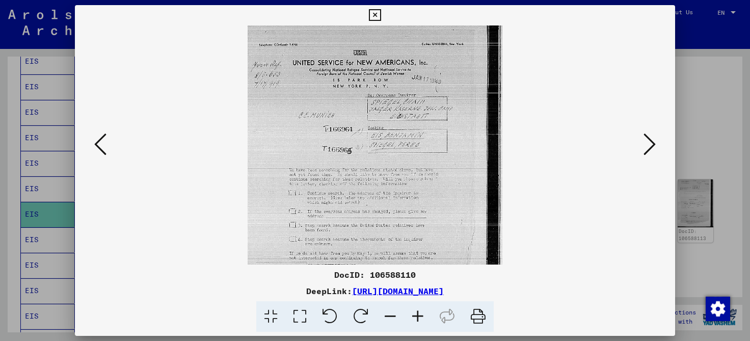
click at [419, 313] on icon at bounding box center [418, 316] width 28 height 31
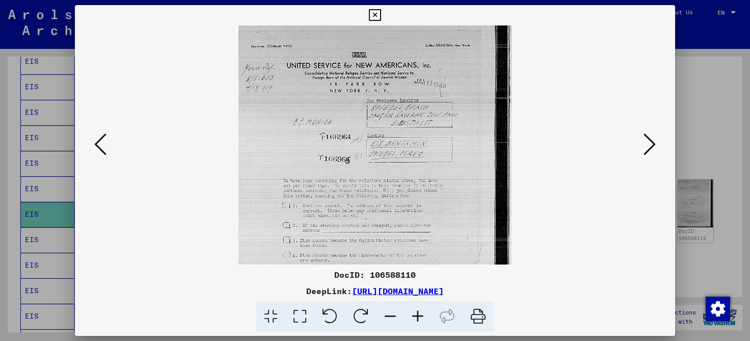
click at [419, 313] on icon at bounding box center [418, 316] width 28 height 31
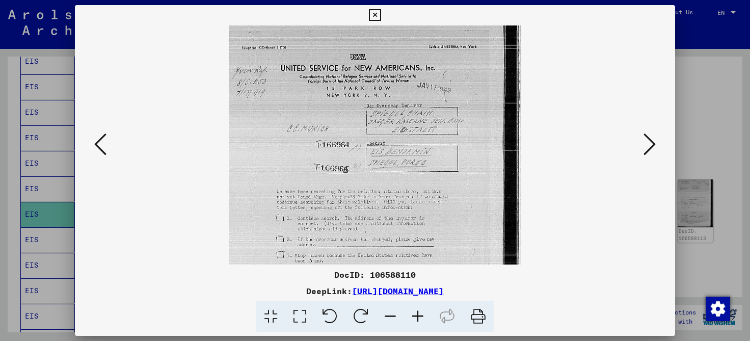
click at [419, 313] on icon at bounding box center [418, 316] width 28 height 31
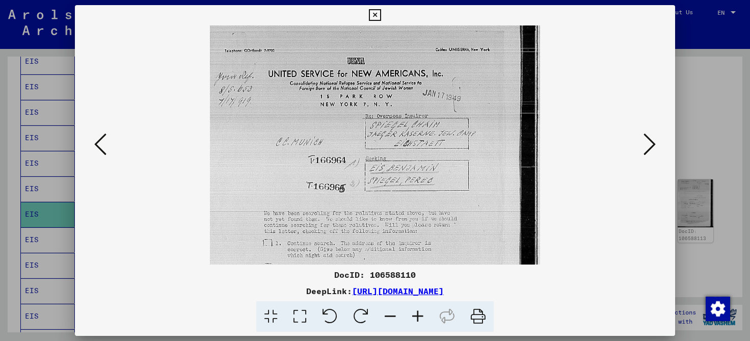
click at [419, 313] on icon at bounding box center [418, 316] width 28 height 31
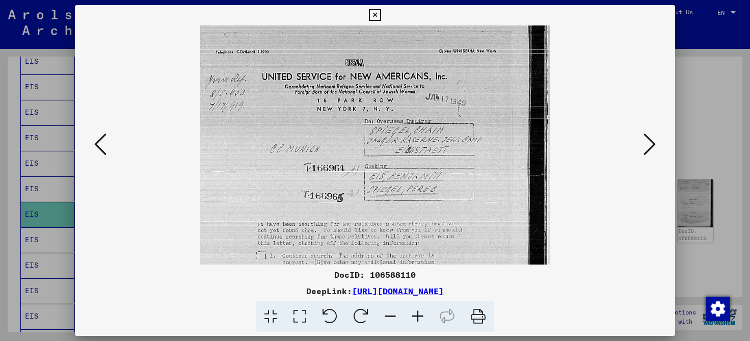
click at [419, 313] on icon at bounding box center [418, 316] width 28 height 31
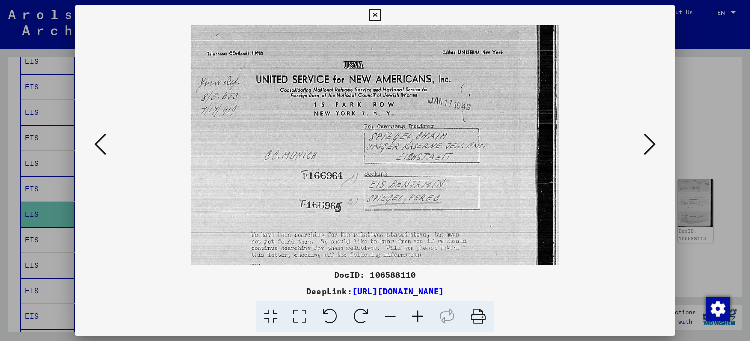
click at [419, 313] on icon at bounding box center [418, 316] width 28 height 31
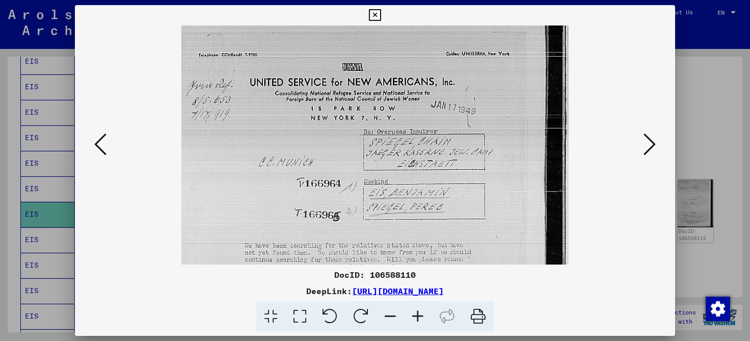
click at [419, 313] on icon at bounding box center [418, 316] width 28 height 31
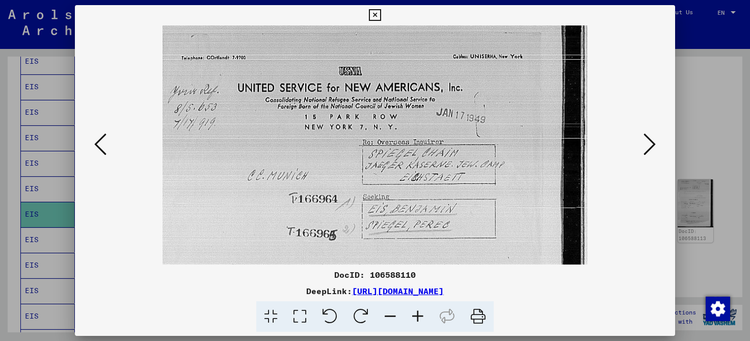
click at [419, 313] on icon at bounding box center [418, 316] width 28 height 31
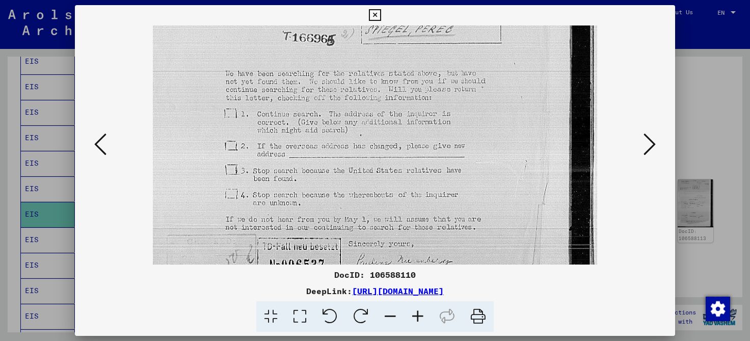
scroll to position [205, 0]
drag, startPoint x: 359, startPoint y: 233, endPoint x: 368, endPoint y: 27, distance: 206.0
click at [368, 27] on img at bounding box center [375, 119] width 444 height 596
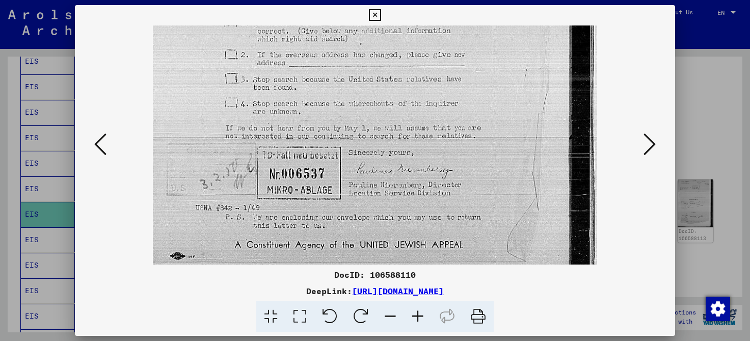
scroll to position [299, 0]
drag, startPoint x: 365, startPoint y: 144, endPoint x: 371, endPoint y: 50, distance: 94.0
click at [371, 50] on img at bounding box center [375, 25] width 444 height 596
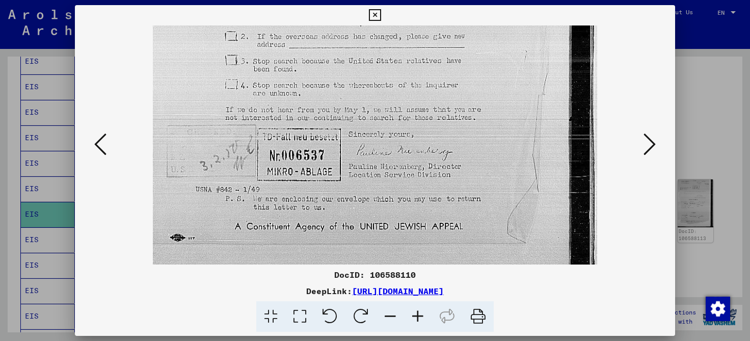
scroll to position [356, 0]
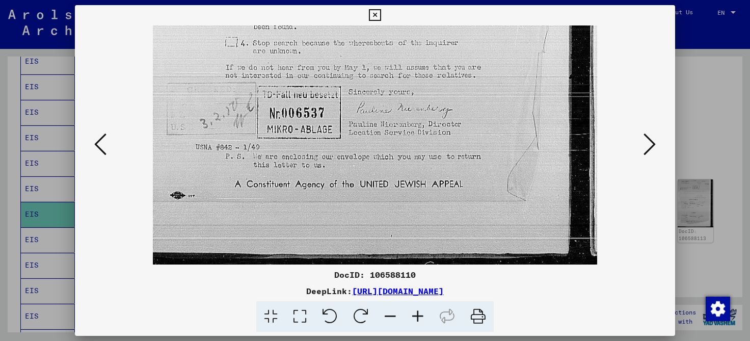
drag, startPoint x: 364, startPoint y: 192, endPoint x: 383, endPoint y: 93, distance: 100.1
click at [652, 147] on icon at bounding box center [650, 144] width 12 height 24
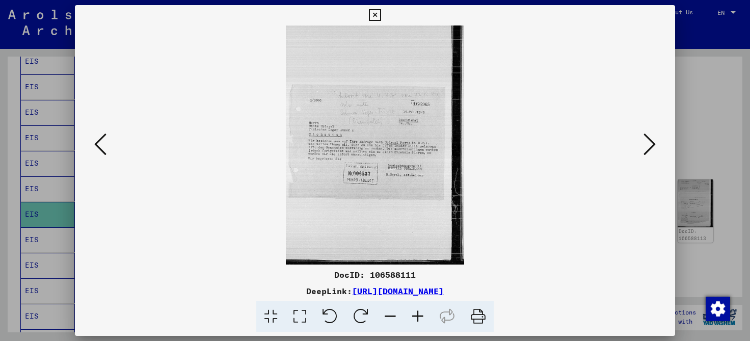
scroll to position [0, 0]
click at [649, 148] on icon at bounding box center [650, 144] width 12 height 24
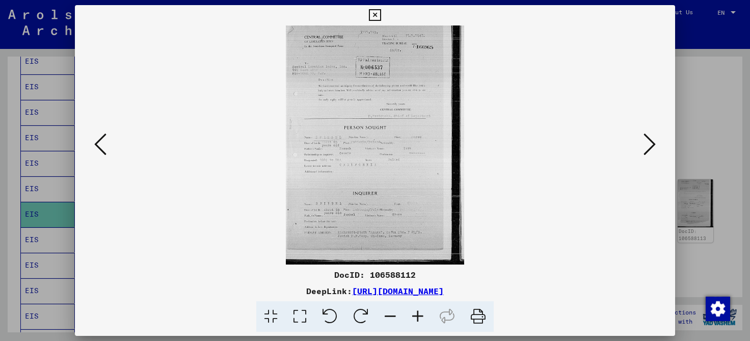
click at [649, 148] on icon at bounding box center [650, 144] width 12 height 24
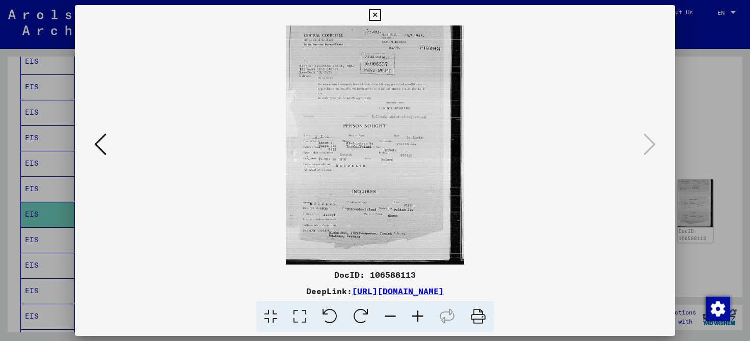
click at [381, 13] on icon at bounding box center [375, 15] width 12 height 12
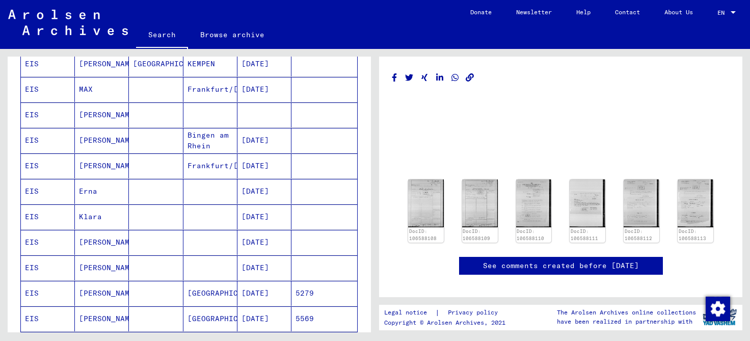
scroll to position [386, 0]
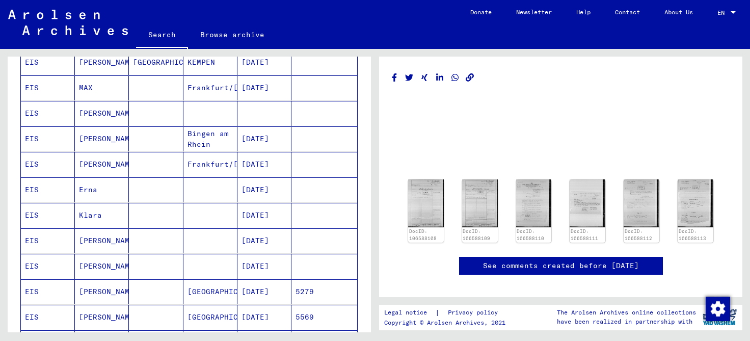
click at [89, 235] on mat-cell "[PERSON_NAME]" at bounding box center [102, 240] width 54 height 25
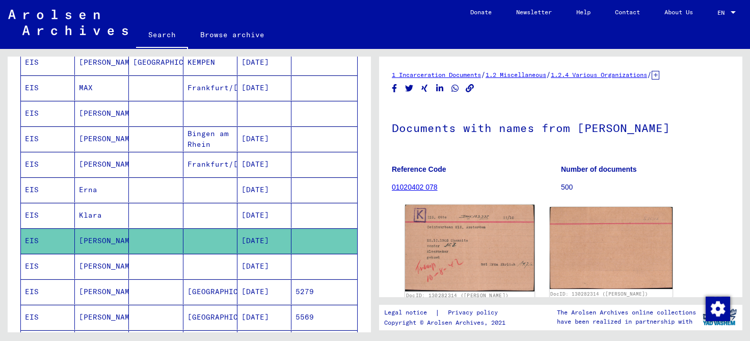
click at [456, 258] on img at bounding box center [469, 248] width 129 height 87
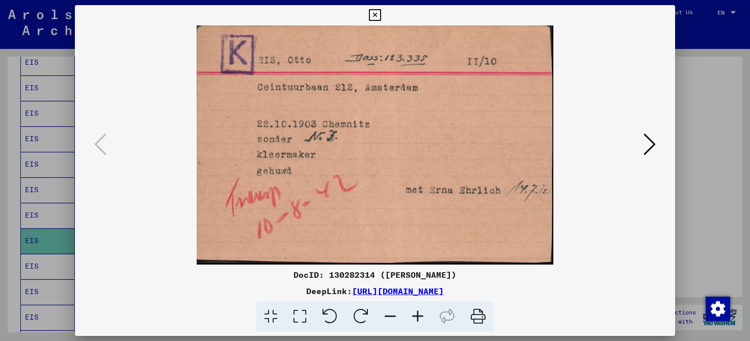
click at [650, 146] on icon at bounding box center [650, 144] width 12 height 24
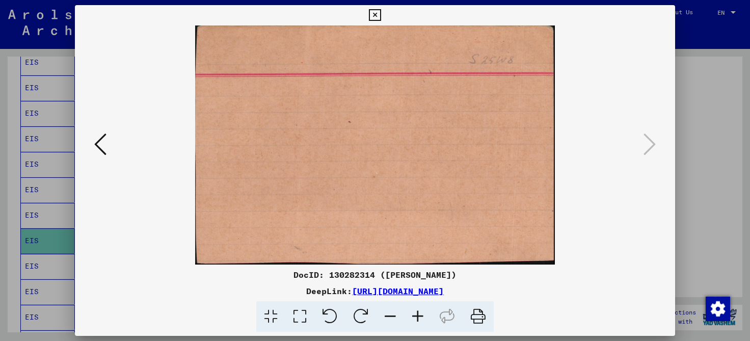
click at [381, 17] on icon at bounding box center [375, 15] width 12 height 12
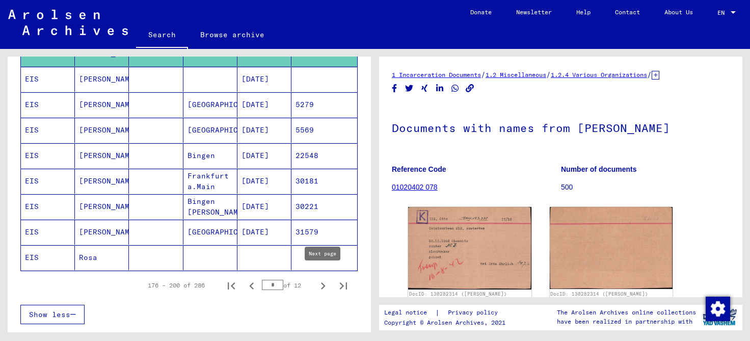
scroll to position [573, 0]
click at [321, 281] on icon "Next page" at bounding box center [323, 285] width 14 height 14
type input "*"
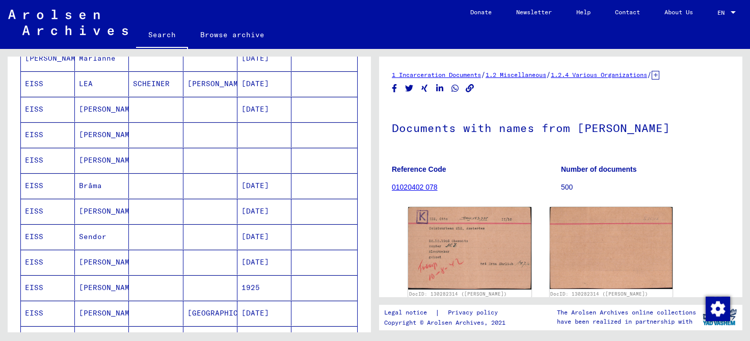
scroll to position [293, 0]
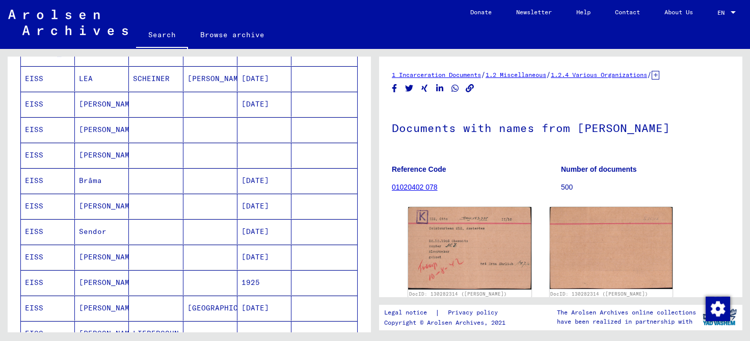
click at [91, 105] on mat-cell "[PERSON_NAME]" at bounding box center [102, 104] width 54 height 25
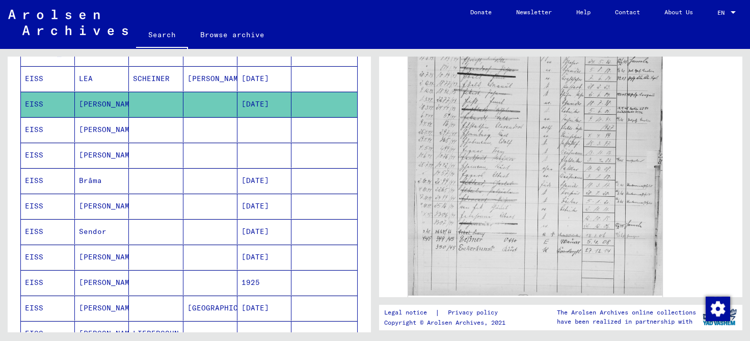
scroll to position [450, 0]
click at [14, 206] on div "Last Name First Name Maiden Name Place of Birth Date of Birth Prisoner # [PERSO…" at bounding box center [189, 250] width 363 height 733
